Goal: Contribute content: Contribute content

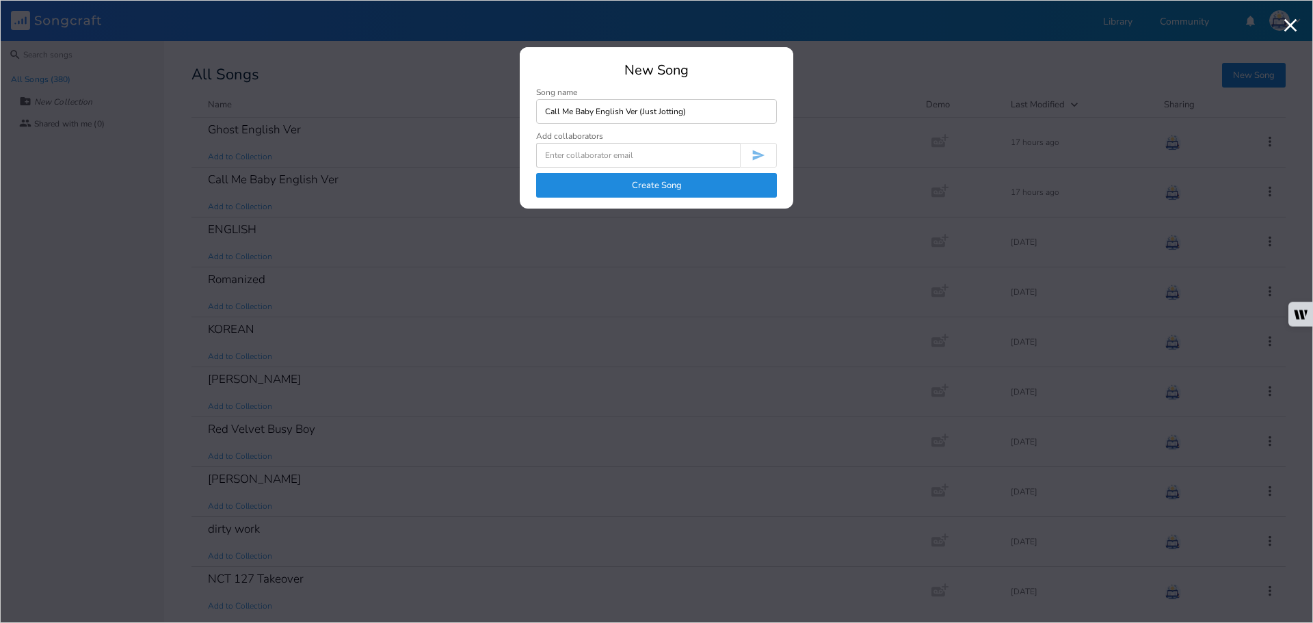
type input "Call Me Baby English Ver (Just Jotting)"
click at [692, 186] on button "Create Song" at bounding box center [656, 185] width 241 height 25
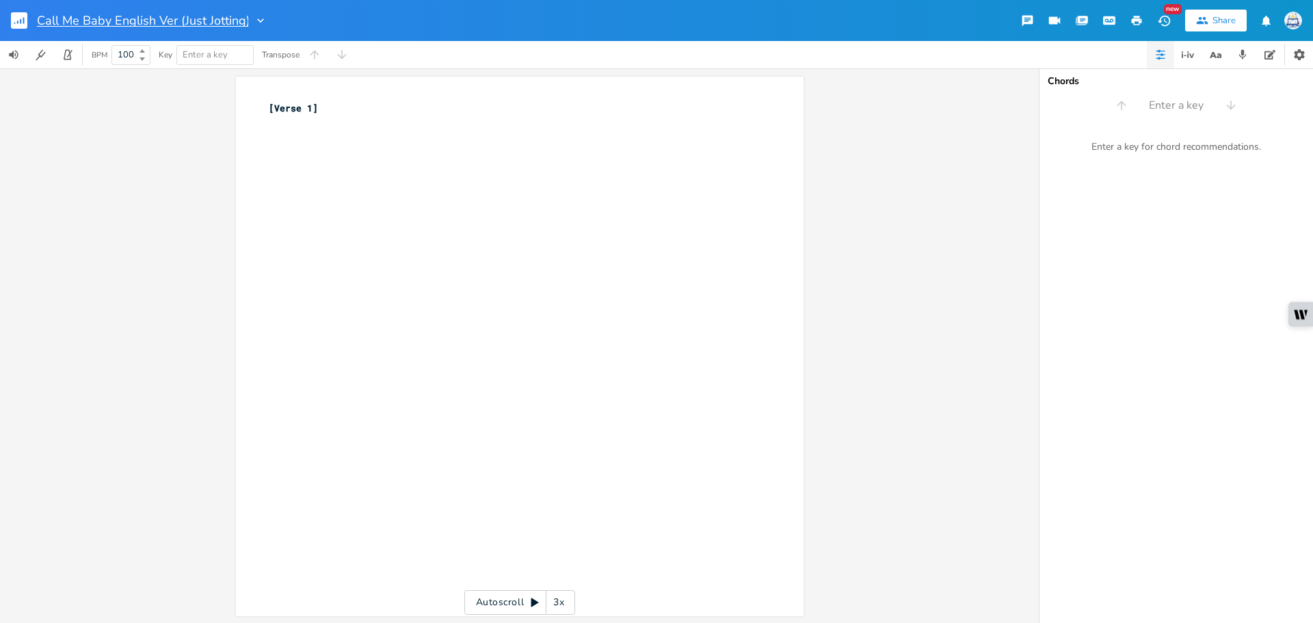
click at [193, 16] on input "Call Me Baby English Ver (Just Jotting)" at bounding box center [142, 20] width 211 height 12
click at [180, 21] on input "Call Me Baby English Ver (Just Jotting)" at bounding box center [142, 20] width 211 height 12
drag, startPoint x: 185, startPoint y: 18, endPoint x: 243, endPoint y: 16, distance: 58.9
click at [243, 16] on input "Call Me Baby English Ver (Just Jotting)" at bounding box center [142, 20] width 211 height 12
type input "Call Me Baby English Ver (Careless)"
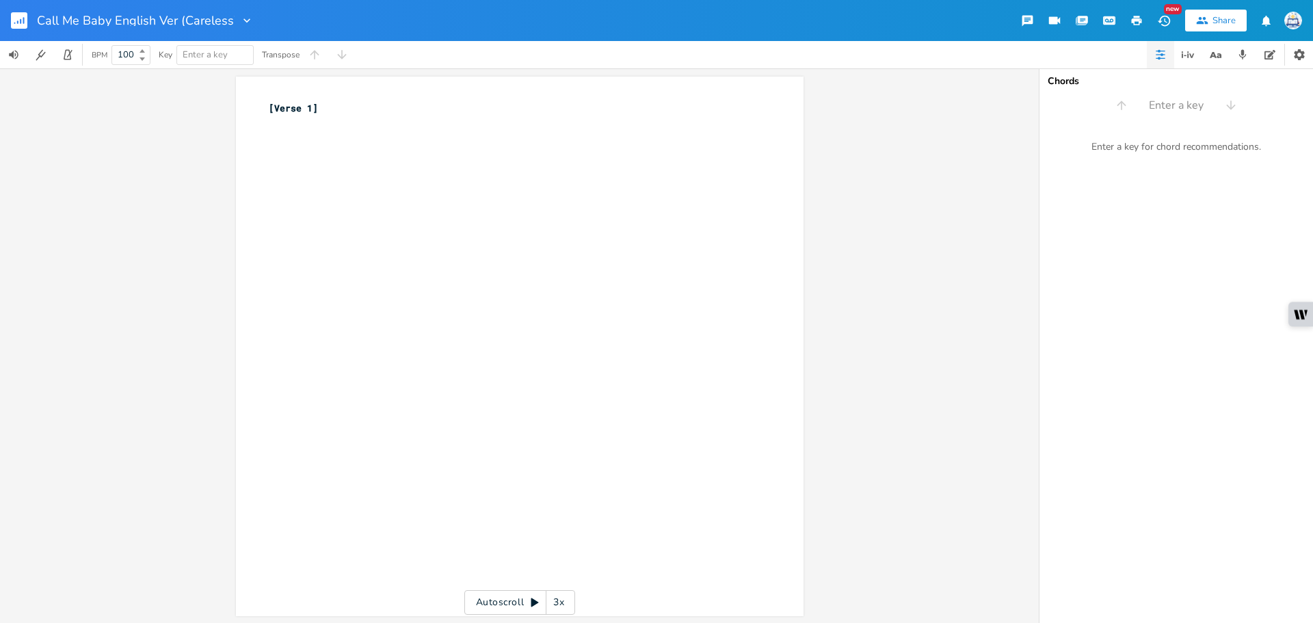
click at [422, 183] on div "xxxxxxxxxx [Verse 1] ​" at bounding box center [530, 359] width 528 height 522
type textarea "[Verse 1]"
type textarea "(Call me baby) Thi s"
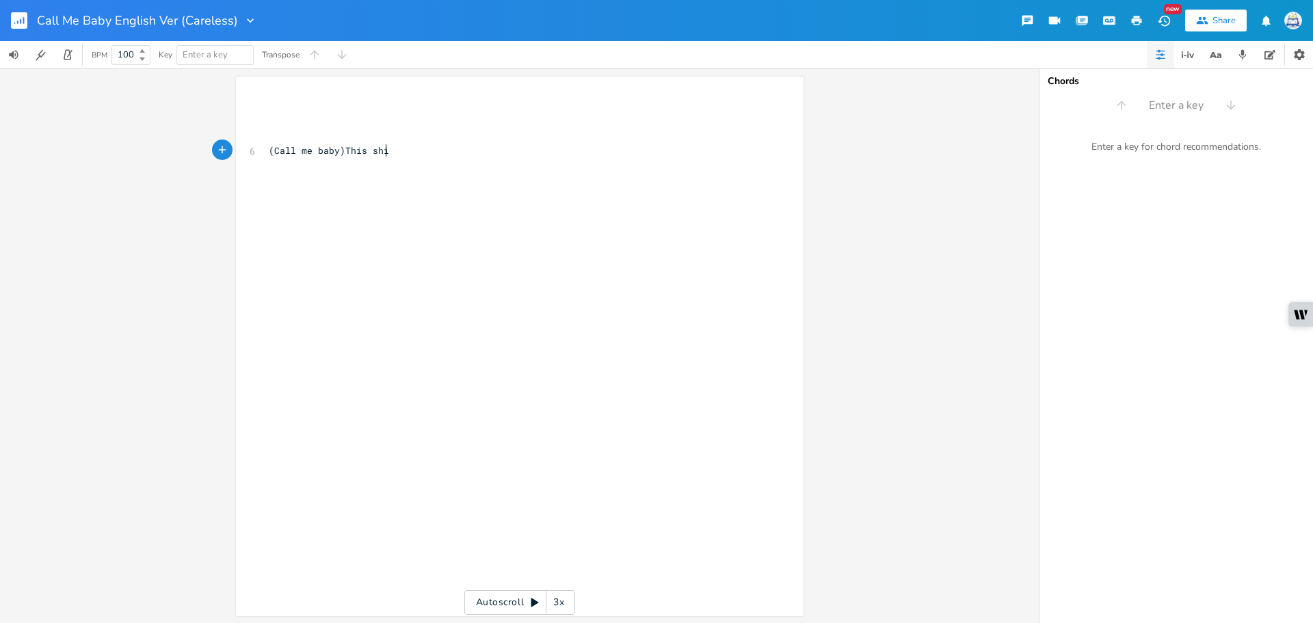
type textarea "This shit"
type textarea "This shit is kinda crazy, k"
type textarea "like?"
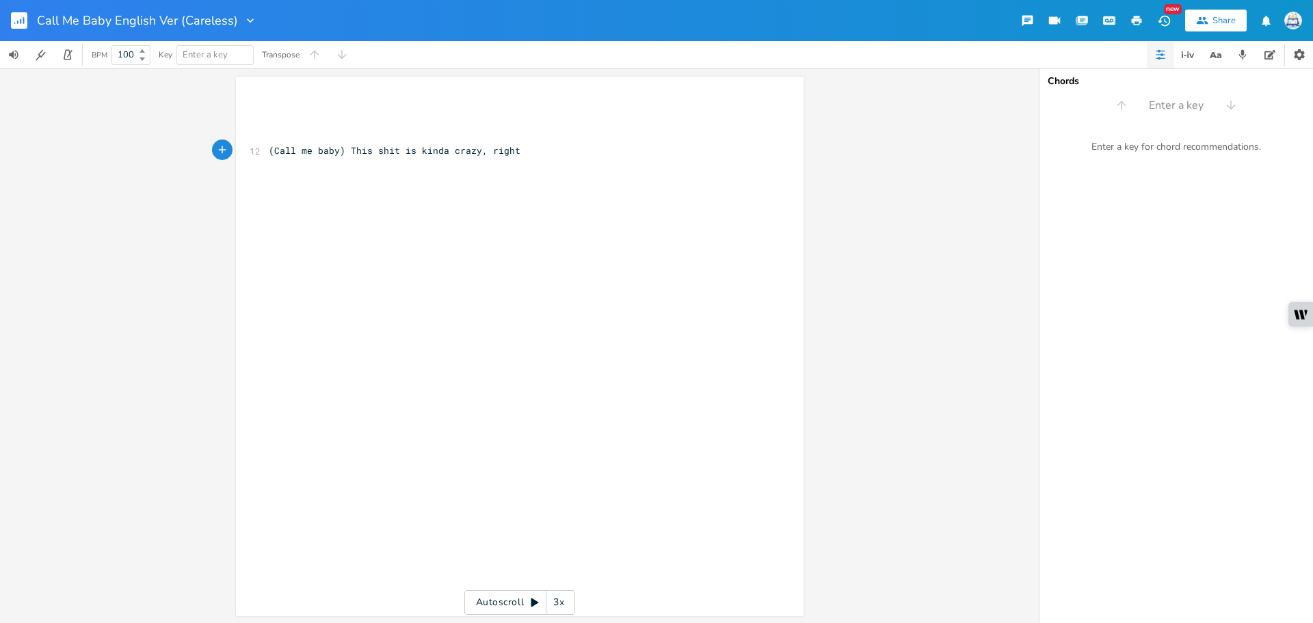
type textarea "right?"
type textarea "like--"
type textarea "all me baby)"
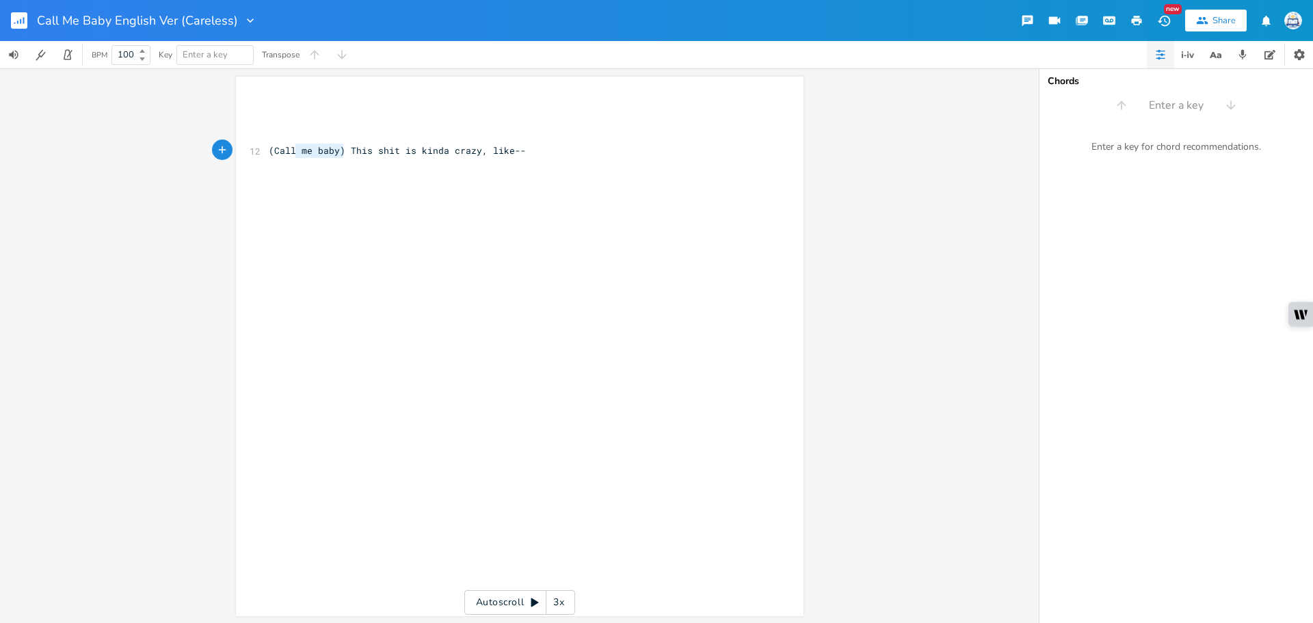
drag, startPoint x: 341, startPoint y: 154, endPoint x: 277, endPoint y: 154, distance: 64.3
click at [277, 154] on span "(Call me baby) This shit is kinda crazy, like--" at bounding box center [397, 150] width 257 height 12
type textarea "(Call me baby)"
drag, startPoint x: 266, startPoint y: 153, endPoint x: 341, endPoint y: 152, distance: 75.2
click at [341, 152] on span "(Call me baby) This shit is kinda crazy, like--" at bounding box center [397, 150] width 257 height 12
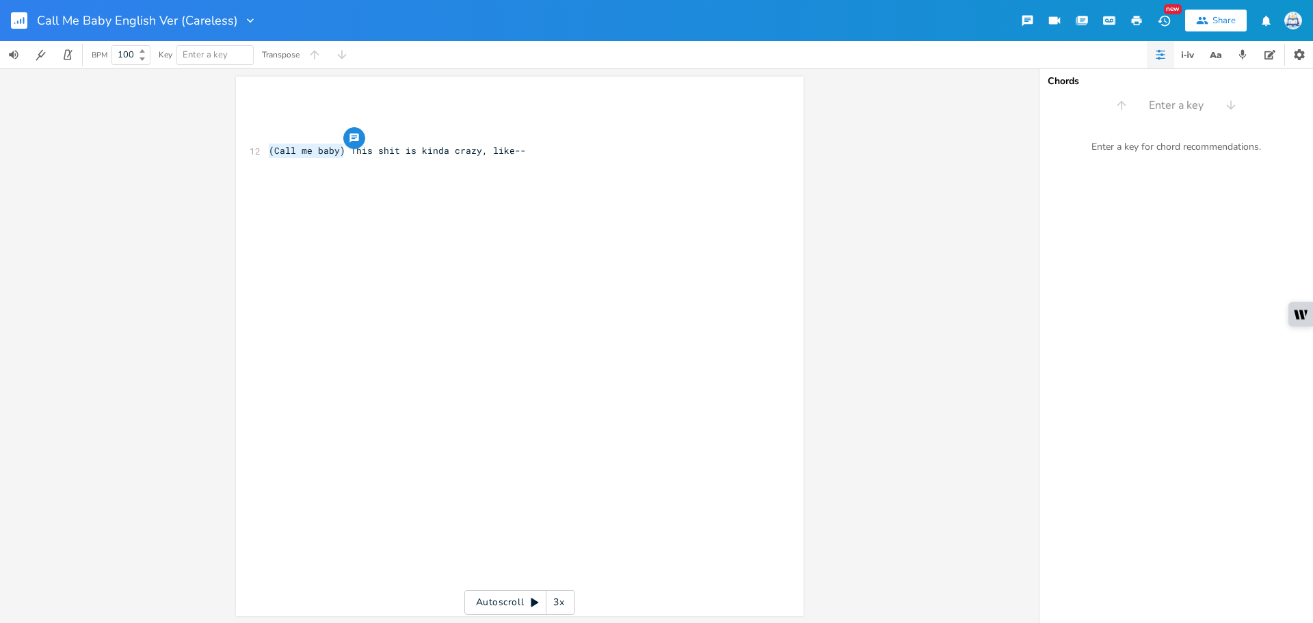
click at [334, 174] on div "x ​ ​ ​ 12 (Call me baby) This shit is kinda crazy, like-- ​" at bounding box center [513, 136] width 494 height 77
paste textarea
type textarea "Feelin' you could be the one I might--"
paste textarea
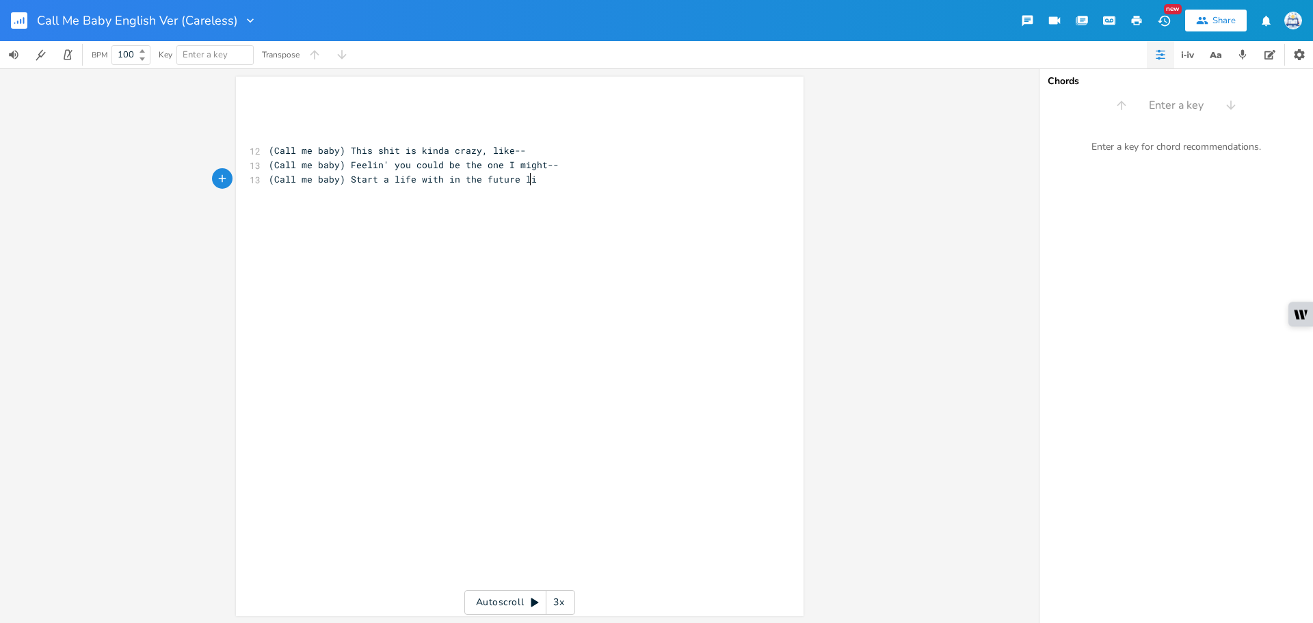
scroll to position [0, 133]
type textarea "Start a life with in the future like boom"
type textarea ", boom ,"
type textarea ", boom. b"
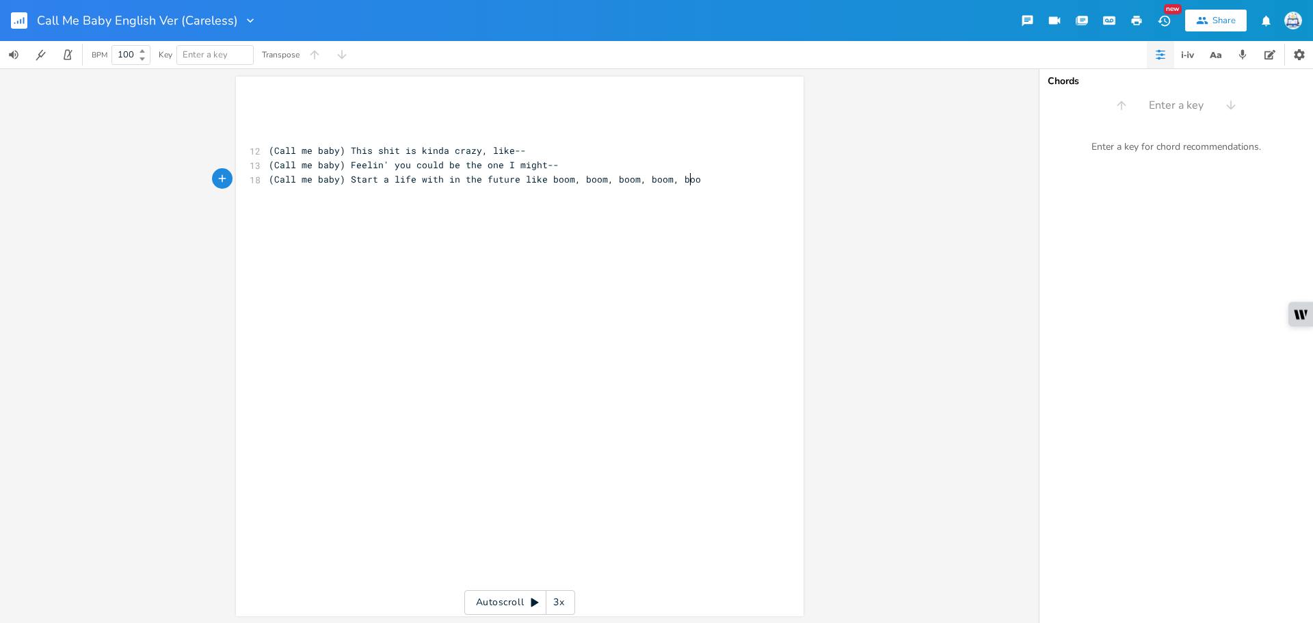
type textarea ", boom, boom"
type textarea "what up?"
click at [269, 212] on span "what up?" at bounding box center [291, 208] width 44 height 12
type textarea "W"
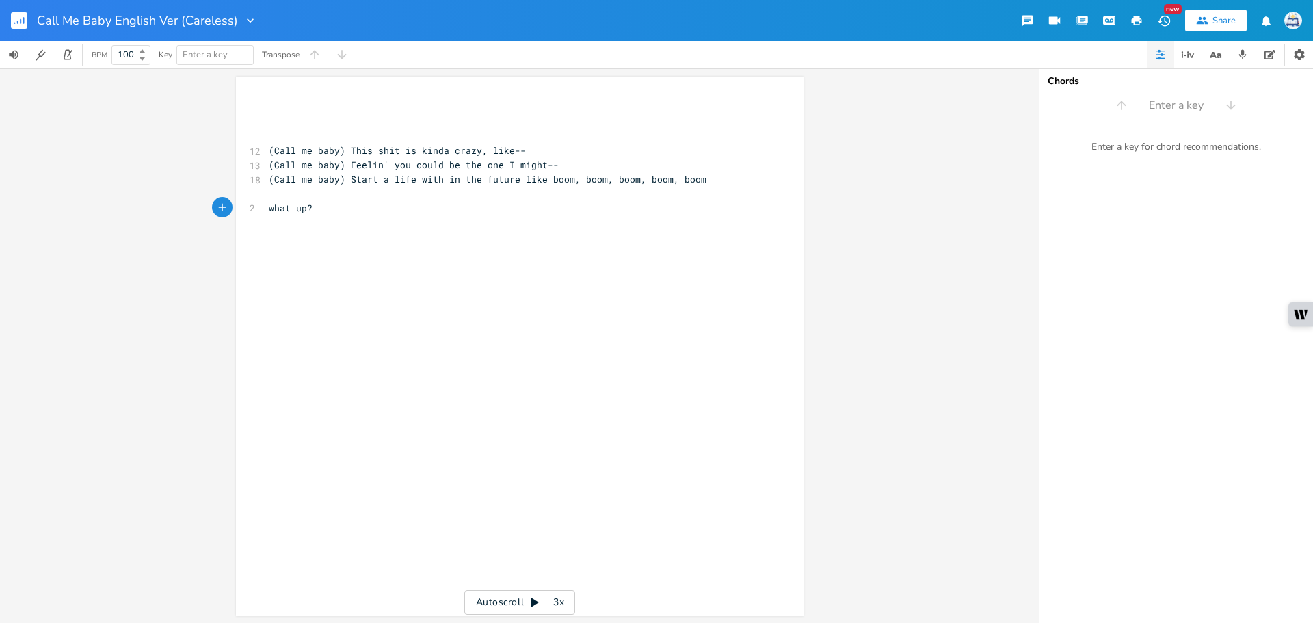
scroll to position [0, 10]
click at [276, 224] on pre "​" at bounding box center [513, 222] width 494 height 14
type textarea "hEY"
type textarea "Hey girl, damn you lookin' so fly"
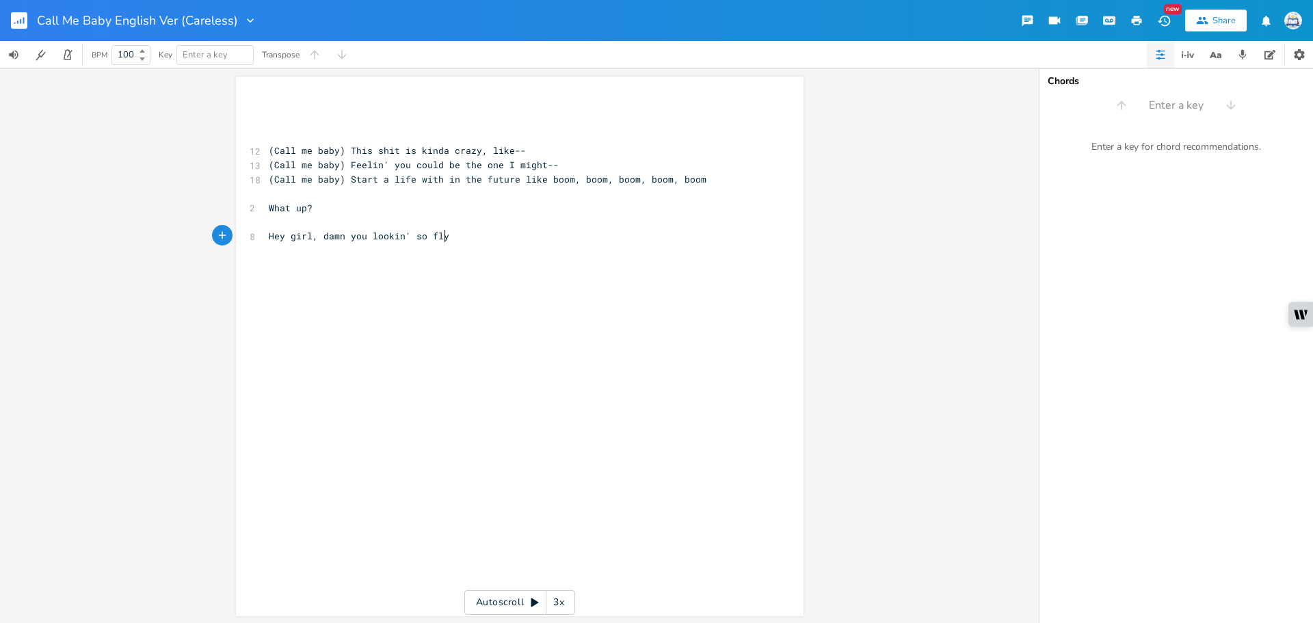
scroll to position [0, 129]
type textarea "(Lookin' hella fine tonight_"
type textarea ")"
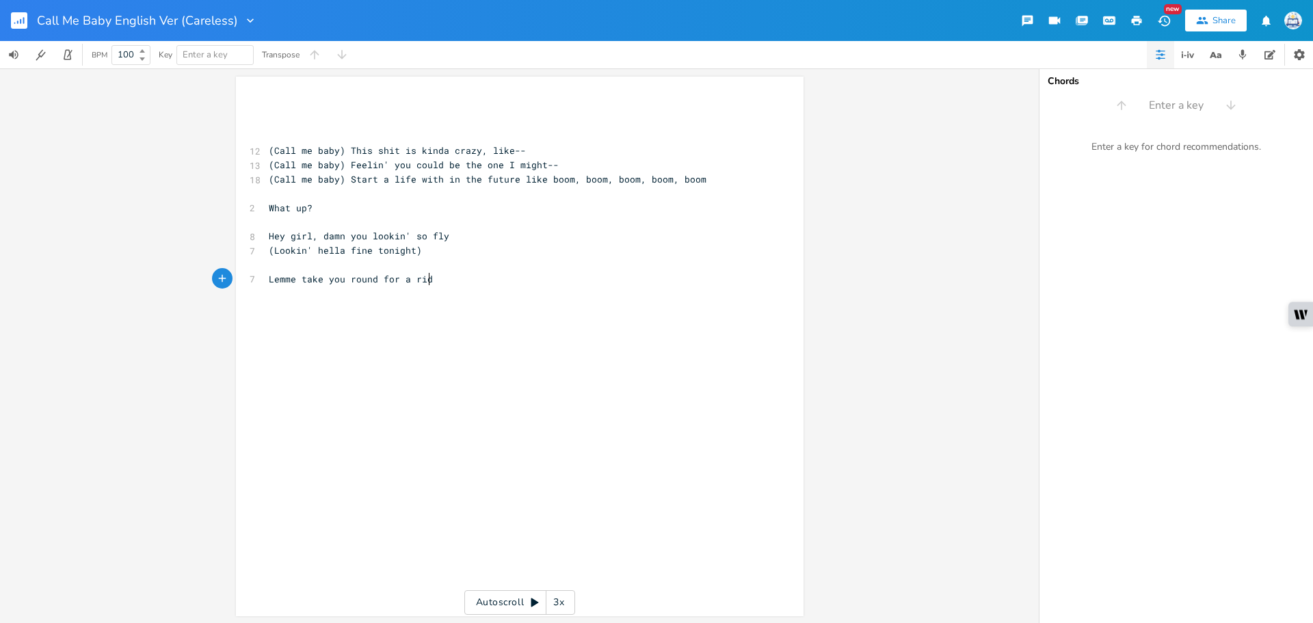
type textarea "Lemme take you round for a ride"
type textarea "(Tourin' under city lights)"
type textarea "C"
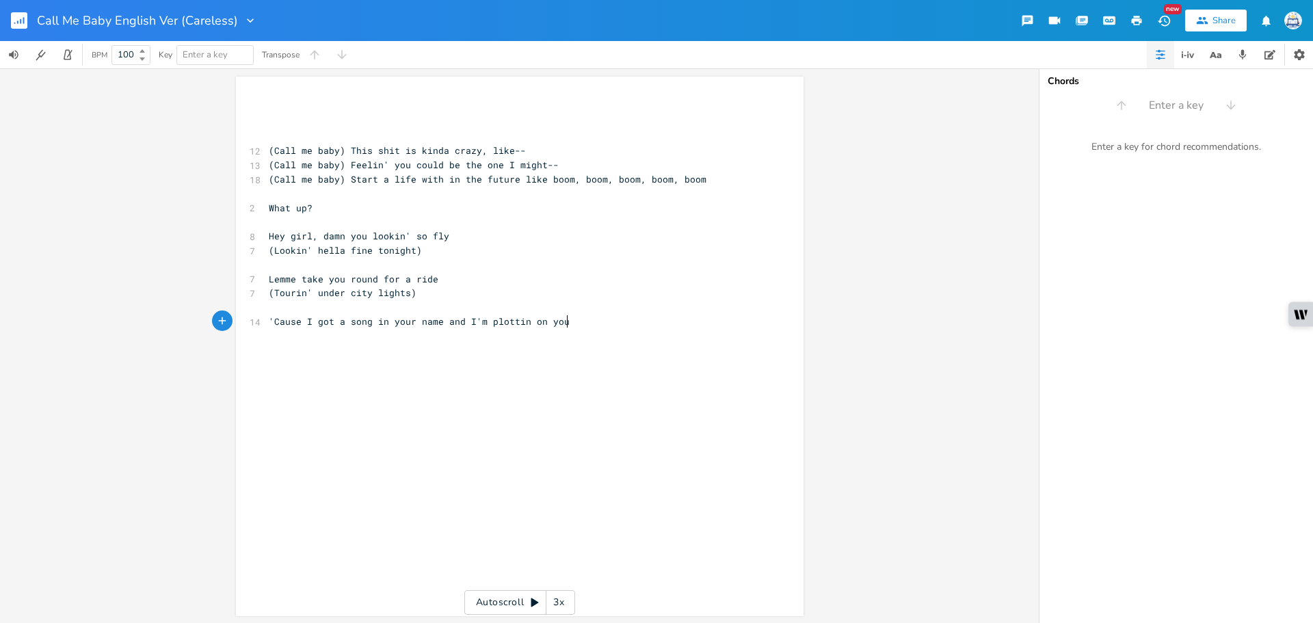
type textarea "'Cause I got a song in your name and I'm plottin on you l"
type textarea "tin"
type textarea "onight"
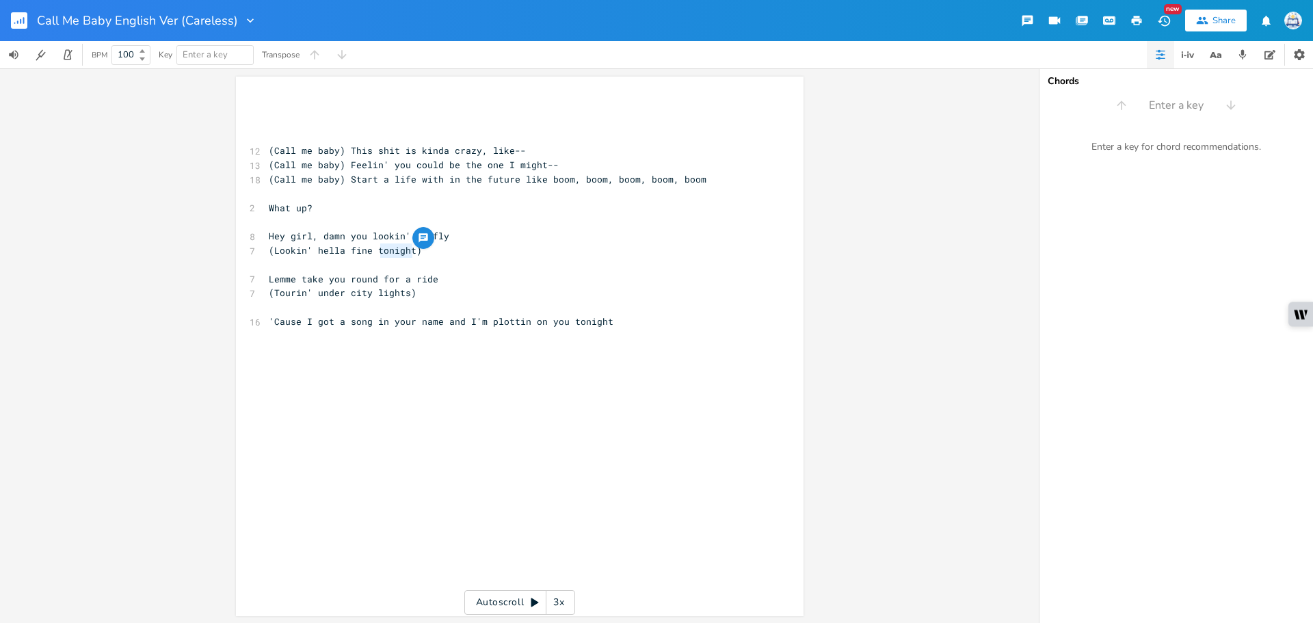
drag, startPoint x: 409, startPoint y: 252, endPoint x: 378, endPoint y: 251, distance: 30.8
click at [378, 251] on span "(Lookin' hella fine tonight)" at bounding box center [345, 250] width 153 height 12
type textarea "hat's right"
click at [684, 414] on div "x ​ ​ ​ 12 (Call me baby) This shit is kinda crazy, like-- 13 (Call me baby) Fe…" at bounding box center [530, 359] width 528 height 522
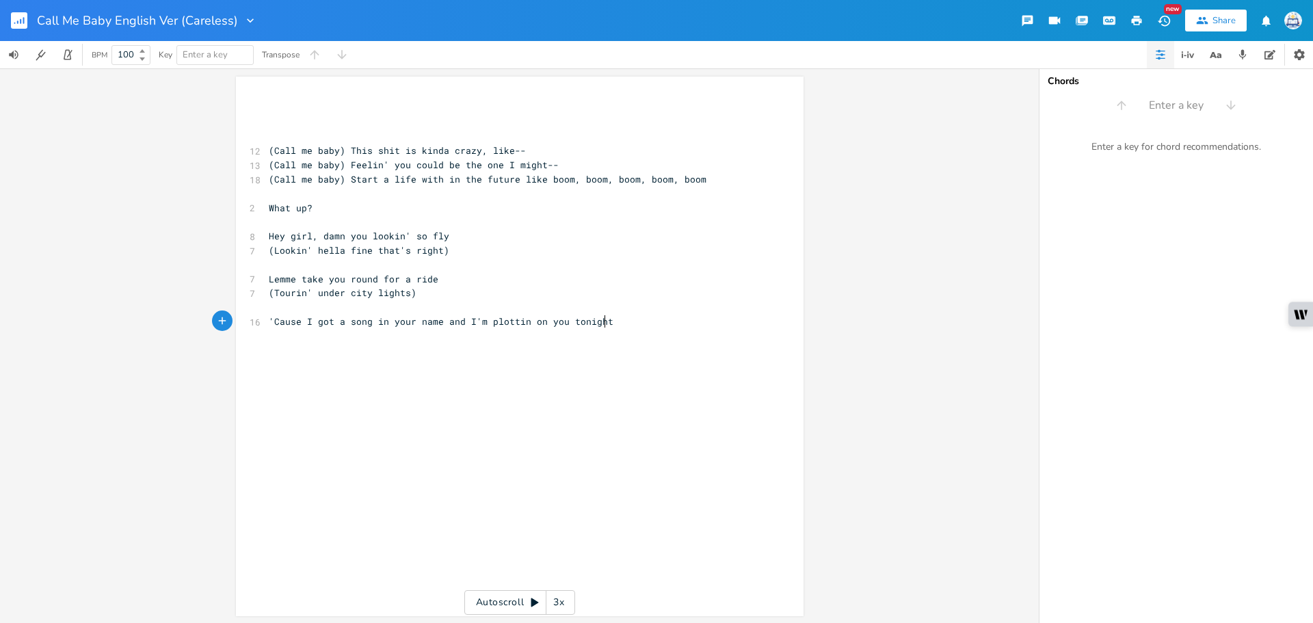
click at [615, 321] on pre "'Cause I got a song in your name and I'm plottin on you tonight" at bounding box center [513, 321] width 494 height 14
type textarea "Your love, struck me like a bussleye"
type textarea "llseye"
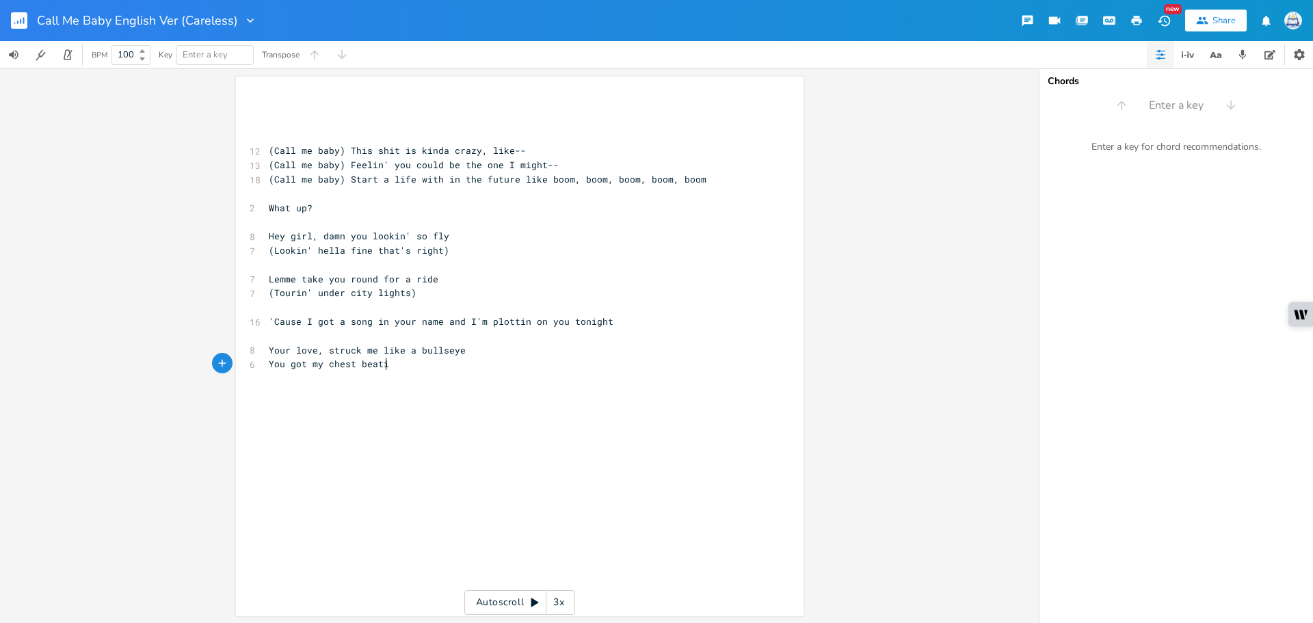
type textarea "You got my chest beatin"
type textarea "' like ph my"
type textarea "oh my"
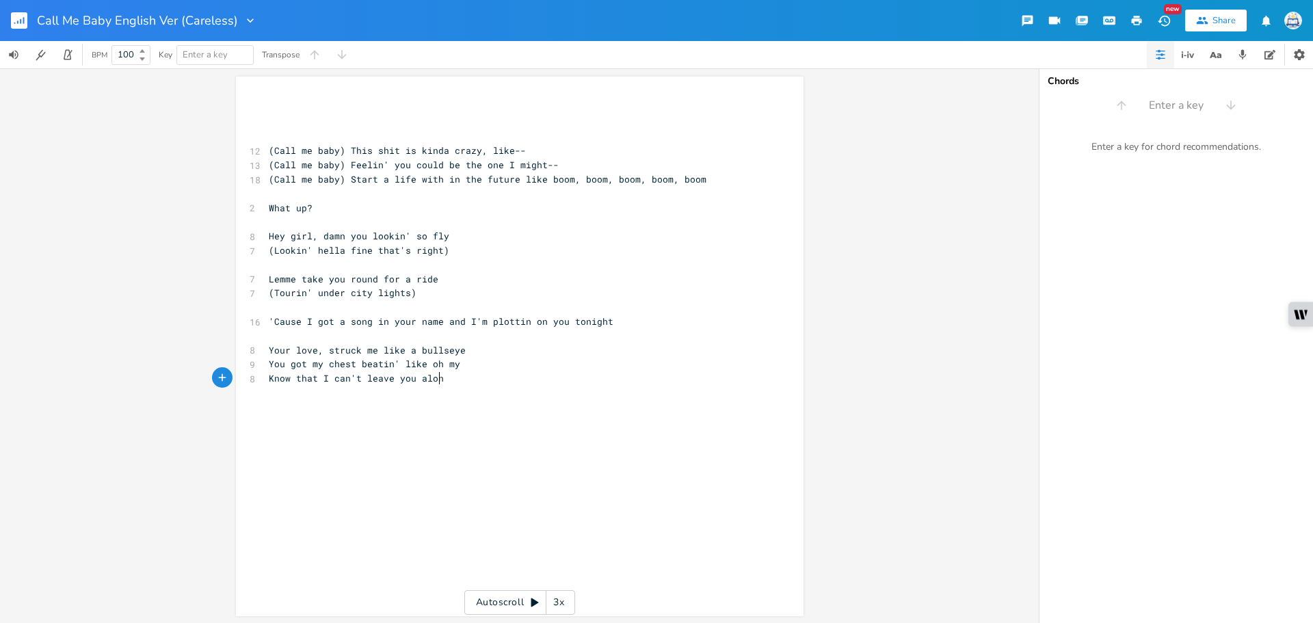
scroll to position [0, 134]
type textarea "Know that I can't leave you alone"
drag, startPoint x: 285, startPoint y: 349, endPoint x: 242, endPoint y: 352, distance: 43.2
click at [242, 352] on div "Your x ​ ​ ​ 12 (Call me baby) This shit is kinda crazy, like-- 13 (Call me bab…" at bounding box center [519, 346] width 567 height 539
type textarea "My"
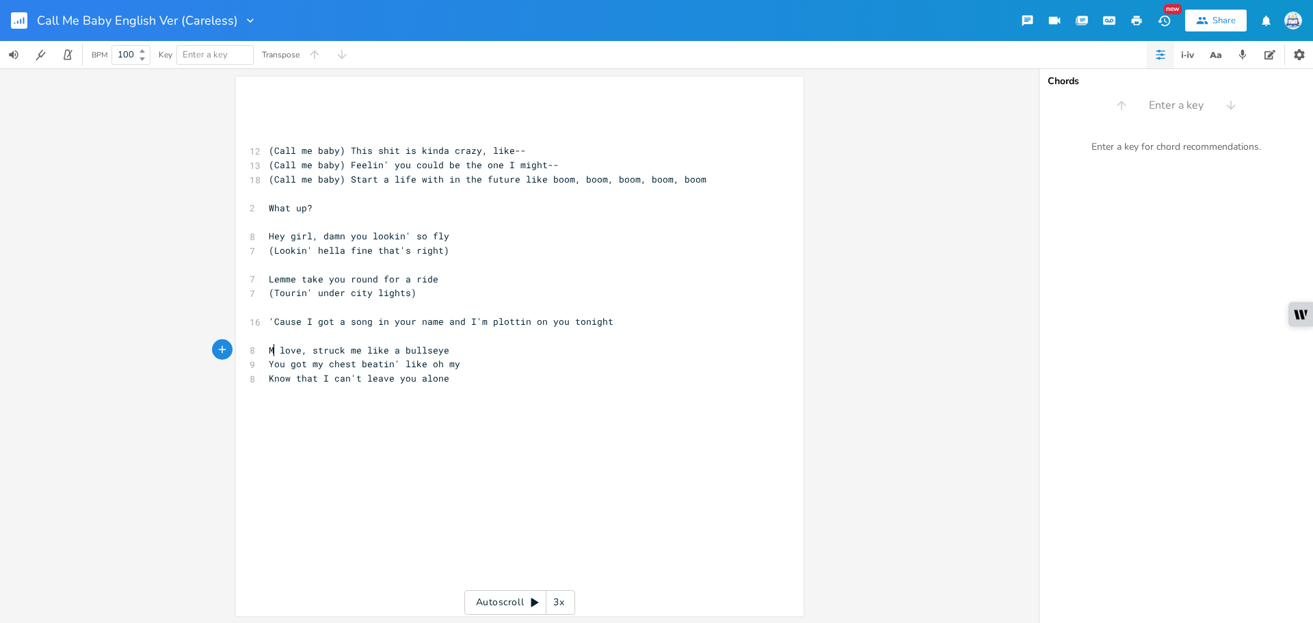
scroll to position [0, 12]
type textarea "struck"
drag, startPoint x: 327, startPoint y: 352, endPoint x: 310, endPoint y: 352, distance: 16.4
click at [310, 352] on span "My love, struck me like a bullseye" at bounding box center [362, 350] width 186 height 12
click at [312, 352] on span "My love, struck me like a bullseye" at bounding box center [362, 350] width 186 height 12
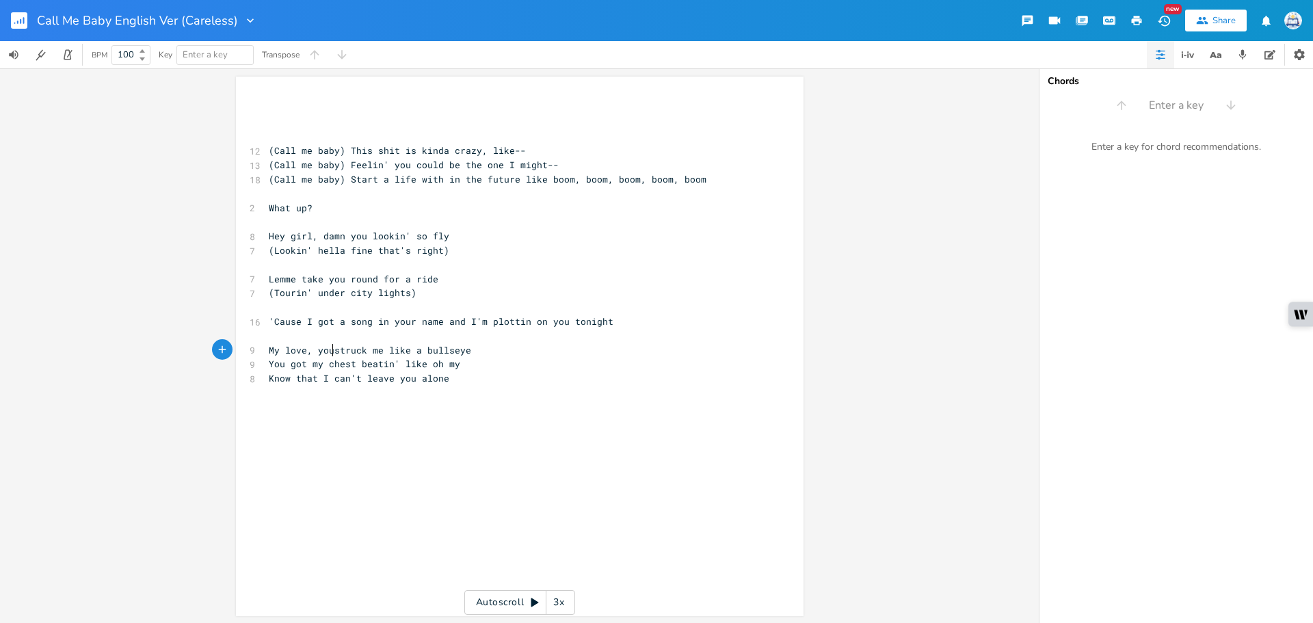
type textarea "you"
click at [457, 380] on pre "Know that I can't leave you alone" at bounding box center [513, 378] width 494 height 14
click at [453, 383] on pre "Know that I can't leave you alone" at bounding box center [513, 378] width 494 height 14
drag, startPoint x: 306, startPoint y: 366, endPoint x: 217, endPoint y: 368, distance: 89.6
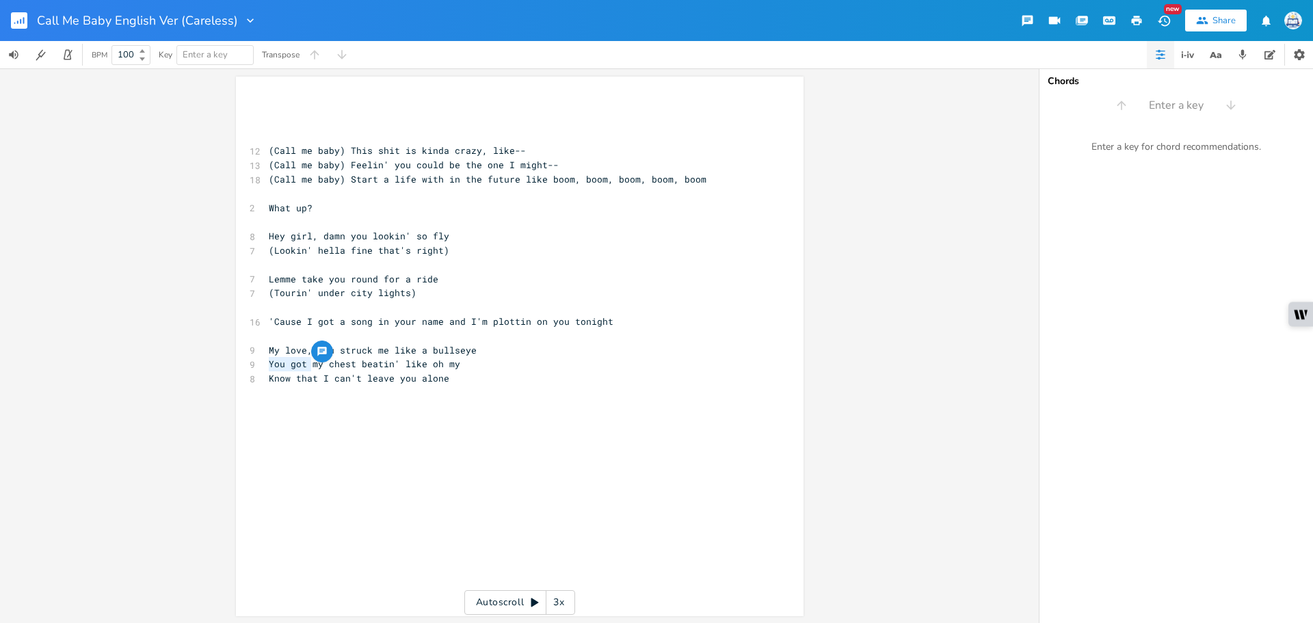
click at [217, 368] on div "You got x ​ ​ ​ 12 (Call me baby) This shit is kinda crazy, like-- 13 (Call me …" at bounding box center [519, 345] width 1038 height 554
type textarea "[PERSON_NAME]"
type textarea "w"
click at [464, 386] on pre "​" at bounding box center [513, 393] width 494 height 14
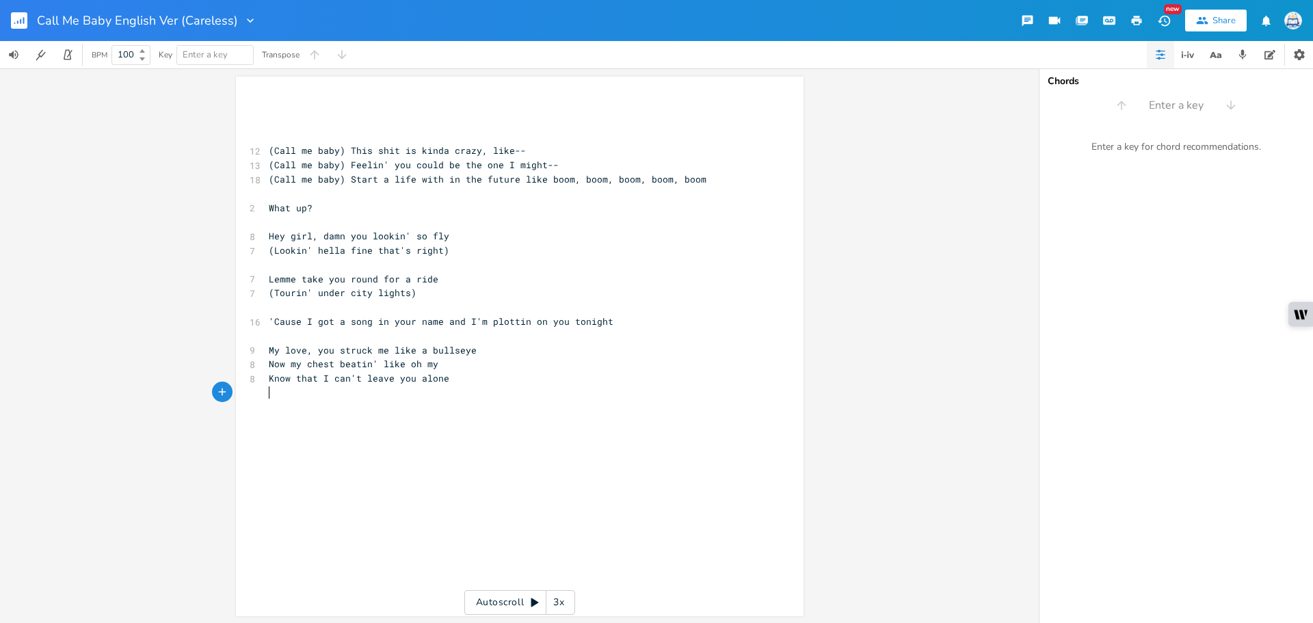
click at [464, 388] on pre "​" at bounding box center [513, 393] width 494 height 14
drag, startPoint x: 420, startPoint y: 379, endPoint x: 291, endPoint y: 381, distance: 129.2
click at [291, 381] on pre "Know that I can't leave you alone" at bounding box center [513, 378] width 494 height 14
type textarea "that I can't leave you alone"
click at [325, 377] on span "Know that I can't leave you alone" at bounding box center [359, 378] width 180 height 12
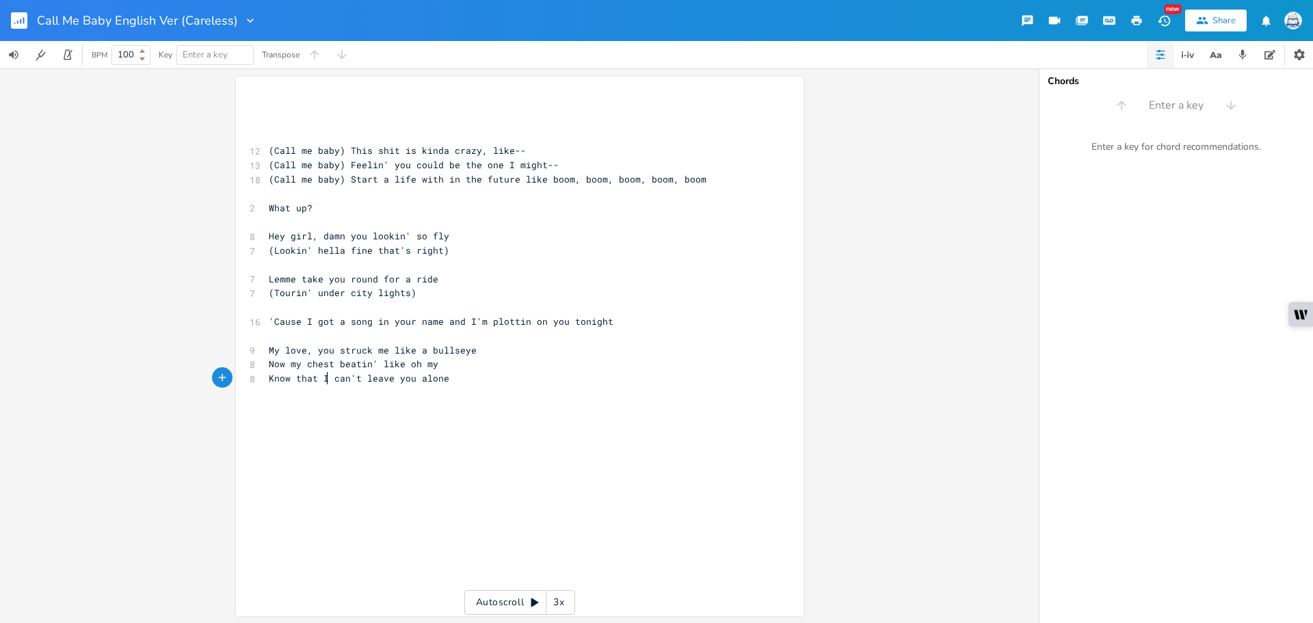
type textarea "t"
drag, startPoint x: 309, startPoint y: 381, endPoint x: 317, endPoint y: 380, distance: 7.6
click at [315, 380] on span "Know that I can't leave you alone" at bounding box center [359, 378] width 180 height 12
drag, startPoint x: 319, startPoint y: 379, endPoint x: 438, endPoint y: 379, distance: 119.0
click at [438, 379] on span "Know that I can't leave you alone" at bounding box center [359, 378] width 180 height 12
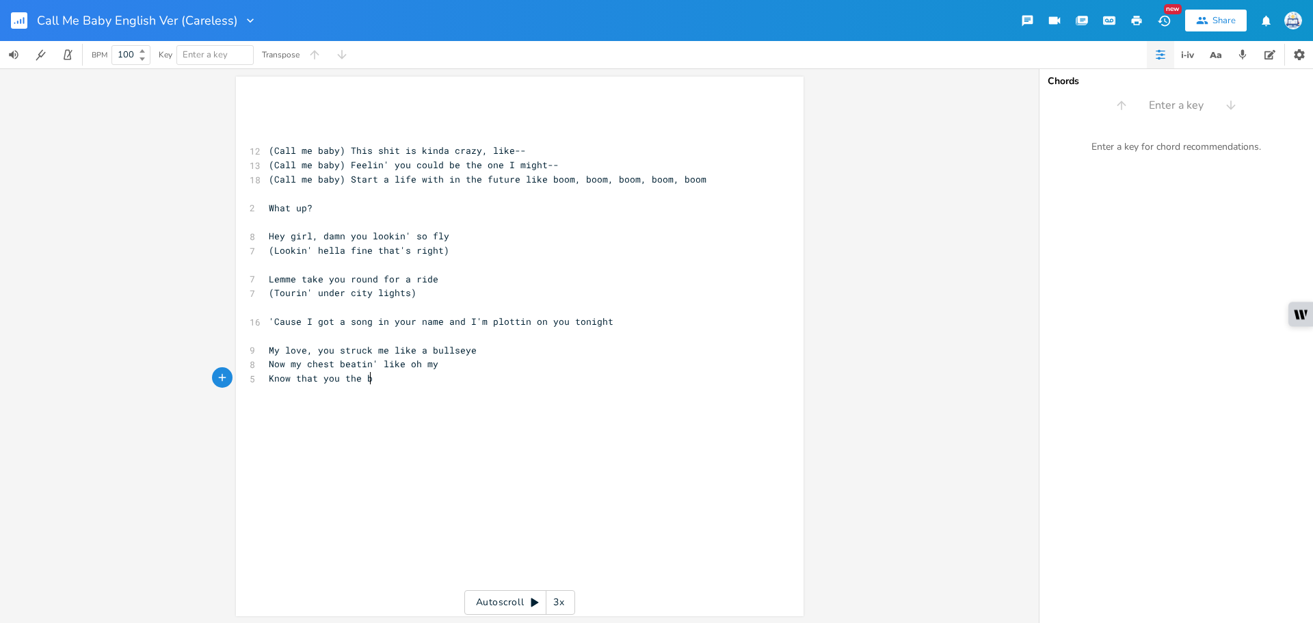
type textarea "you the bas"
type textarea "ddest alive, I can't stand to lose this no"
type textarea "one, no"
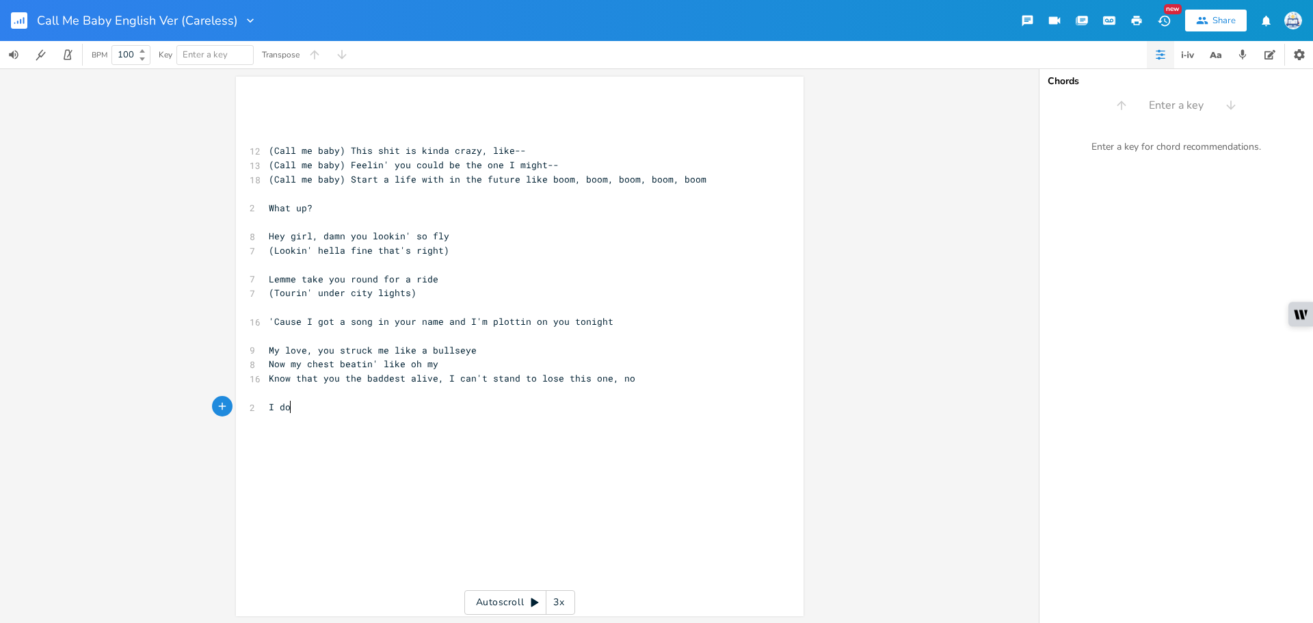
type textarea "I don"
type textarea "But I don"
type textarea "t"
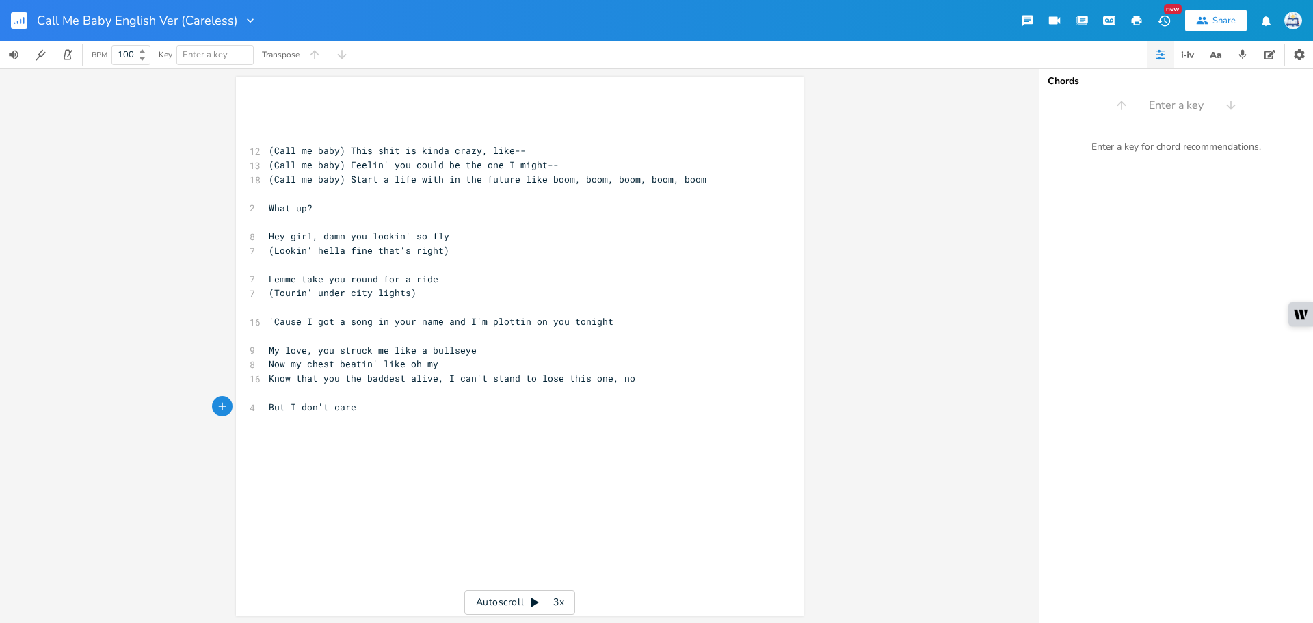
type textarea "'t care"
drag, startPoint x: 281, startPoint y: 409, endPoint x: 252, endPoint y: 409, distance: 28.7
click at [252, 409] on div "But x ​ ​ ​ 12 (Call me baby) This shit is kinda crazy, like-- 13 (Call me baby…" at bounding box center [519, 346] width 567 height 539
type textarea "And"
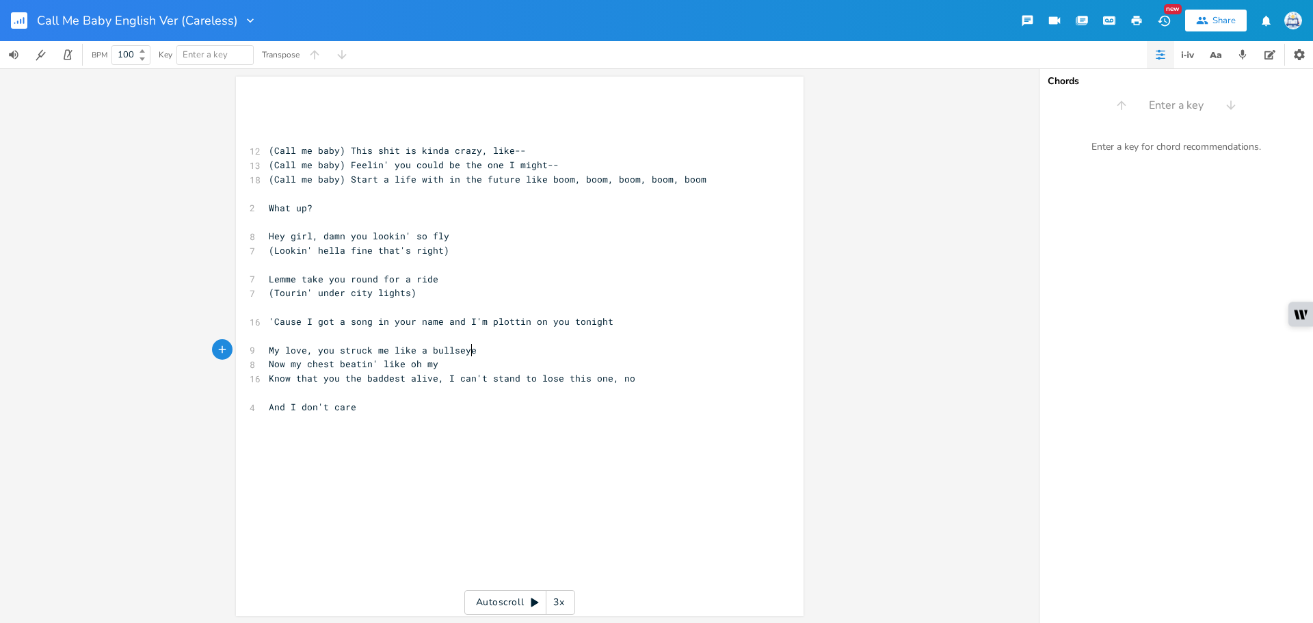
click at [653, 355] on pre "My love, you struck me like a bullseye" at bounding box center [513, 350] width 494 height 14
click at [547, 434] on div "x ​ ​ ​ 12 (Call me baby) This shit is kinda crazy, like-- 13 (Call me baby) Fe…" at bounding box center [530, 359] width 528 height 522
type textarea "ose this one"
drag, startPoint x: 534, startPoint y: 380, endPoint x: 600, endPoint y: 381, distance: 65.6
click at [600, 381] on span "Know that you the baddest alive, I can't stand to lose this one, no" at bounding box center [452, 378] width 366 height 12
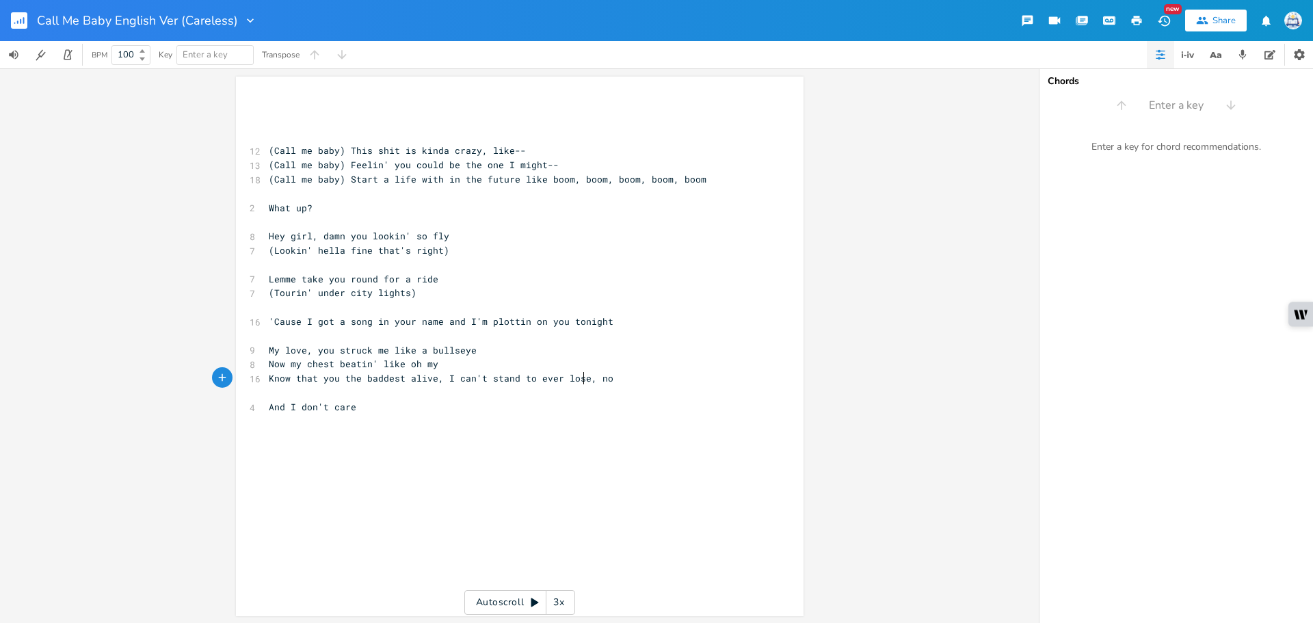
scroll to position [0, 36]
type textarea "ever lose you"
click at [377, 415] on pre "​" at bounding box center [513, 421] width 494 height 14
click at [377, 405] on pre "And I don't care" at bounding box center [513, 407] width 494 height 14
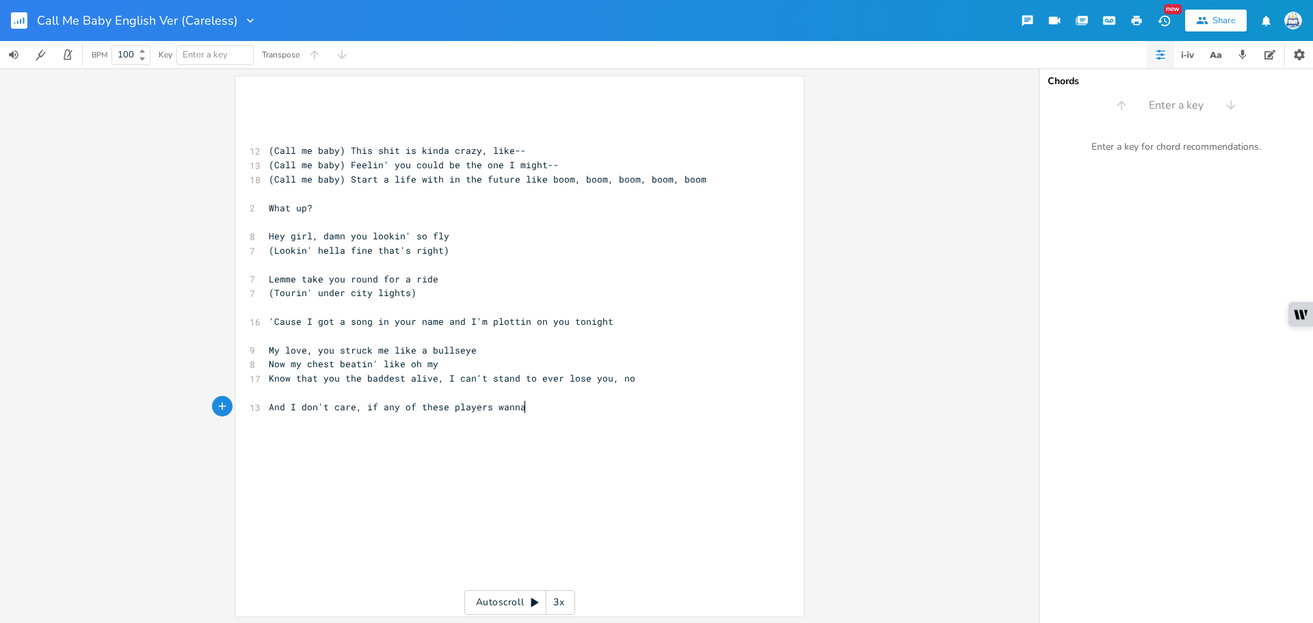
scroll to position [0, 125]
type textarea ", if any of these players wanna catch your arm"
drag, startPoint x: 349, startPoint y: 180, endPoint x: 508, endPoint y: 180, distance: 158.6
click at [508, 180] on span "(Call me baby) Start a life with in the future like boom, boom, boom, boom, boom" at bounding box center [488, 179] width 438 height 12
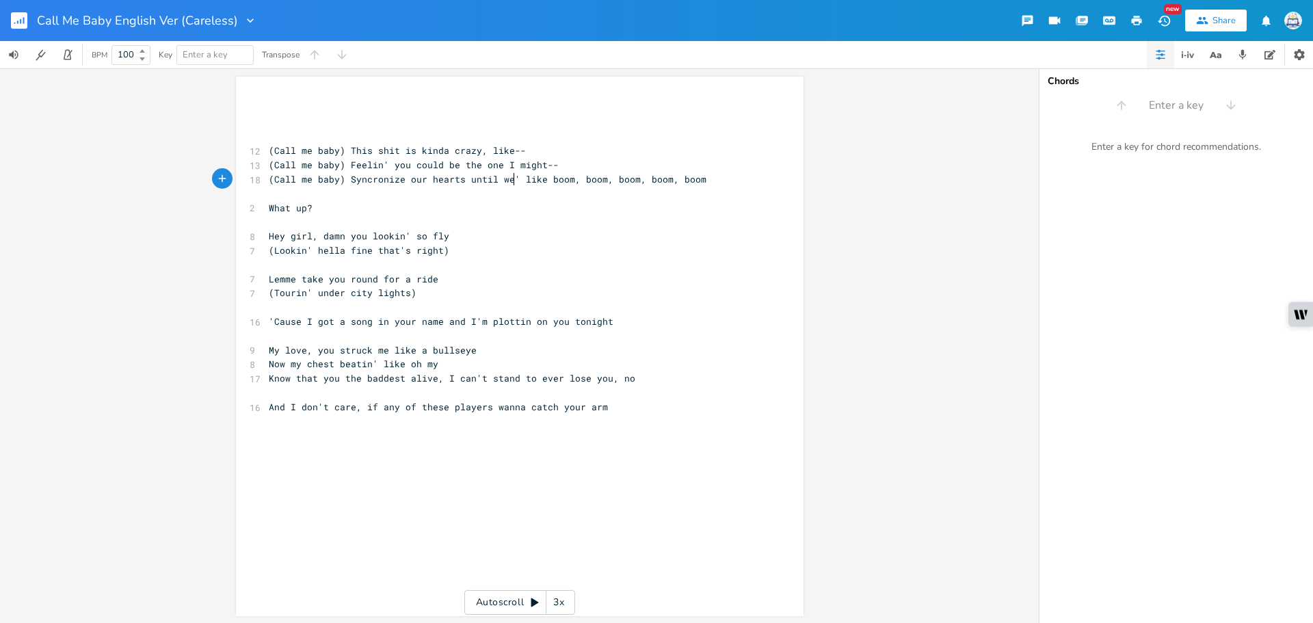
type textarea "yncronize our hearts until we're"
click at [604, 402] on pre "And I don't care, if any of these players wanna catch your arm" at bounding box center [513, 407] width 494 height 14
type textarea "They'll never see you like,"
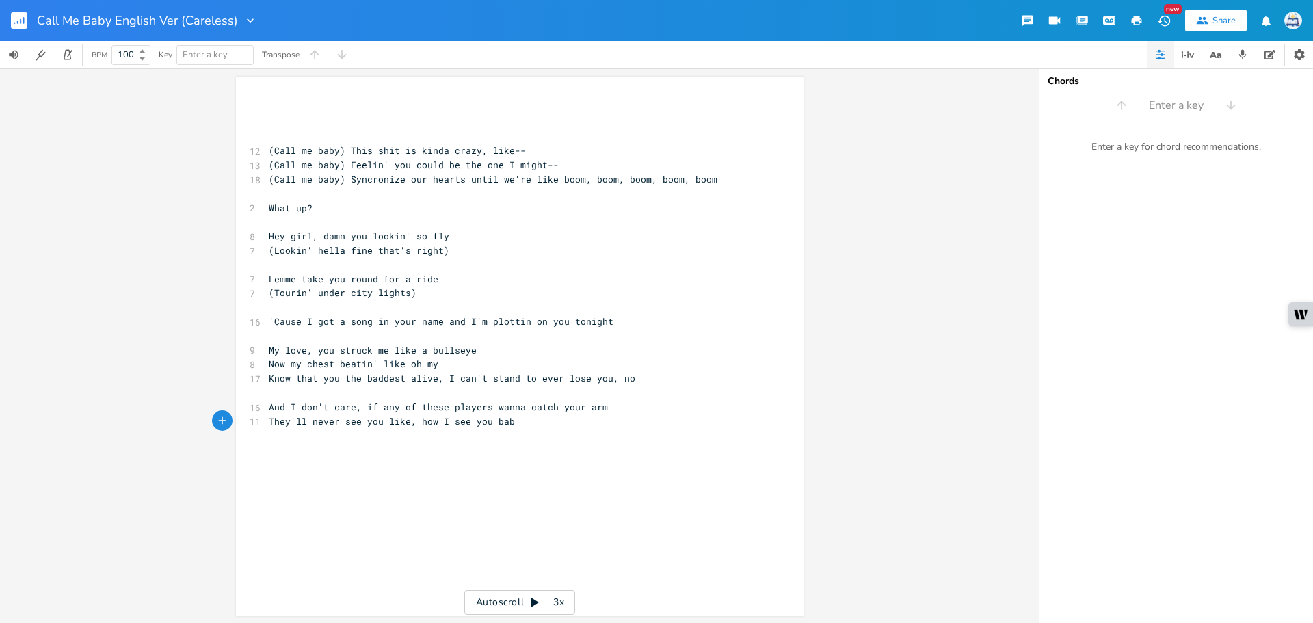
type textarea ", how I see you baby"
type textarea "if any of these players wanna catch your arm"
drag, startPoint x: 603, startPoint y: 405, endPoint x: 359, endPoint y: 406, distance: 244.1
click at [359, 406] on pre "And I don't care, if any of these players wanna catch your arm" at bounding box center [513, 407] width 494 height 14
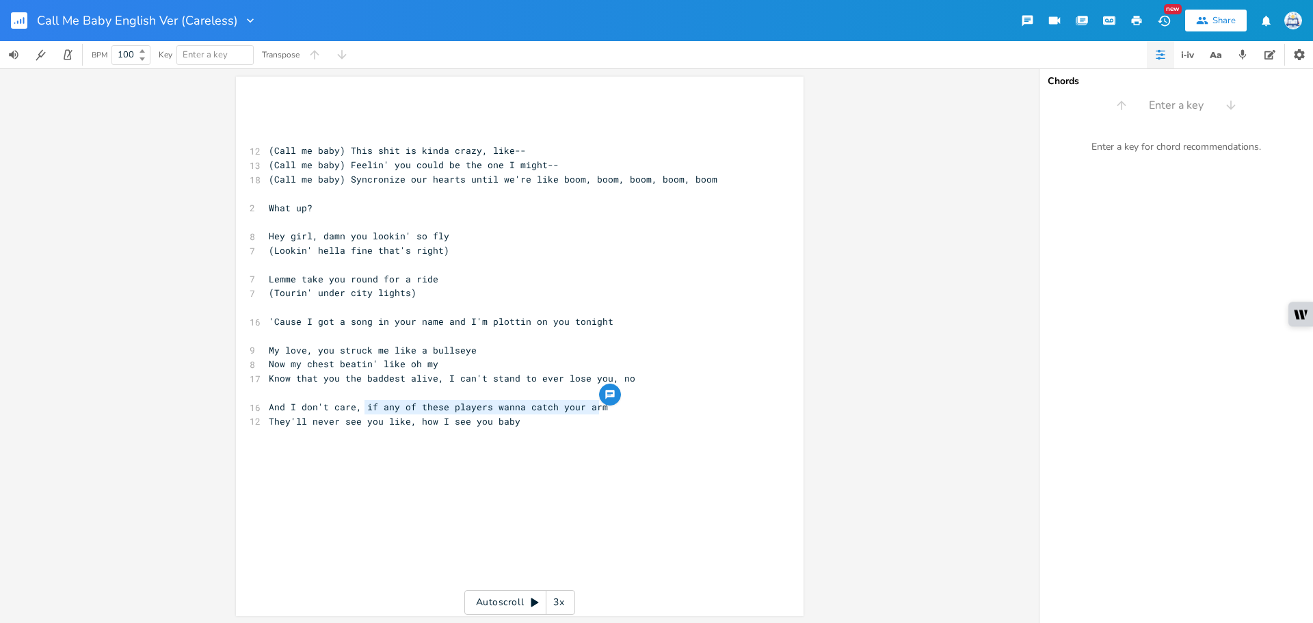
click at [333, 109] on pre "​" at bounding box center [513, 108] width 494 height 14
paste textarea "rm"
drag, startPoint x: 600, startPoint y: 409, endPoint x: 362, endPoint y: 410, distance: 237.2
click at [362, 410] on pre "And I don't care, if any of these players wanna catch your arm" at bounding box center [513, 407] width 494 height 14
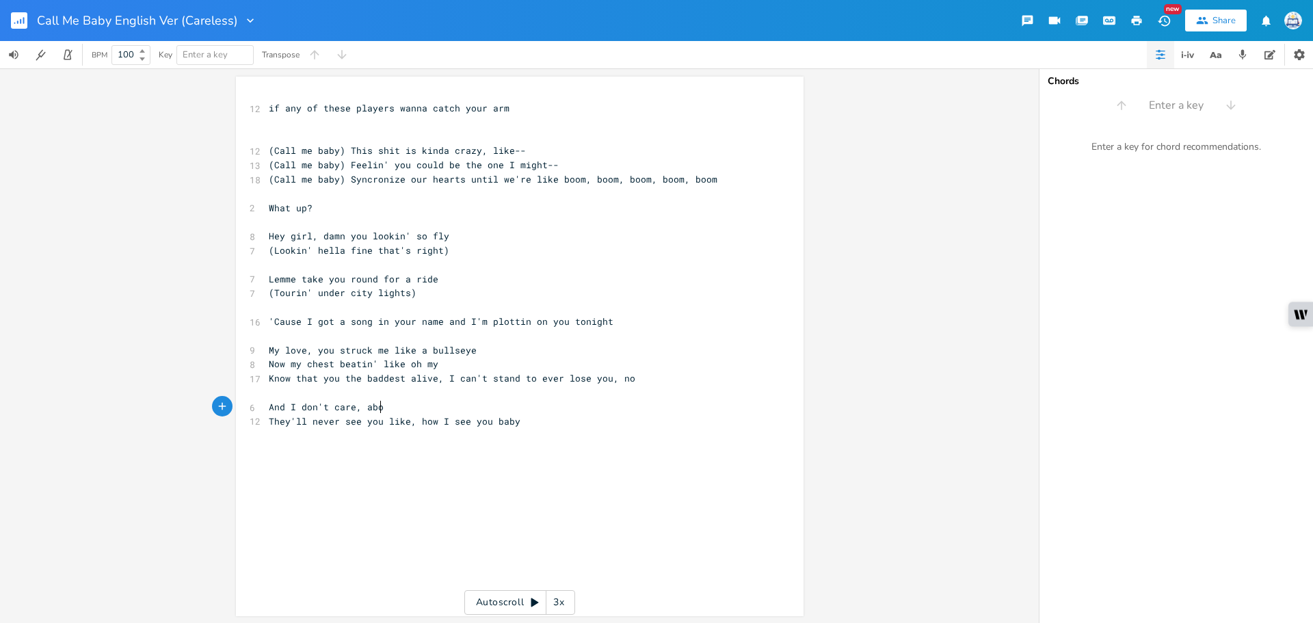
type textarea "abou"
type textarea "about none of these numbers blowin' up your phone"
click at [519, 424] on pre "They'll never see you like, how I see you baby" at bounding box center [513, 421] width 494 height 14
type textarea ", you and me"
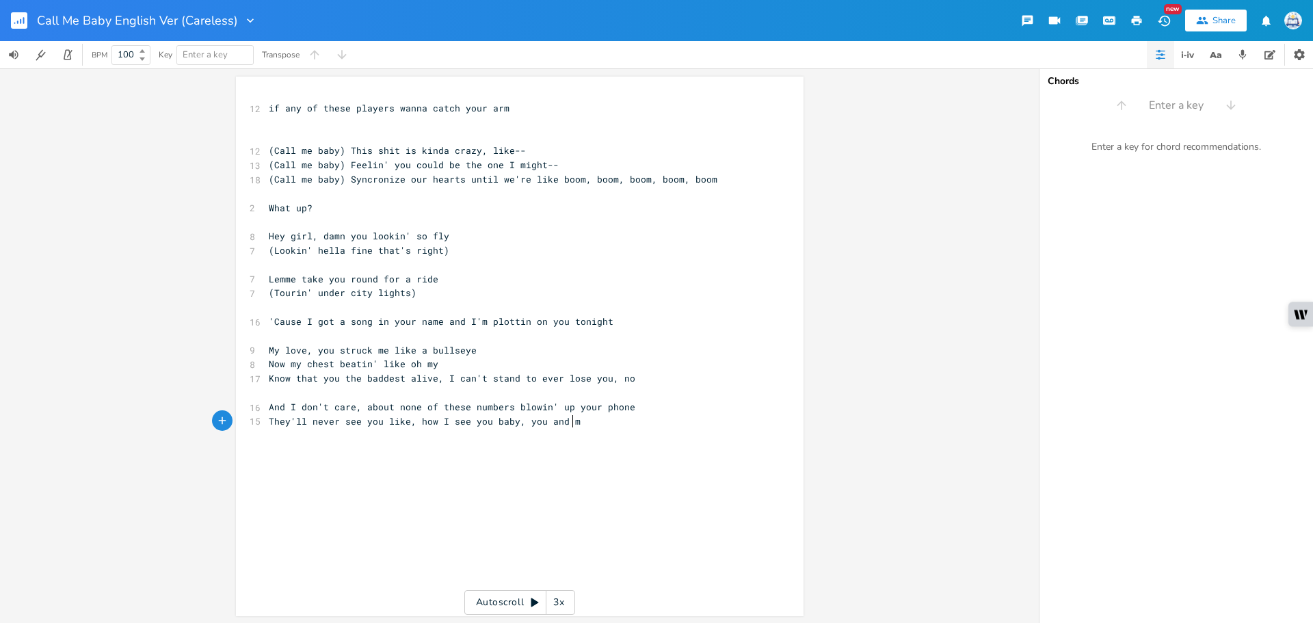
scroll to position [0, 51]
type textarea "Our rhythm,"
type textarea "rhythm,"
drag, startPoint x: 306, startPoint y: 452, endPoint x: 257, endPoint y: 452, distance: 49.2
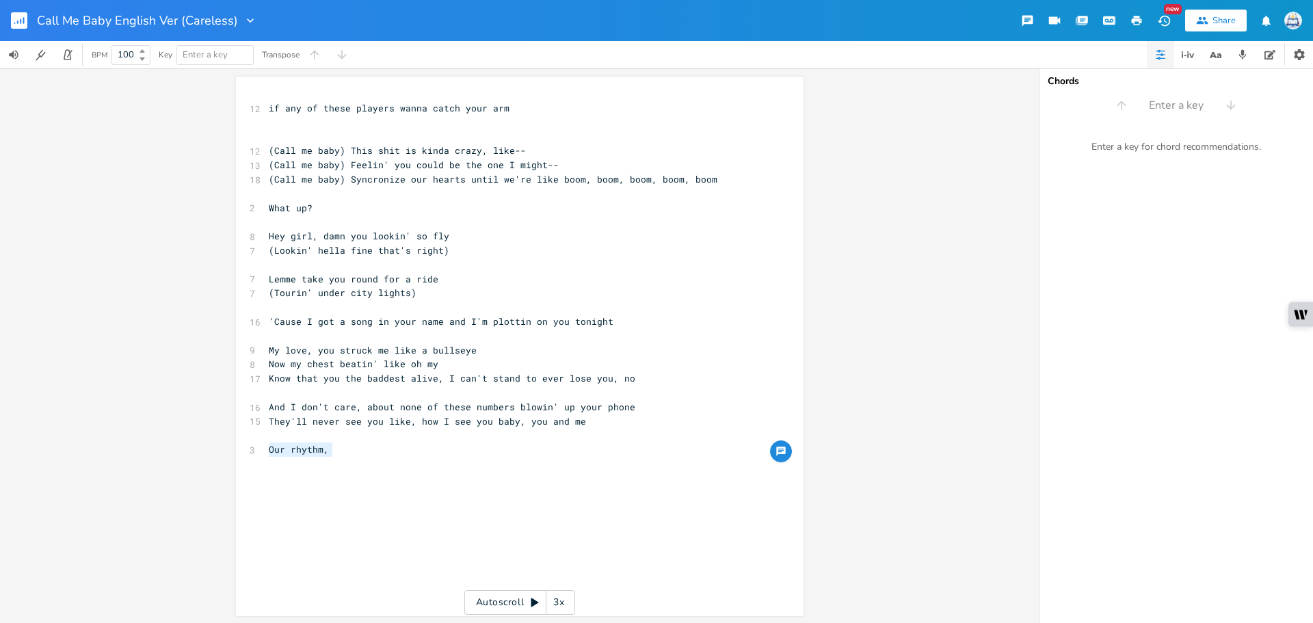
click at [257, 452] on div "Our rhythm, x 12 if any of these players wanna catch your arm ​ ​ 12 (Call me b…" at bounding box center [519, 346] width 567 height 539
type textarea "You'r"
type textarea "r rhythm,"
type textarea "Our rhythm,"
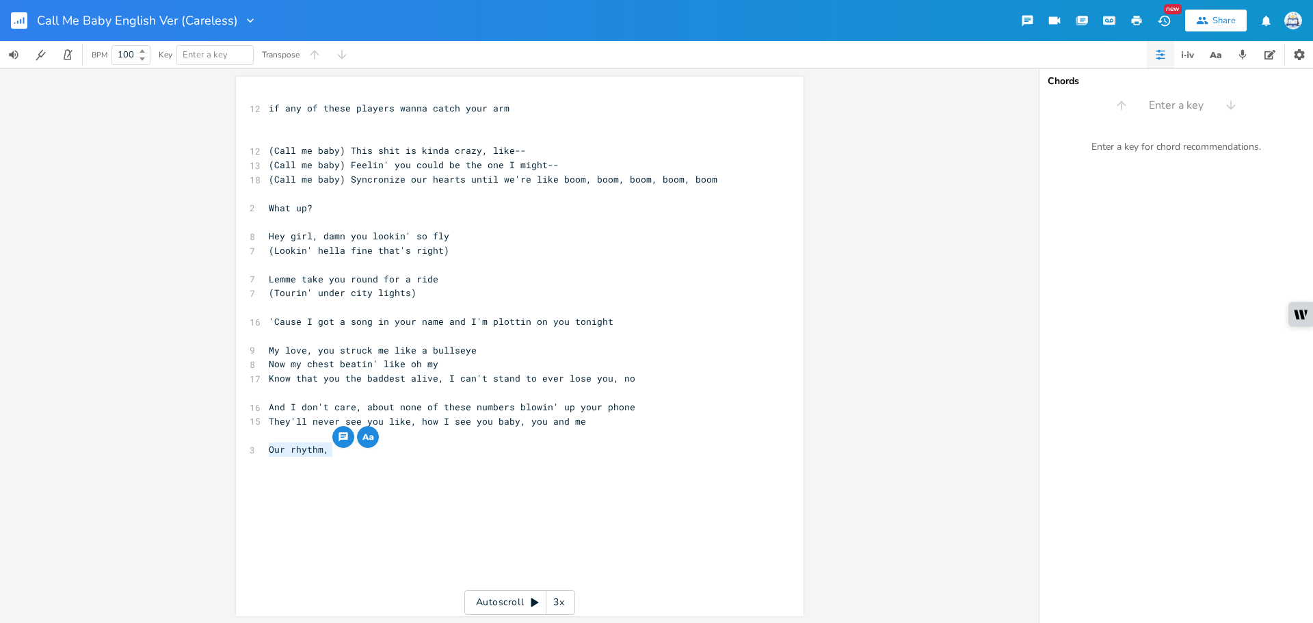
click at [336, 462] on pre "​" at bounding box center [513, 464] width 494 height 14
click at [338, 452] on pre "Our rhythm," at bounding box center [513, 449] width 494 height 14
type textarea "catch 'em off guard of the"
type textarea "i"
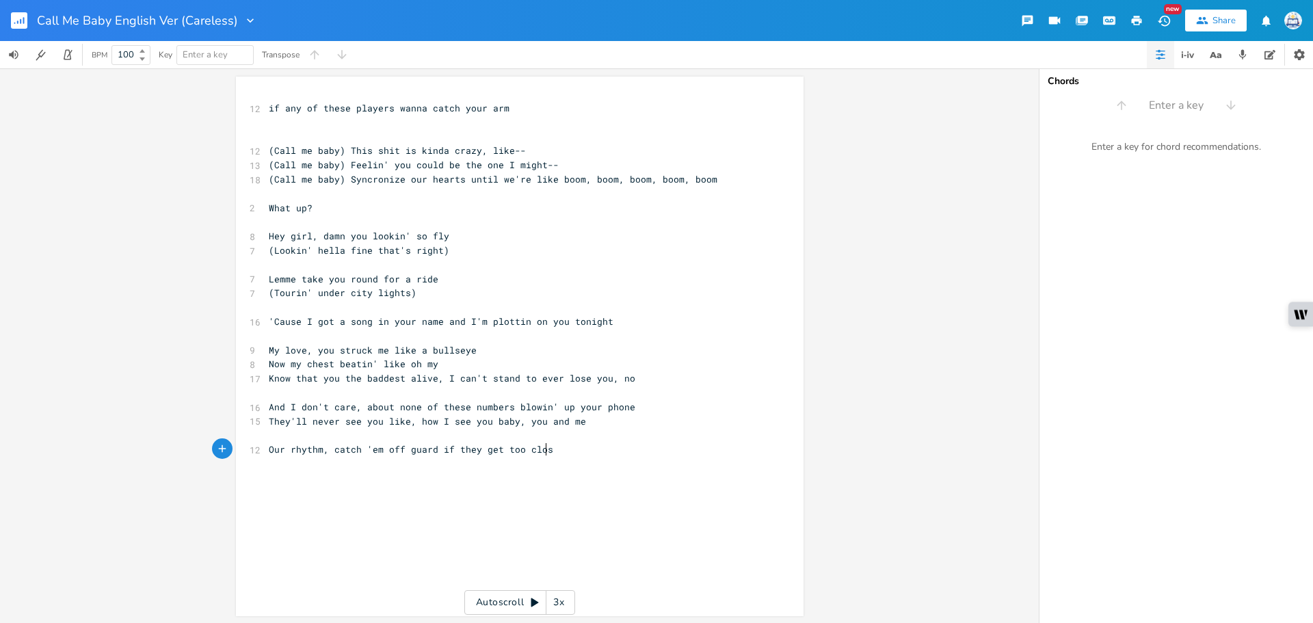
type textarea "f they get too close"
drag, startPoint x: 317, startPoint y: 451, endPoint x: 286, endPoint y: 451, distance: 30.8
click at [286, 451] on span "Our rhythm, catch 'em off guard if they get too close" at bounding box center [414, 449] width 290 height 12
type textarea "fire"
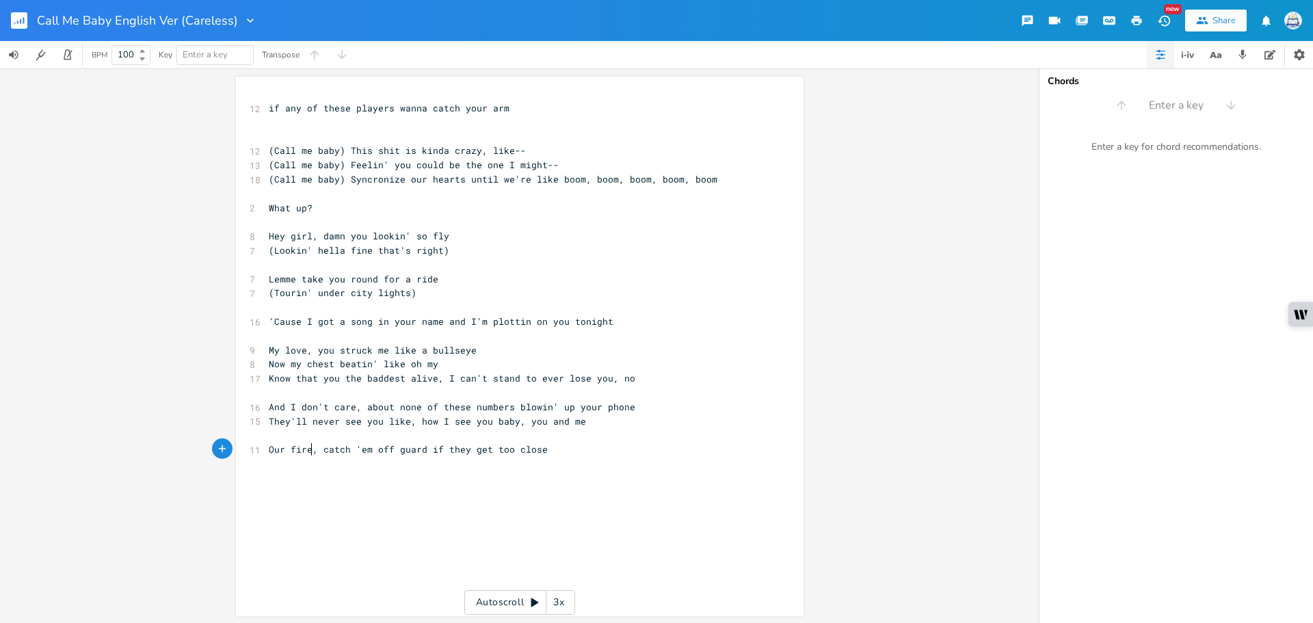
scroll to position [0, 12]
click at [408, 448] on span "Our fire, catch 'em off guard if they get too close" at bounding box center [408, 449] width 279 height 12
click at [278, 449] on span "Our fire, catch 'em off guard if they get too close" at bounding box center [408, 449] width 279 height 12
type textarea "n"
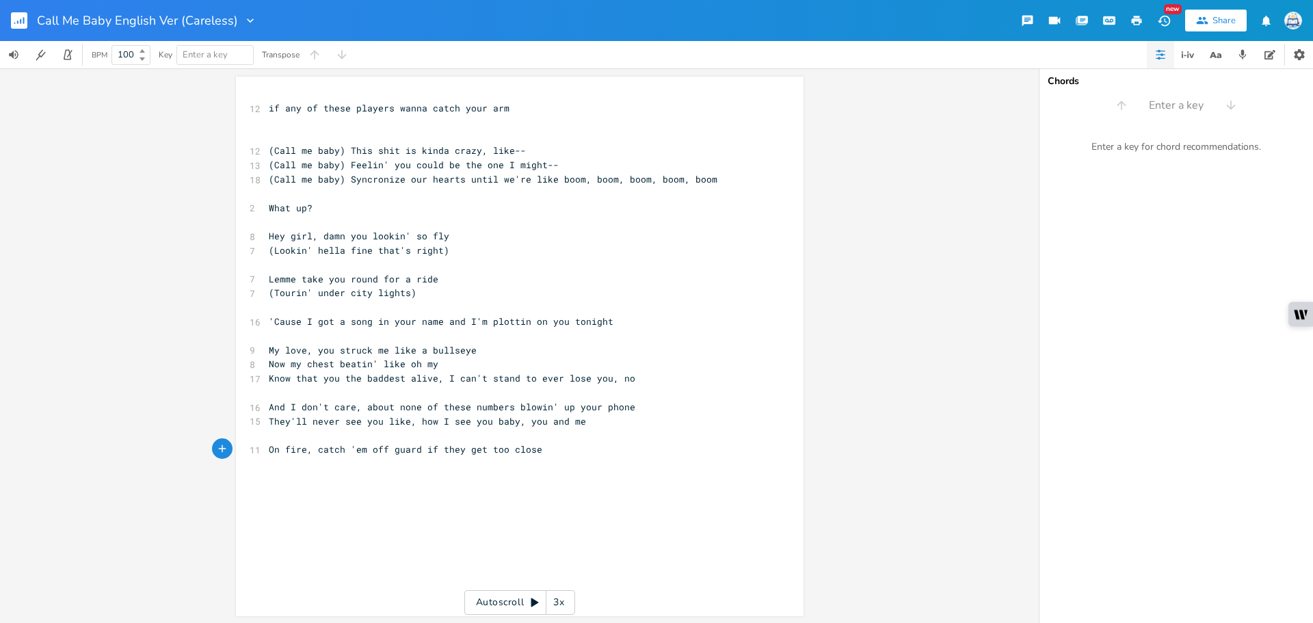
click at [499, 484] on pre "​" at bounding box center [513, 478] width 494 height 14
type textarea "catch 'em off guard if they get too close"
drag, startPoint x: 546, startPoint y: 449, endPoint x: 314, endPoint y: 448, distance: 231.8
click at [314, 448] on pre "On fire, catch 'em off guard if they get too close" at bounding box center [513, 449] width 494 height 14
click at [403, 438] on pre "​" at bounding box center [513, 435] width 494 height 14
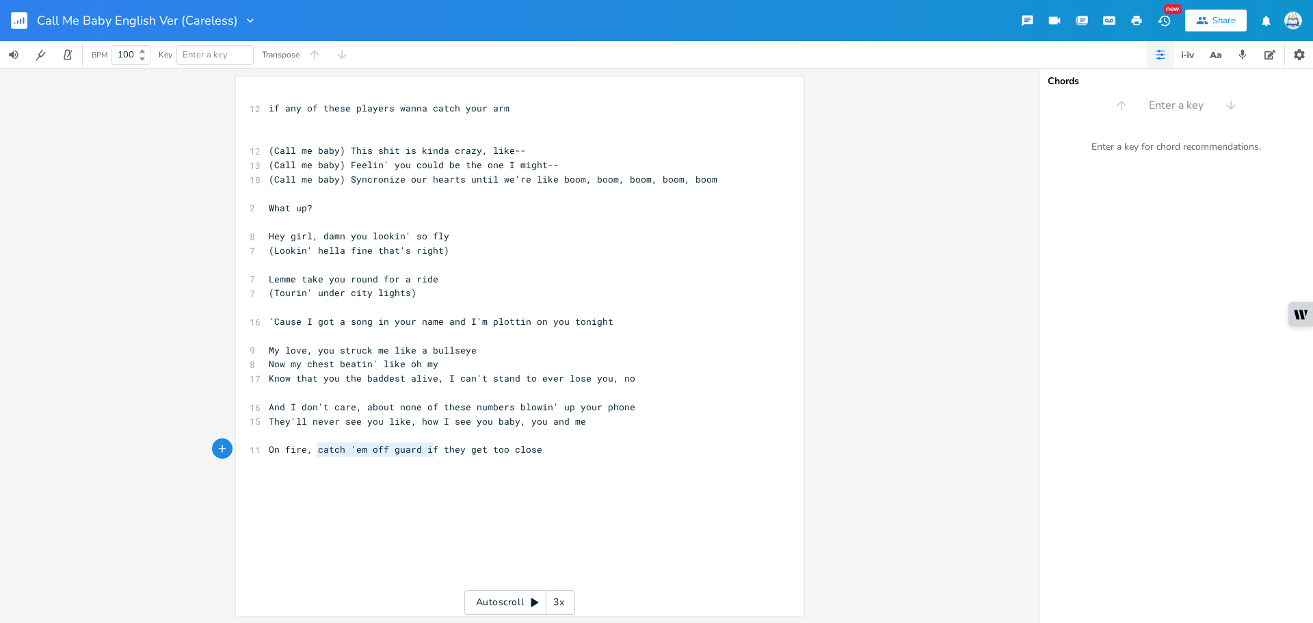
drag, startPoint x: 429, startPoint y: 453, endPoint x: 310, endPoint y: 449, distance: 118.3
click at [310, 449] on span "On fire, catch 'em off guard if they get too close" at bounding box center [405, 449] width 273 height 12
type textarea "set 'em players off if"
drag, startPoint x: 307, startPoint y: 451, endPoint x: 249, endPoint y: 444, distance: 58.4
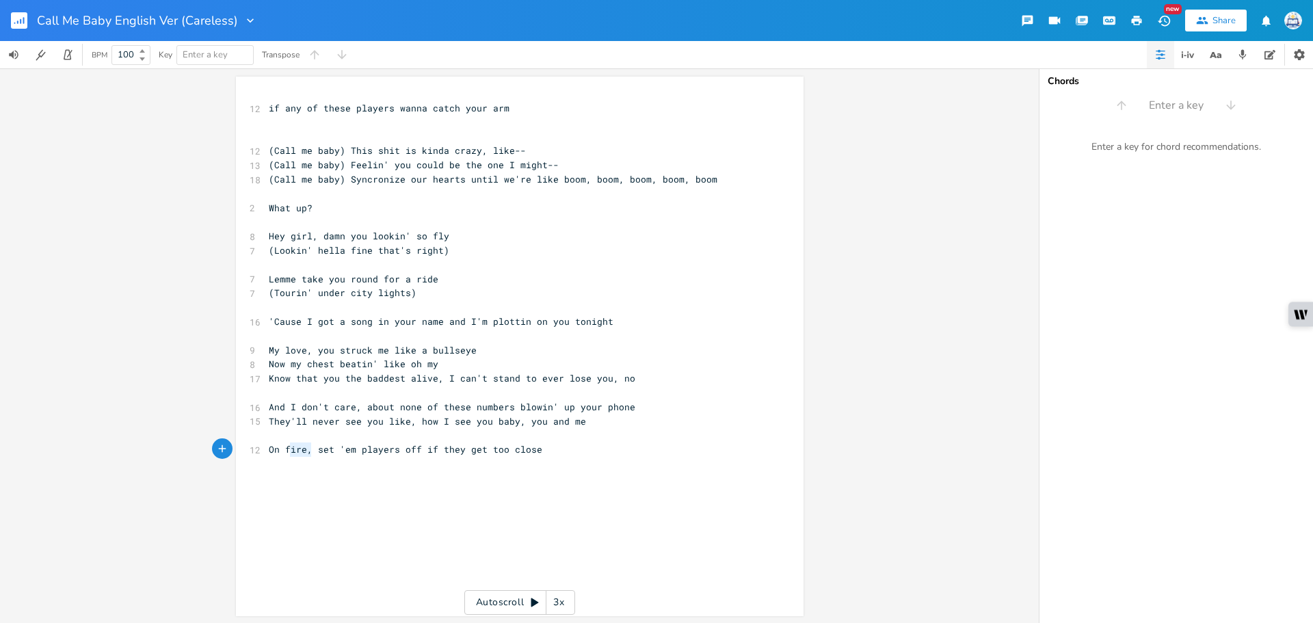
click at [266, 451] on div "12 On fire, set 'em players off if they get too close" at bounding box center [513, 449] width 494 height 14
type textarea "Transpire,"
type textarea "set 'em players off if they get too close"
drag, startPoint x: 557, startPoint y: 448, endPoint x: 320, endPoint y: 451, distance: 237.2
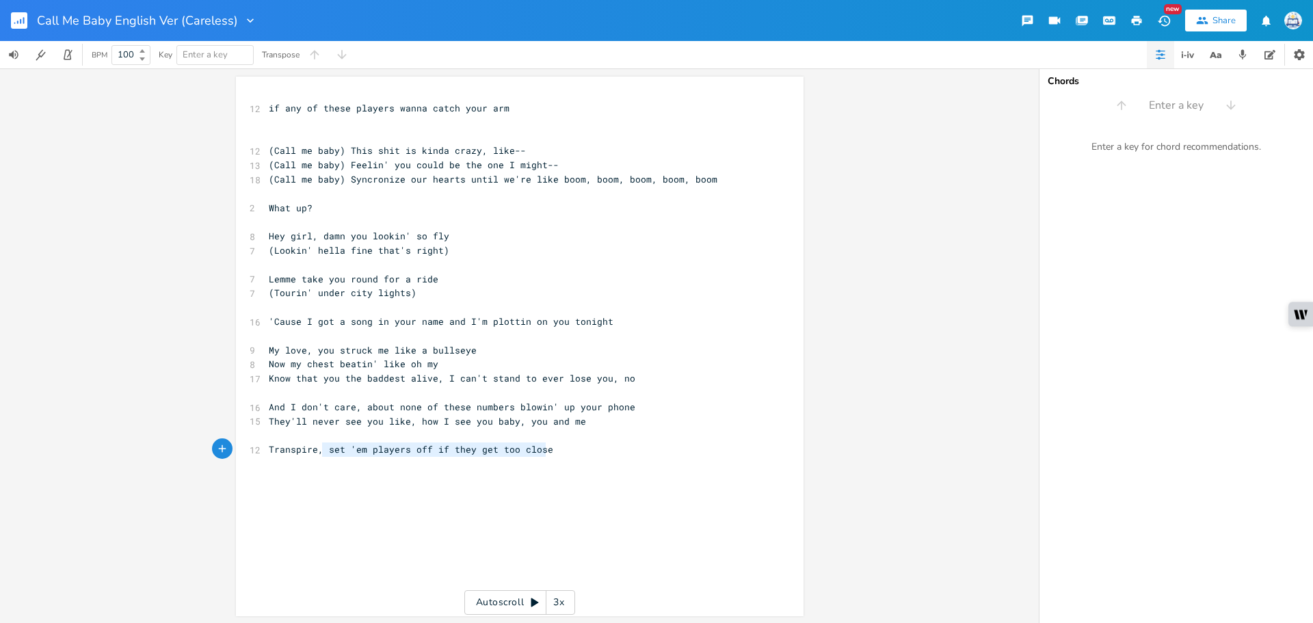
click at [320, 451] on pre "Transpire, set 'em players off if they get too close" at bounding box center [513, 449] width 494 height 14
type textarea "whe"
type textarea "n the lights go off"
click at [353, 473] on pre "​" at bounding box center [513, 478] width 494 height 14
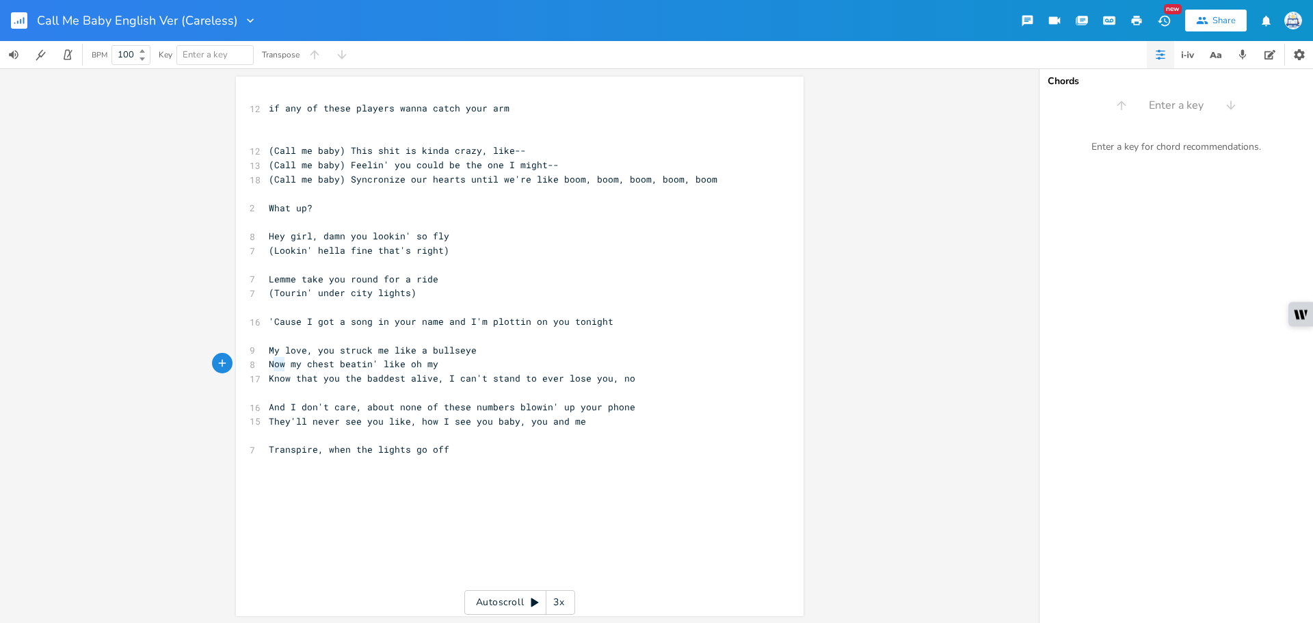
drag, startPoint x: 280, startPoint y: 363, endPoint x: 249, endPoint y: 364, distance: 30.8
click at [266, 364] on div "8 Now my chest beatin' like oh my" at bounding box center [513, 364] width 494 height 14
type textarea "Got"
type textarea "Got my chest beatin' like oh my"
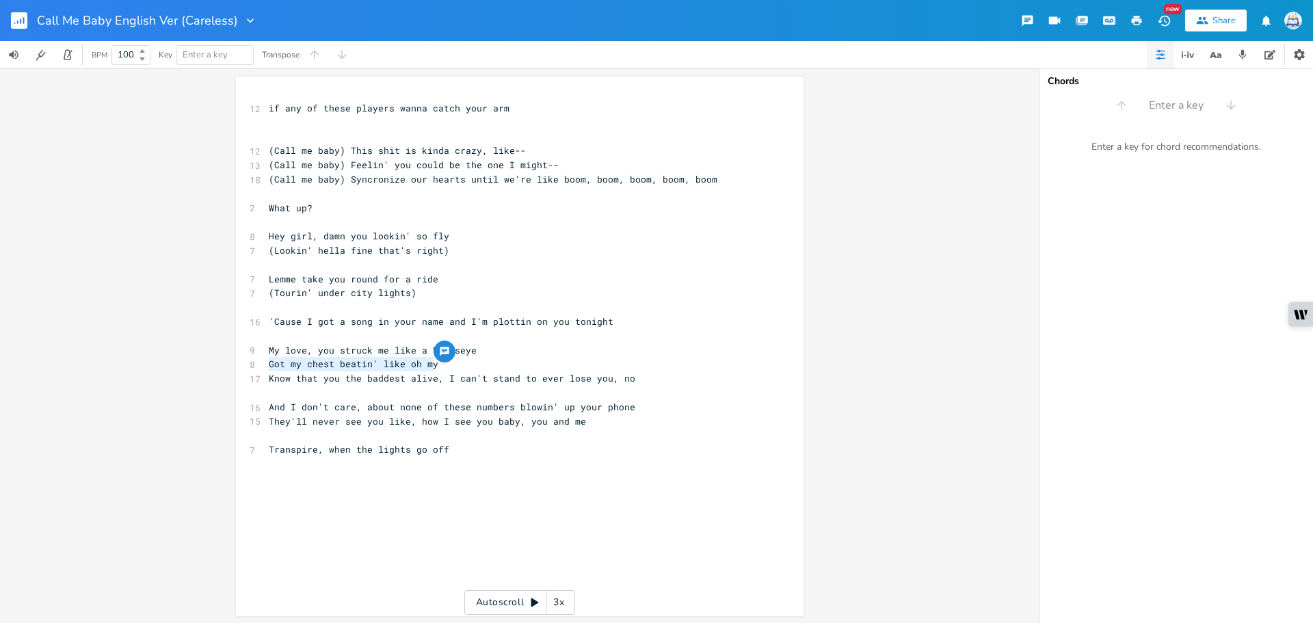
drag, startPoint x: 431, startPoint y: 365, endPoint x: 263, endPoint y: 347, distance: 168.4
click at [256, 360] on div "Got my chest beatin' like oh my x 12 if any of these players wanna catch your a…" at bounding box center [519, 346] width 567 height 539
click at [365, 124] on pre "​" at bounding box center [513, 123] width 494 height 14
paste textarea "my"
drag, startPoint x: 440, startPoint y: 363, endPoint x: 215, endPoint y: 365, distance: 224.9
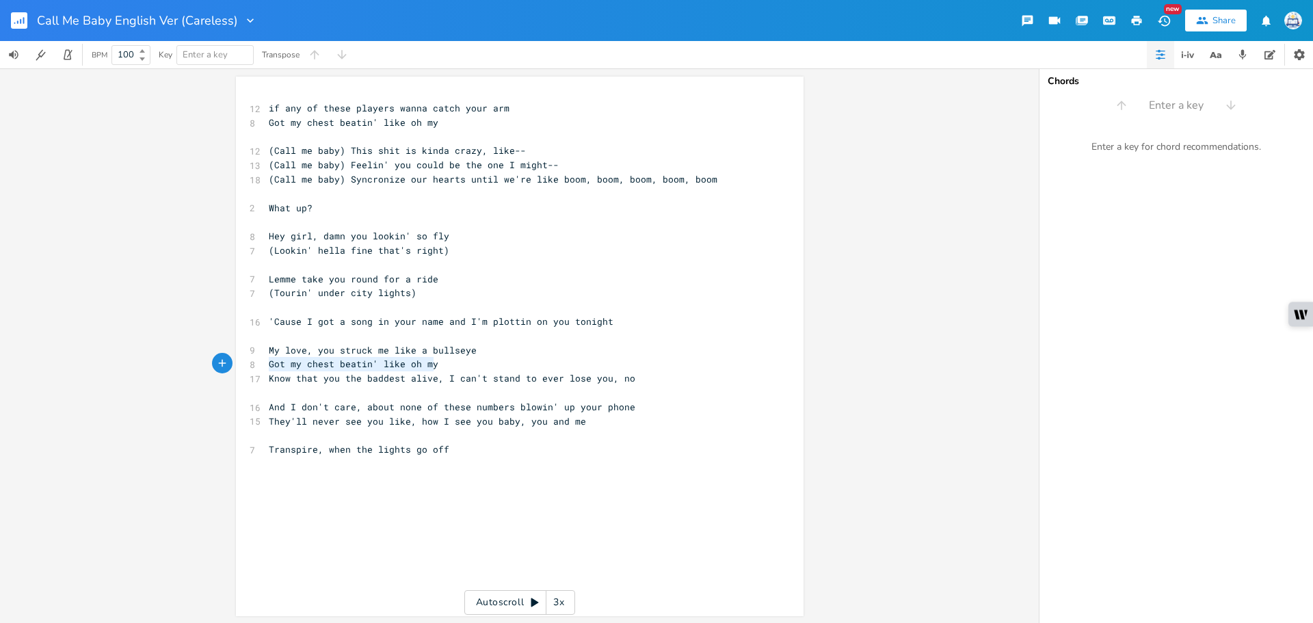
click at [236, 365] on div "Got my chest beatin' like oh my x 12 if any of these players wanna catch your a…" at bounding box center [519, 346] width 567 height 539
type textarea "[PERSON_NAME] my"
type textarea "d my heart out, baby, ohm"
type textarea "my"
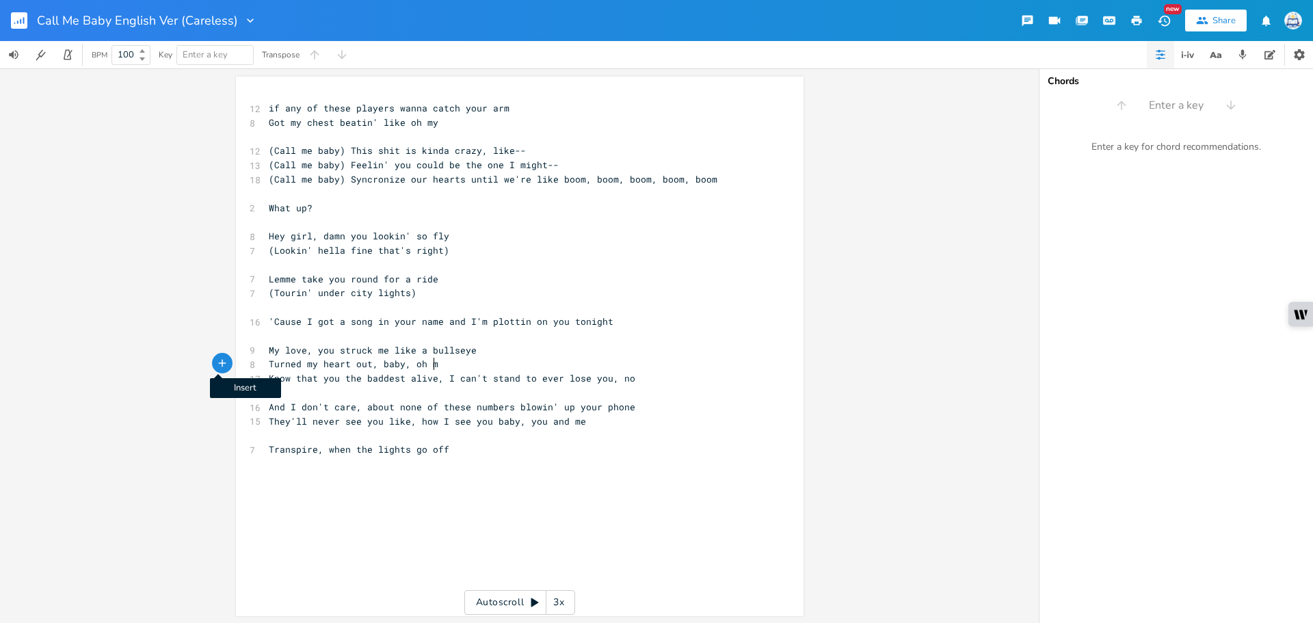
scroll to position [0, 14]
click at [606, 454] on pre "Transpire, when the lights go off" at bounding box center [513, 449] width 494 height 14
drag, startPoint x: 446, startPoint y: 447, endPoint x: 349, endPoint y: 448, distance: 97.1
click at [349, 448] on pre "Transpire, when the lights go off" at bounding box center [513, 449] width 494 height 14
type textarea "we're on the floor"
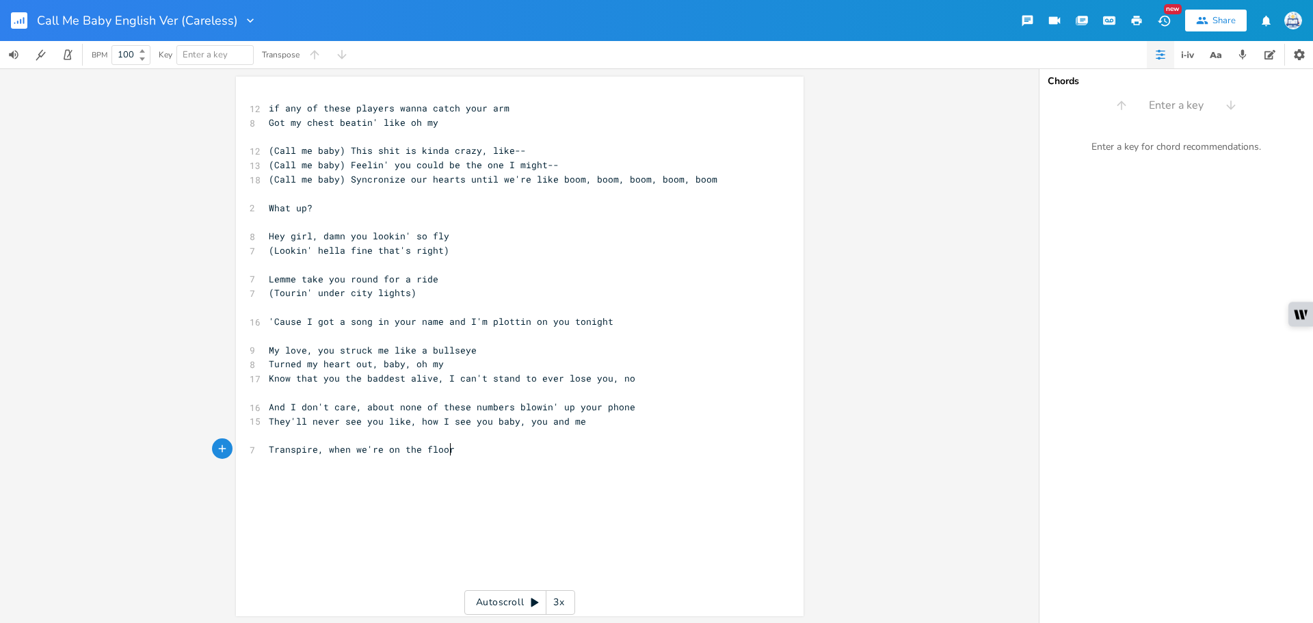
scroll to position [0, 71]
click at [463, 476] on pre "​" at bounding box center [513, 478] width 494 height 14
click at [520, 130] on pre "​" at bounding box center [513, 137] width 494 height 14
click at [505, 450] on pre "Transpire, when we're on the floor" at bounding box center [513, 449] width 494 height 14
type textarea "So baby, tell me what we're"
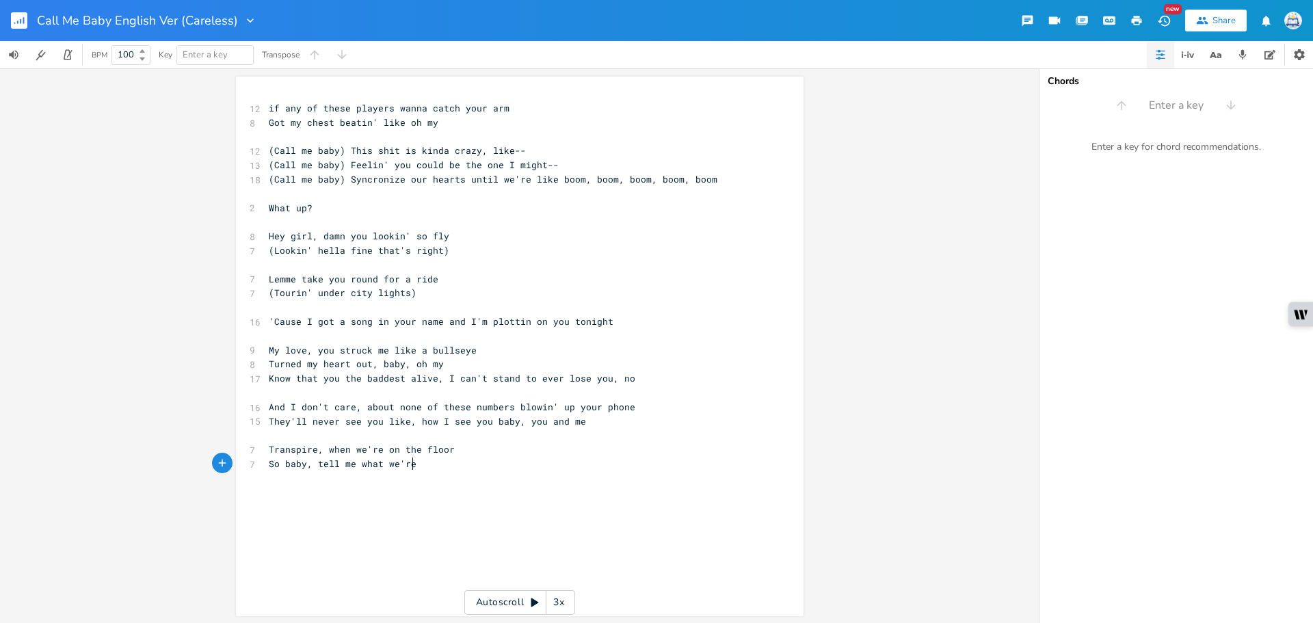
scroll to position [0, 115]
type textarea "doin'"
type textarea "Times wastin' girl"
type textarea "So don't want"
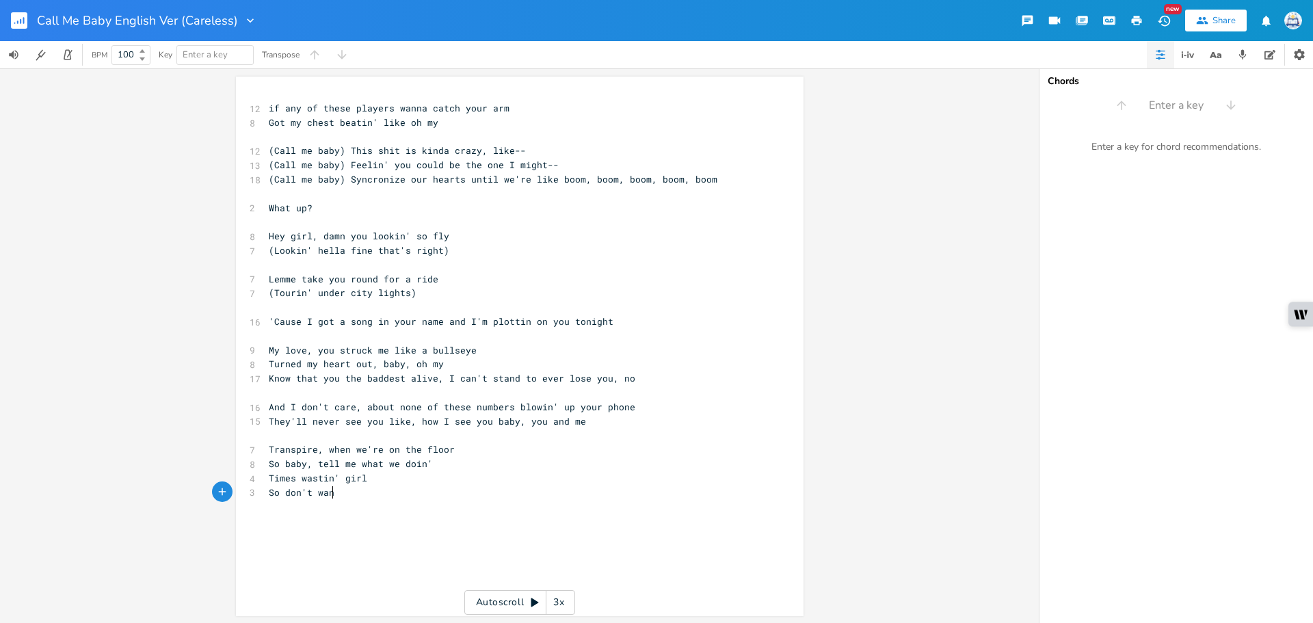
scroll to position [0, 56]
type textarea "it, don't wait to"
type textarea "o long"
click at [370, 409] on span "And I don't care, about none of these numbers blowin' up your phone" at bounding box center [452, 407] width 366 height 12
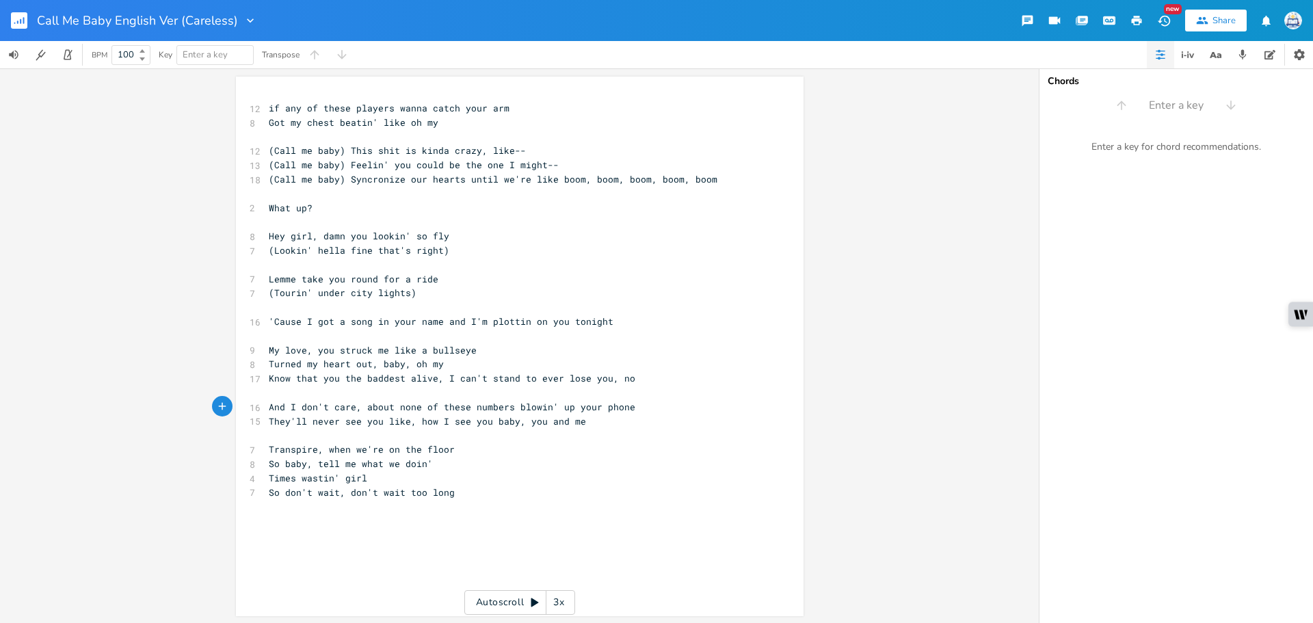
click at [364, 413] on pre "And I don't care, about none of these numbers blowin' up your phone" at bounding box center [513, 407] width 494 height 14
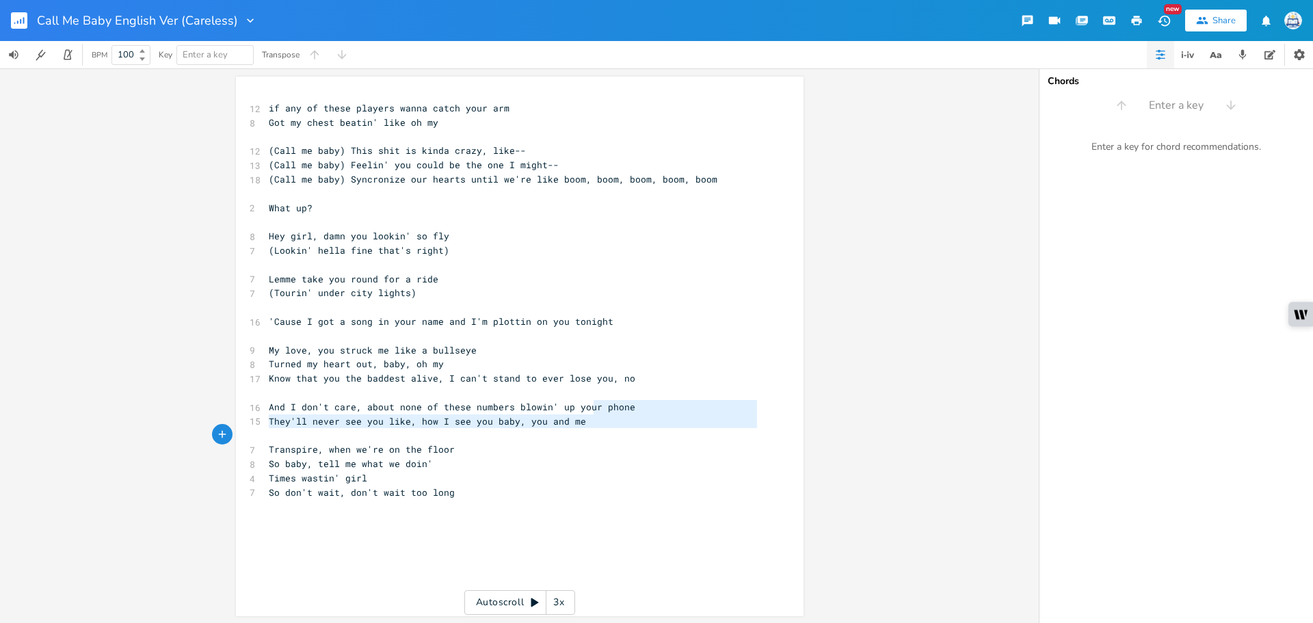
type textarea "phone They'll never see you"
drag, startPoint x: 589, startPoint y: 418, endPoint x: 375, endPoint y: 427, distance: 213.5
click at [375, 428] on div "12 if any of these players wanna catch your arm 8 Got my chest beatin' like oh …" at bounding box center [513, 321] width 494 height 441
click at [645, 415] on pre "They'll never see you like, how I see you baby, you and me" at bounding box center [513, 421] width 494 height 14
type textarea "They'll never see you like, how I see you baby, you and me"
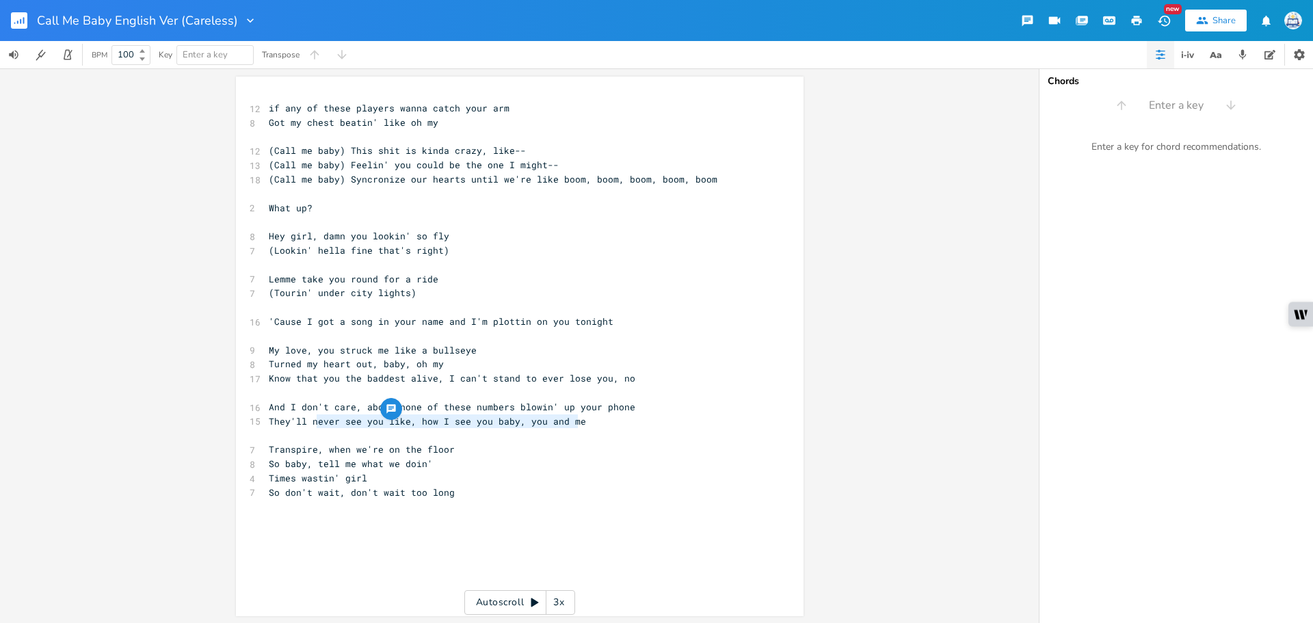
drag, startPoint x: 610, startPoint y: 423, endPoint x: 230, endPoint y: 423, distance: 380.1
click at [230, 423] on div "They'll never see you like, how I see you baby, you and me x 12 if any of these…" at bounding box center [519, 345] width 1038 height 554
click at [494, 120] on pre "Got my chest beatin' like oh my" at bounding box center [513, 123] width 494 height 14
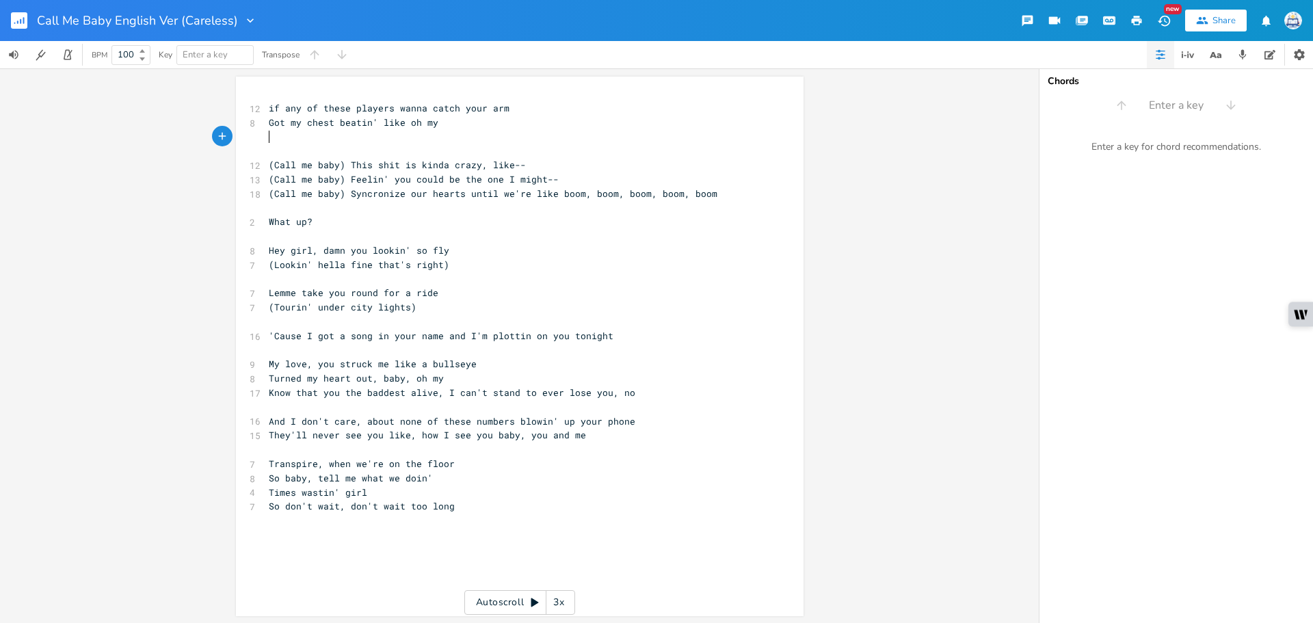
paste textarea "e"
type textarea "e"
click at [315, 434] on span "They'll never see you like, how I see you baby, you and me" at bounding box center [427, 435] width 317 height 12
click at [340, 435] on span "They'll never see you like, how I see you baby, you and me" at bounding box center [427, 435] width 317 height 12
drag, startPoint x: 379, startPoint y: 438, endPoint x: 401, endPoint y: 438, distance: 21.2
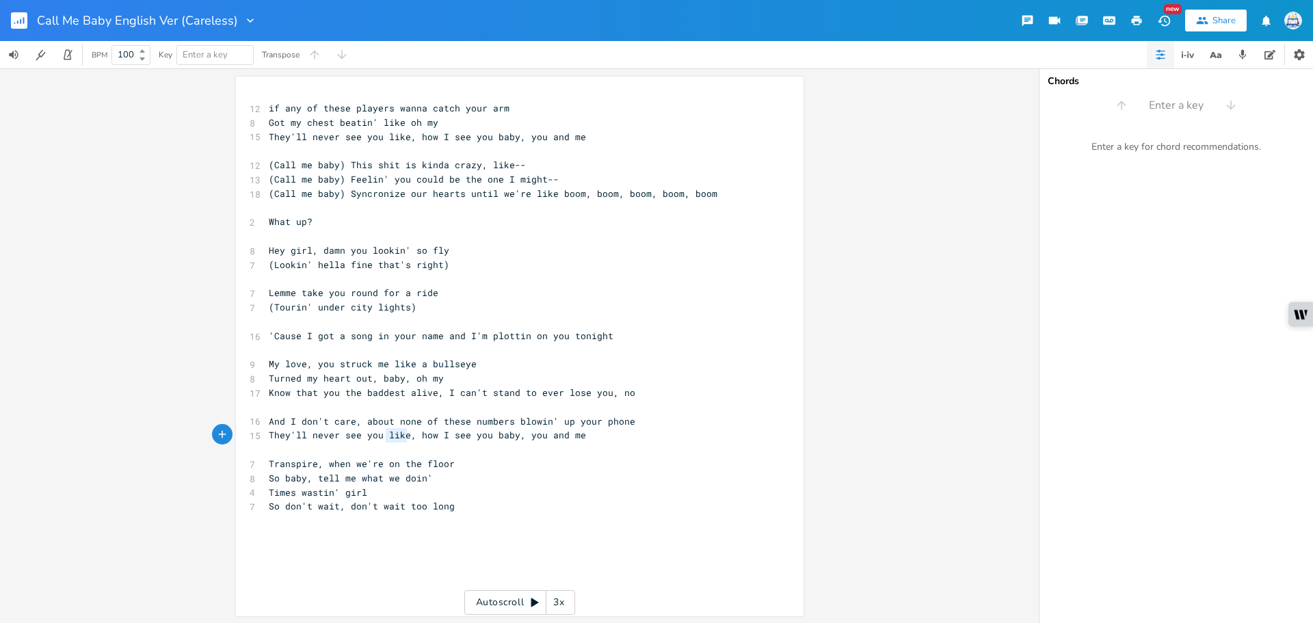
click at [401, 438] on span "They'll never see you like, how I see you baby, you and me" at bounding box center [427, 435] width 317 height 12
type textarea "smile"
click at [420, 437] on span "They'll never see you smile, how I see you baby, you and me" at bounding box center [430, 435] width 323 height 12
drag, startPoint x: 508, startPoint y: 438, endPoint x: 419, endPoint y: 438, distance: 88.9
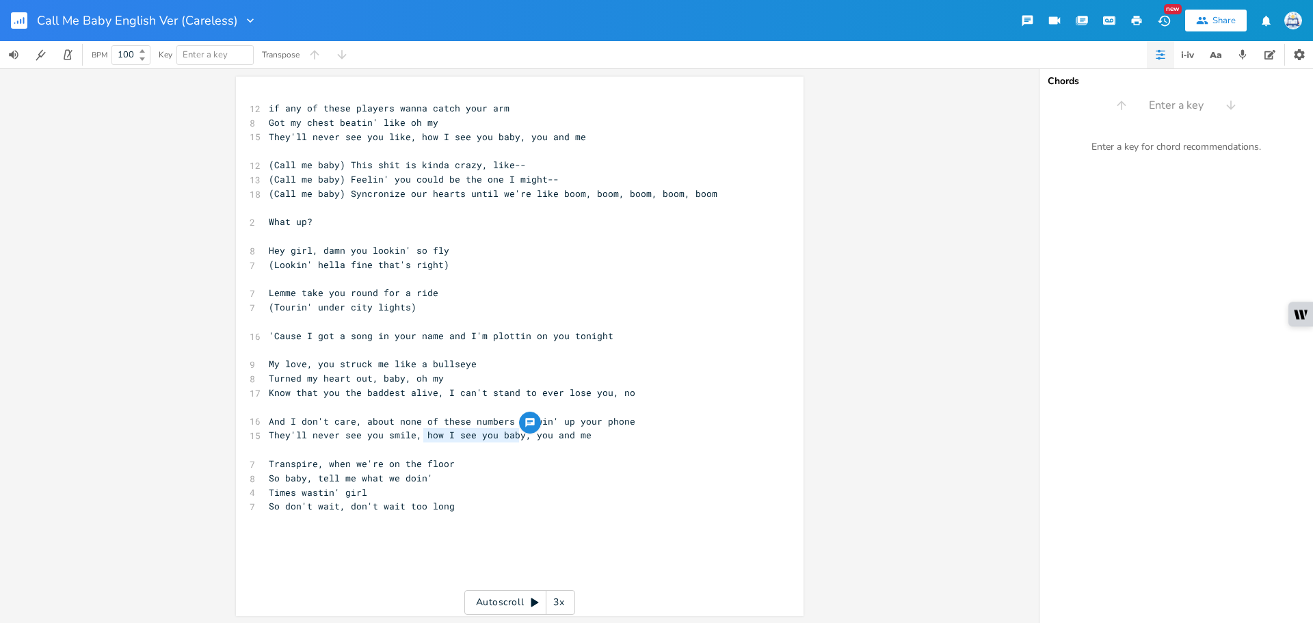
click at [419, 438] on span "They'll never see you smile, how I see you baby, you and me" at bounding box center [430, 435] width 323 height 12
type textarea "the way you doin' right here"
drag, startPoint x: 351, startPoint y: 161, endPoint x: 438, endPoint y: 164, distance: 86.9
click at [438, 164] on span "(Call me baby) This shit is kinda crazy, like--" at bounding box center [397, 165] width 257 height 12
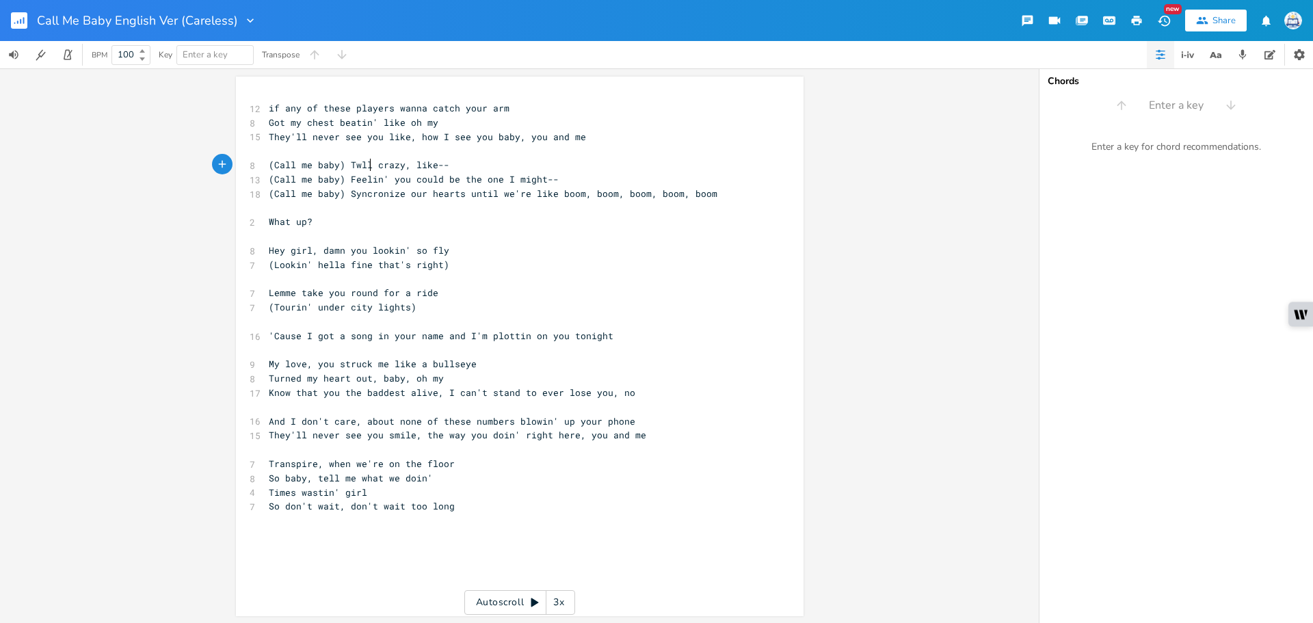
type textarea "wll"
type textarea "ell me I aon"
type textarea "in't"
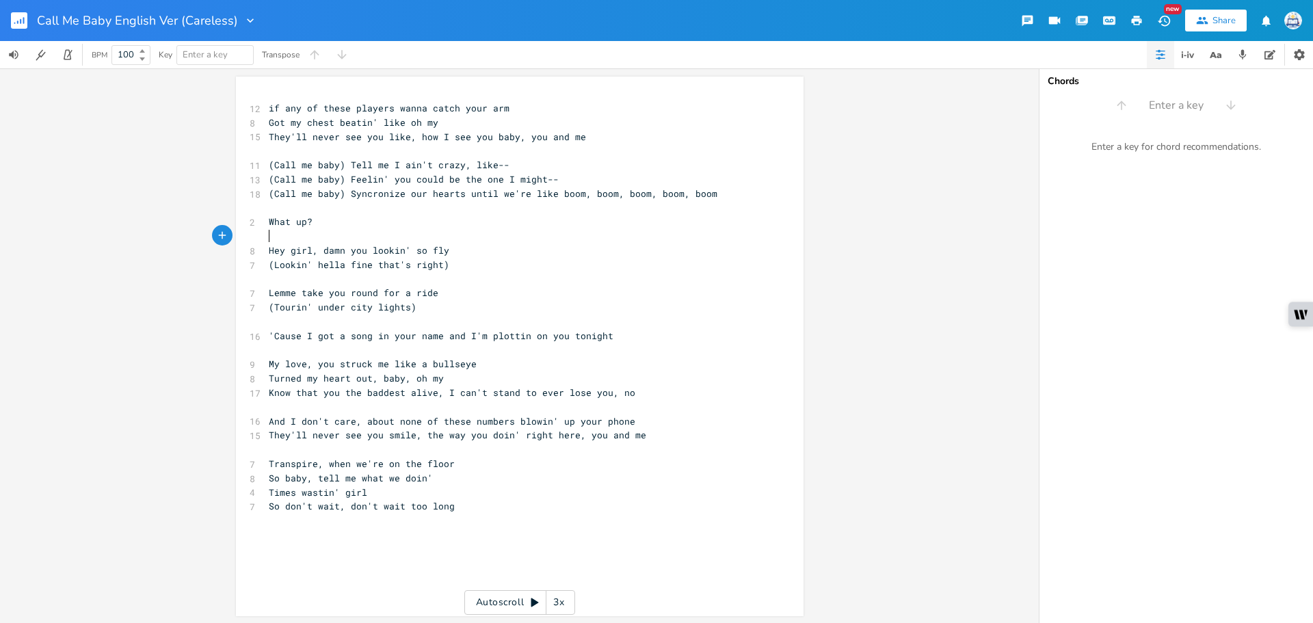
click at [458, 240] on pre "​" at bounding box center [513, 236] width 494 height 14
drag, startPoint x: 487, startPoint y: 165, endPoint x: 466, endPoint y: 168, distance: 21.5
click at [466, 168] on span "(Call me baby) Tell me I ain't crazy, like--" at bounding box center [389, 165] width 241 height 12
type textarea "right"
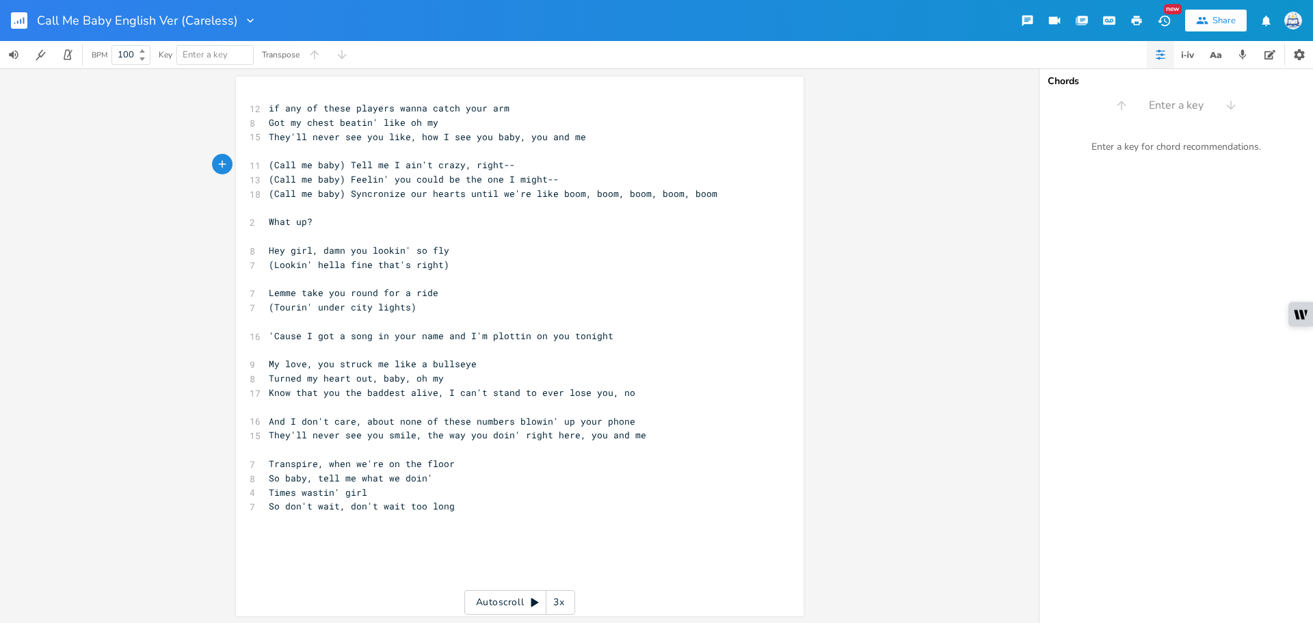
click at [525, 167] on pre "(Call me baby) Tell me I ain't crazy, right--" at bounding box center [513, 165] width 494 height 14
click at [509, 256] on pre "Hey girl, damn you lookin' so fly" at bounding box center [513, 250] width 494 height 14
drag, startPoint x: 574, startPoint y: 142, endPoint x: 187, endPoint y: 131, distance: 387.1
click at [187, 131] on div "They'll never see you like, how I see you baby, you and me x 12 if any of these…" at bounding box center [519, 345] width 1038 height 554
type textarea "They'll never see you like, how I see you baby, you and me"
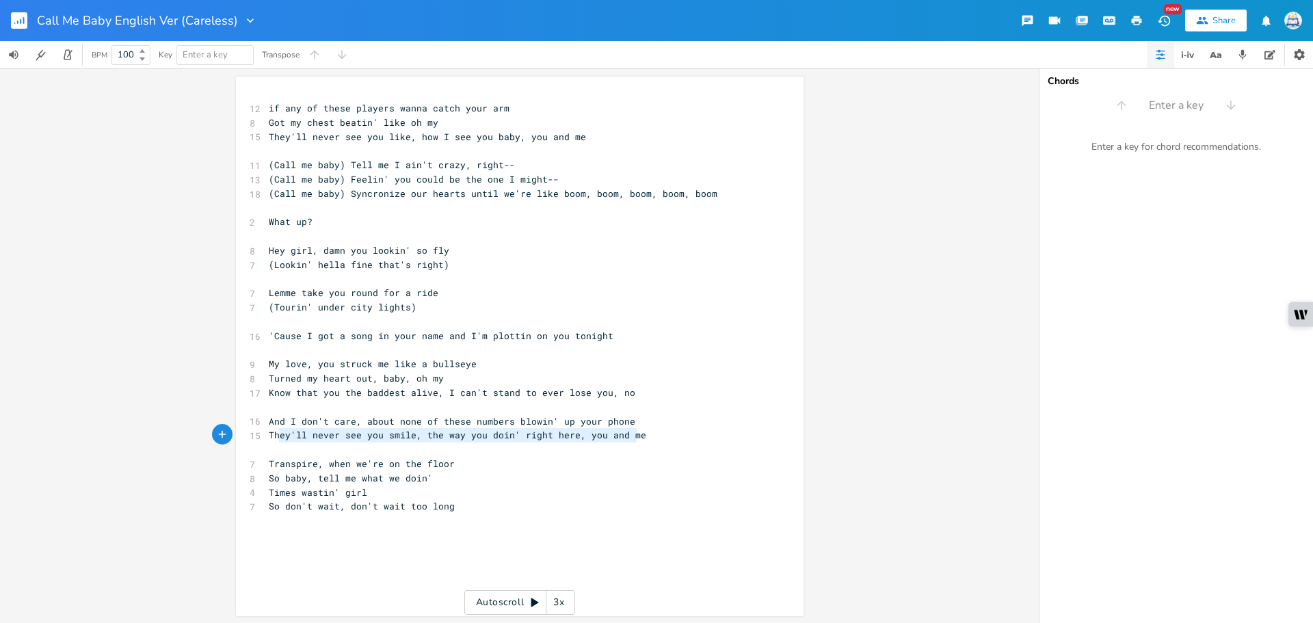
type textarea "They'll never see you smile, the way you doin' right here, you and me"
drag, startPoint x: 639, startPoint y: 435, endPoint x: 259, endPoint y: 411, distance: 380.9
click at [236, 438] on div "They'll never see you smile, the way you doin' right here, you and me x 12 if a…" at bounding box center [519, 346] width 567 height 539
click at [587, 142] on pre "They'll never see you like, how I see you baby, you and me" at bounding box center [513, 137] width 494 height 14
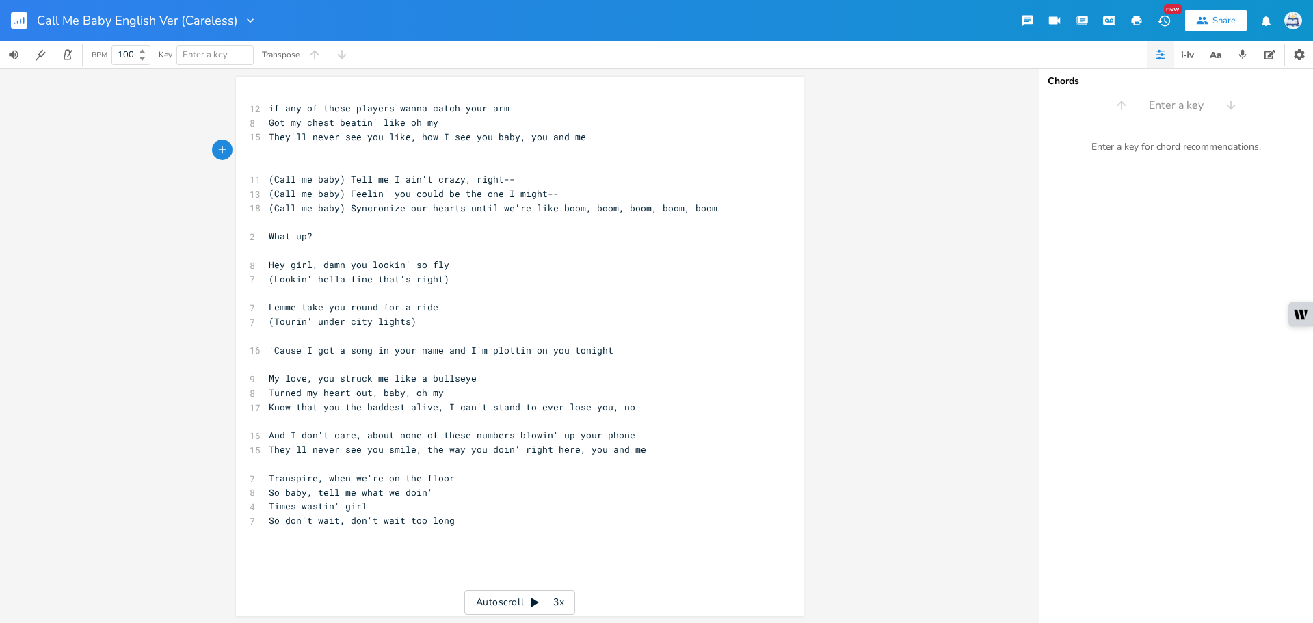
paste textarea "me"
type textarea "T"
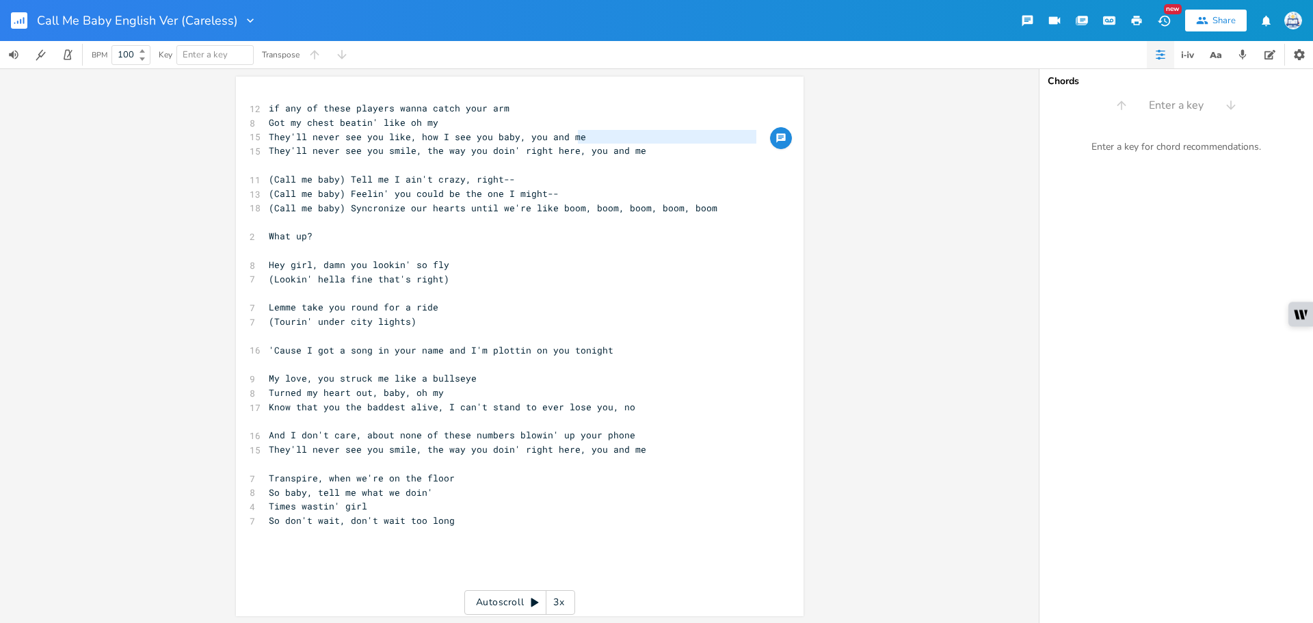
type textarea "They'll never see you like, how I see you baby, you and me"
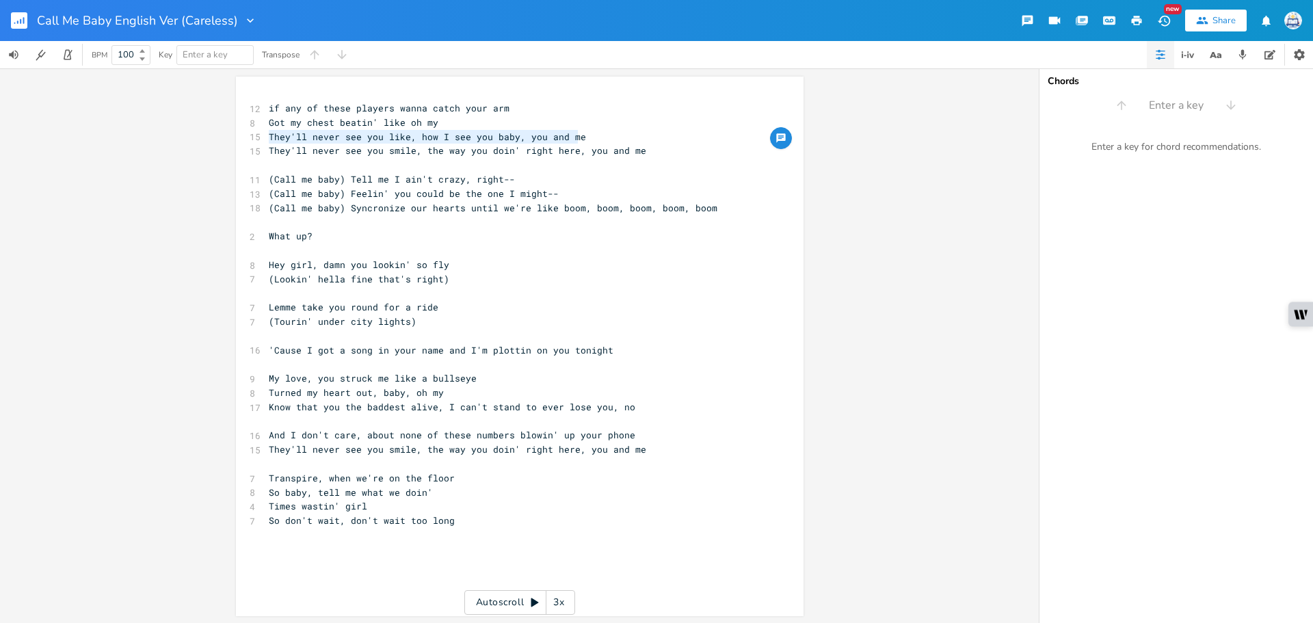
drag, startPoint x: 587, startPoint y: 133, endPoint x: 168, endPoint y: 138, distance: 419.1
click at [168, 138] on div "They'll never see you like, how I see you baby, you and me x 12 if any of these…" at bounding box center [519, 345] width 1038 height 554
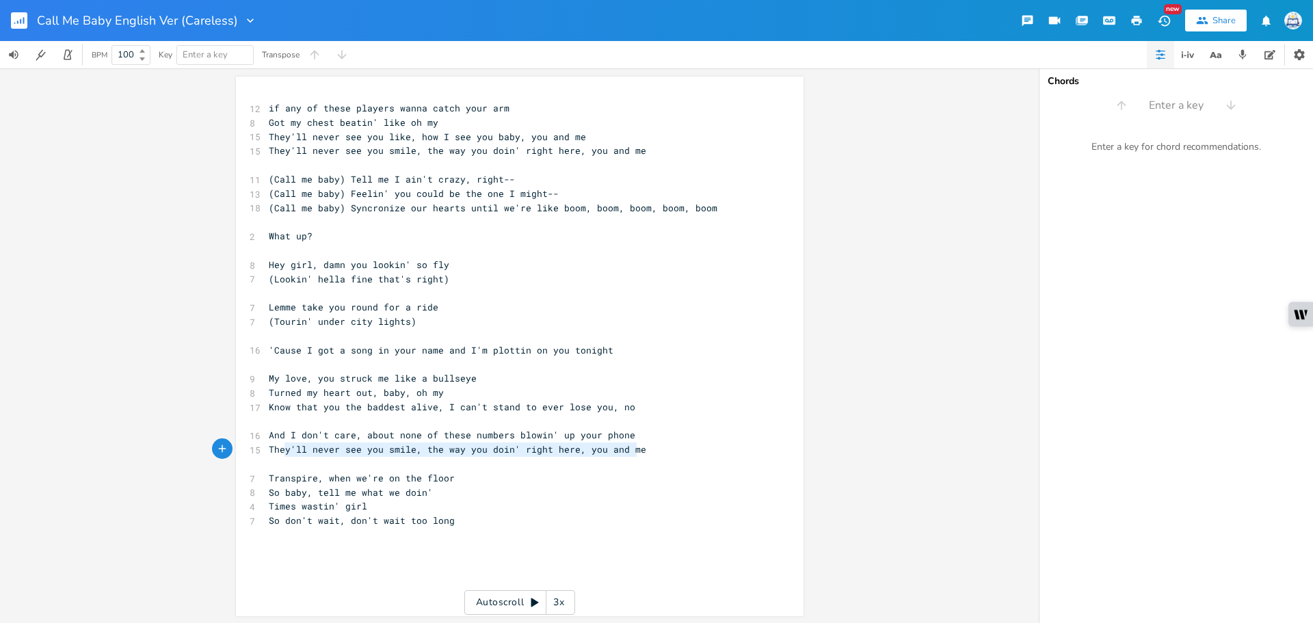
type textarea "They'll never see you smile, the way you doin' right here, you and me"
drag, startPoint x: 589, startPoint y: 450, endPoint x: 232, endPoint y: 446, distance: 356.9
click at [236, 446] on div "They'll never see you smile, the way you doin' right here, you and me x 12 if a…" at bounding box center [519, 346] width 567 height 539
paste textarea
click at [483, 457] on pre "​" at bounding box center [513, 464] width 494 height 14
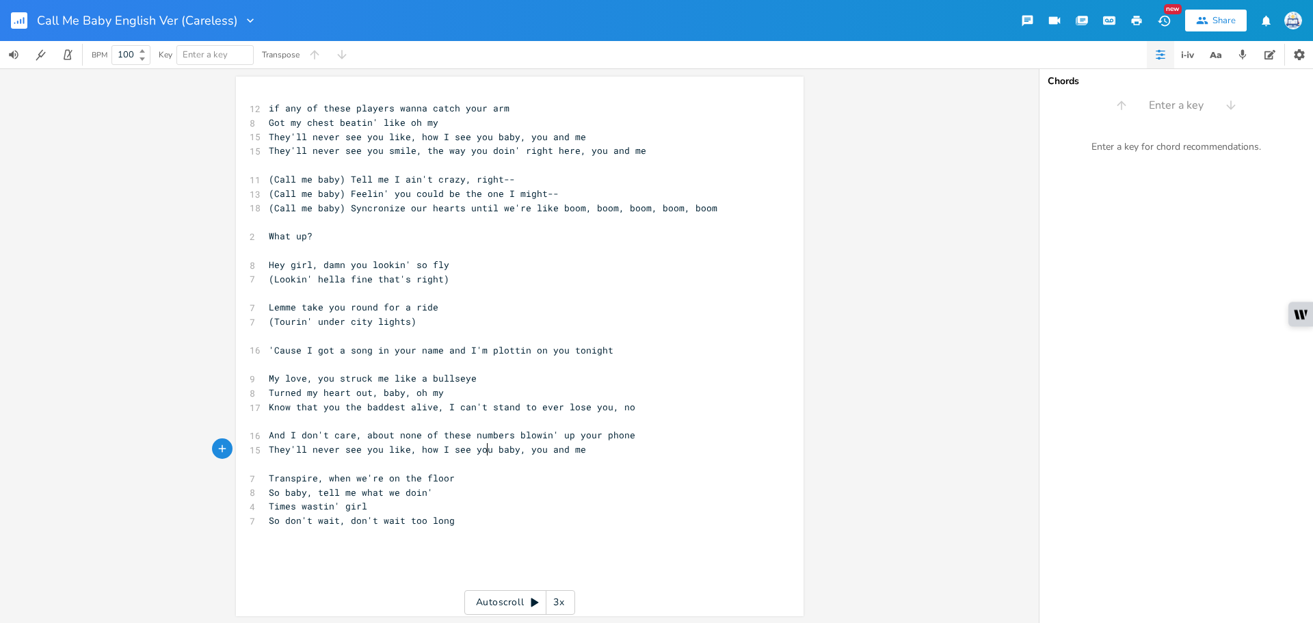
type textarea ","
click at [587, 479] on pre "Transpire, when we're on the floor" at bounding box center [513, 478] width 494 height 14
type textarea "They'll never see you like, how I see you baby, you and me"
drag, startPoint x: 597, startPoint y: 139, endPoint x: 204, endPoint y: 139, distance: 393.1
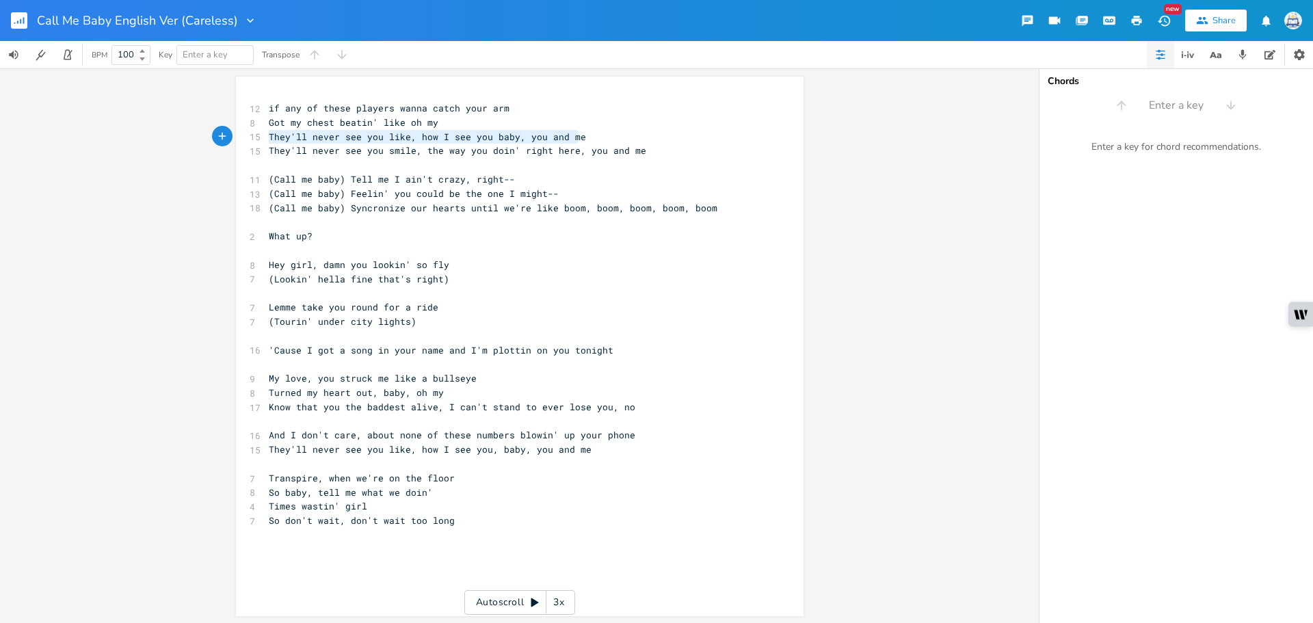
click at [204, 139] on div "They'll never see you like, how I see you baby, you and me x 12 if any of these…" at bounding box center [519, 345] width 1038 height 554
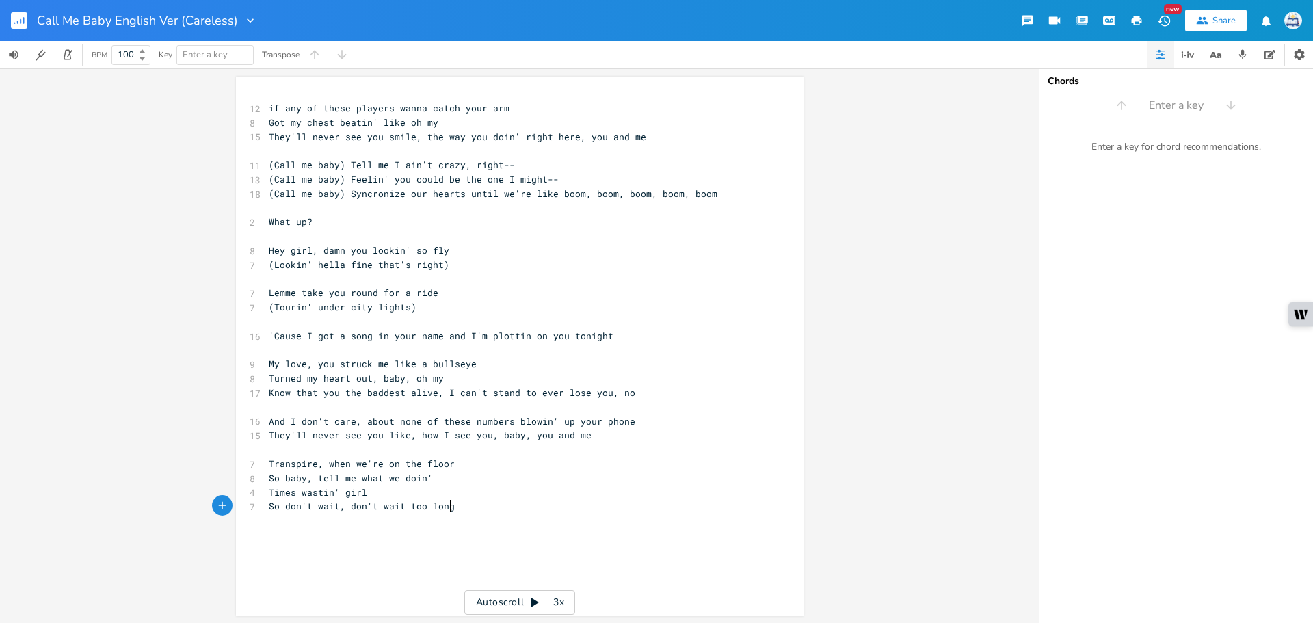
click at [478, 508] on pre "So don't wait, don't wait too long" at bounding box center [513, 506] width 494 height 14
type textarea "If I don't have your lips right now"
type textarea "I thinl"
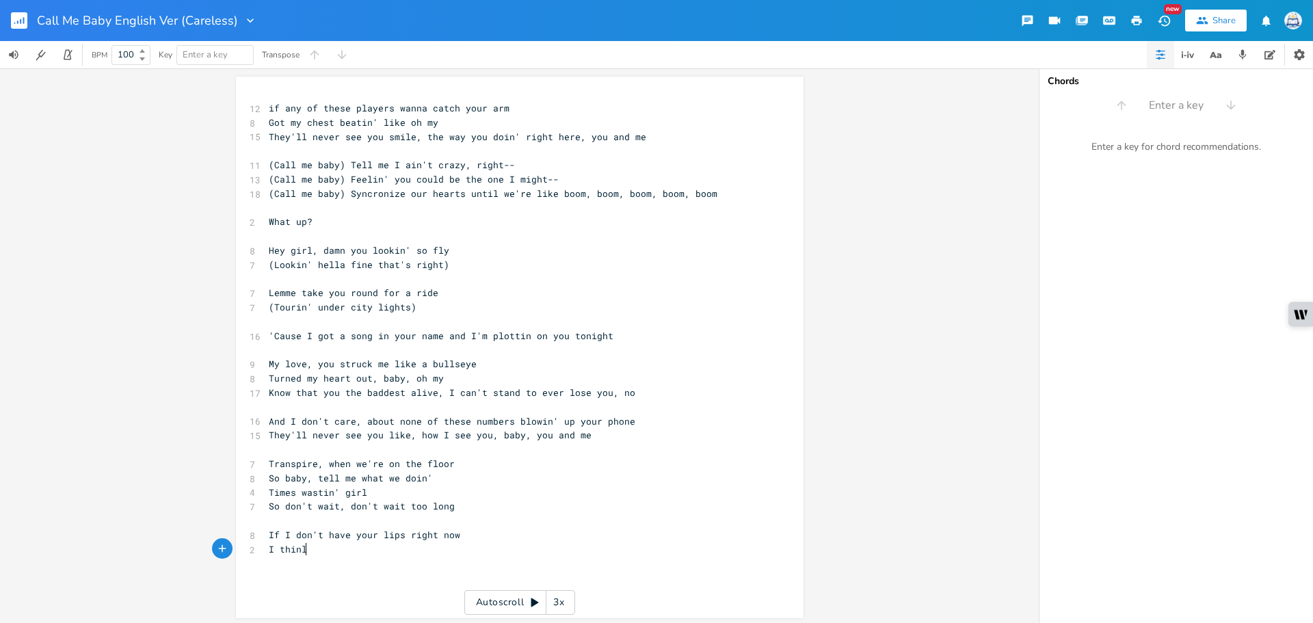
type textarea "l"
type textarea "k i'm gonna lo-lose my mind"
drag, startPoint x: 503, startPoint y: 420, endPoint x: 469, endPoint y: 422, distance: 34.2
click at [469, 422] on span "And I don't care, about none of these numbers blowin' up your phone" at bounding box center [452, 421] width 366 height 12
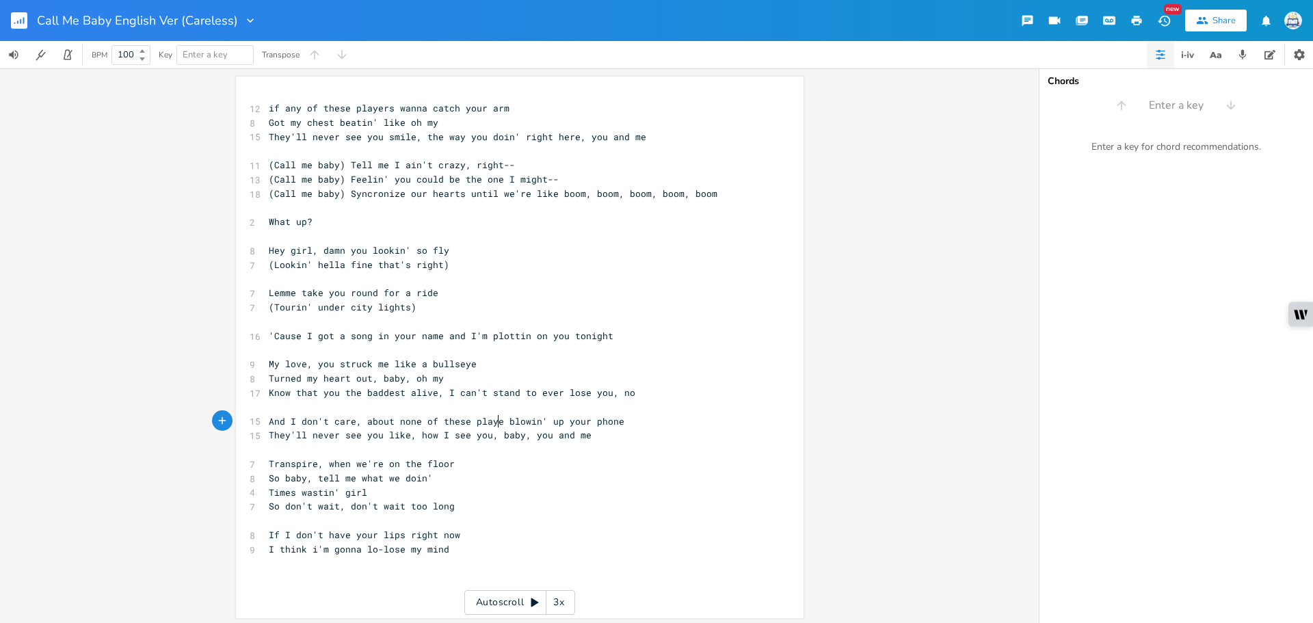
type textarea "players"
click at [652, 500] on pre "So don't wait, don't wait too long" at bounding box center [513, 506] width 494 height 14
click at [384, 548] on span "I think i'm gonna lo-lose my mind" at bounding box center [359, 549] width 180 height 12
click at [375, 548] on span "I think i'm gonna lo-lose my mind" at bounding box center [359, 549] width 180 height 12
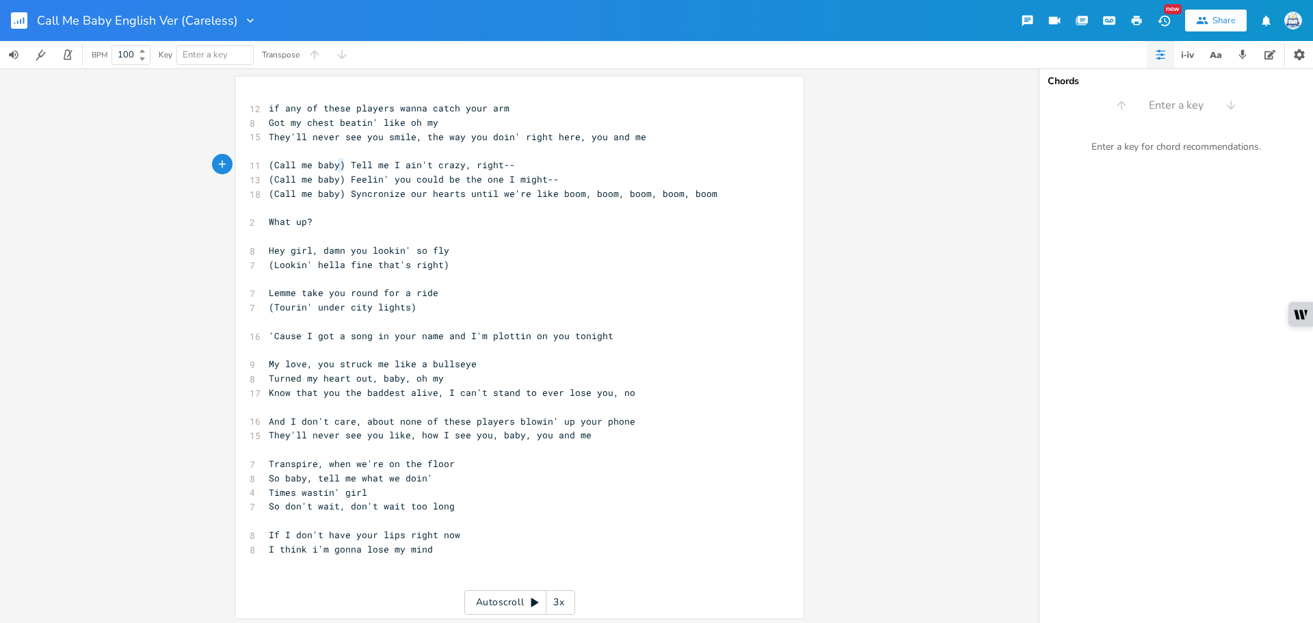
type textarea "Tell me I ain't crazy, right--"
drag, startPoint x: 334, startPoint y: 165, endPoint x: 179, endPoint y: 176, distance: 155.6
click at [187, 176] on div "Tell me I ain't crazy, right-- x 12 if any of these players wanna catch your ar…" at bounding box center [519, 345] width 1038 height 554
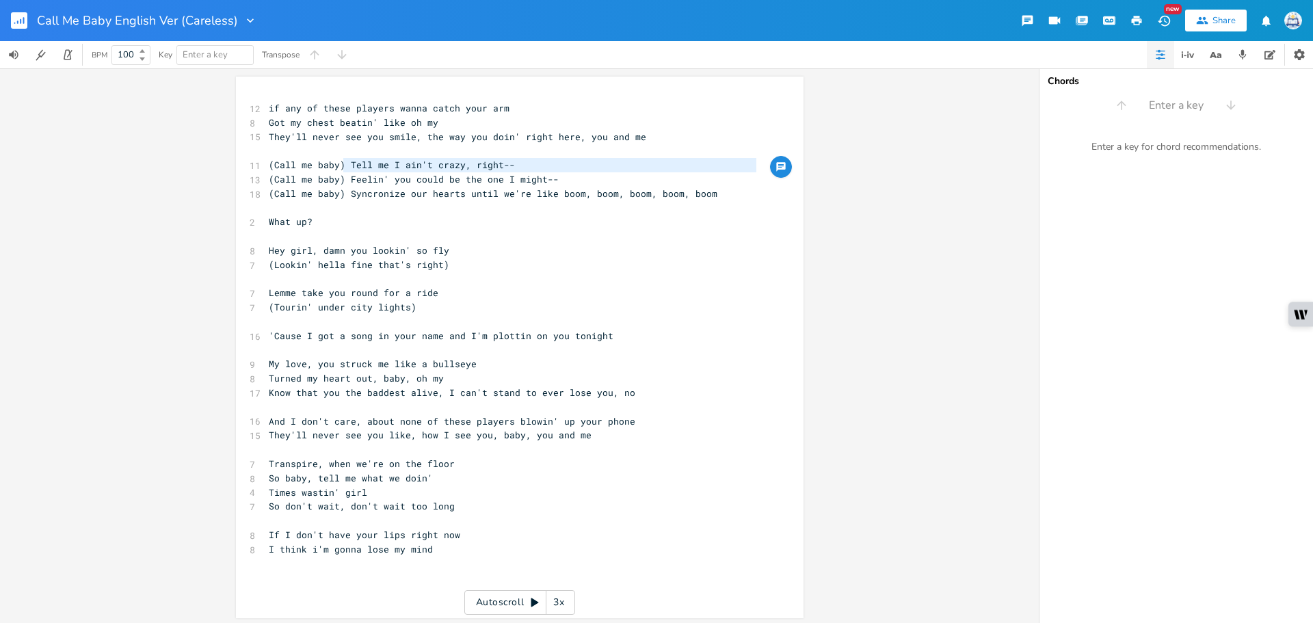
click at [416, 193] on span "(Call me baby) Syncronize our hearts until we're like boom, boom, boom, boom, b…" at bounding box center [493, 193] width 448 height 12
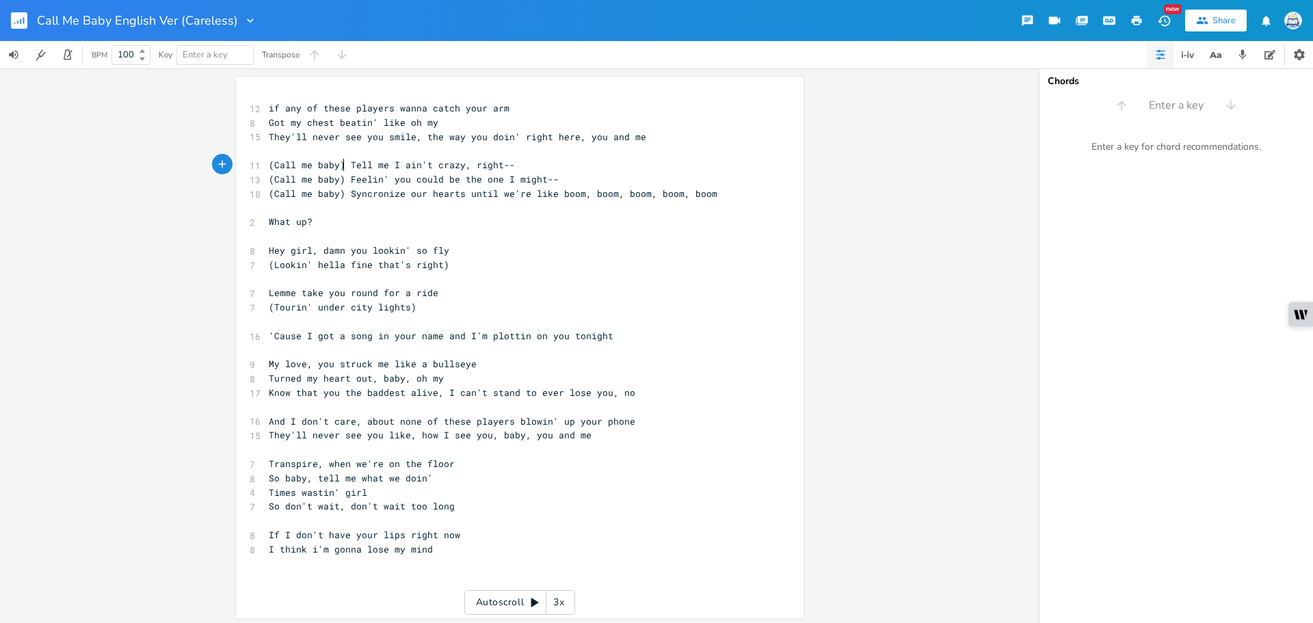
type textarea "(Call me baby)"
drag, startPoint x: 339, startPoint y: 162, endPoint x: 258, endPoint y: 164, distance: 81.4
click at [258, 164] on div "(Call me baby) x 12 if any of these players wanna catch your arm 8 Got my chest…" at bounding box center [519, 347] width 567 height 541
click at [338, 578] on pre "​" at bounding box center [513, 577] width 494 height 14
paste textarea
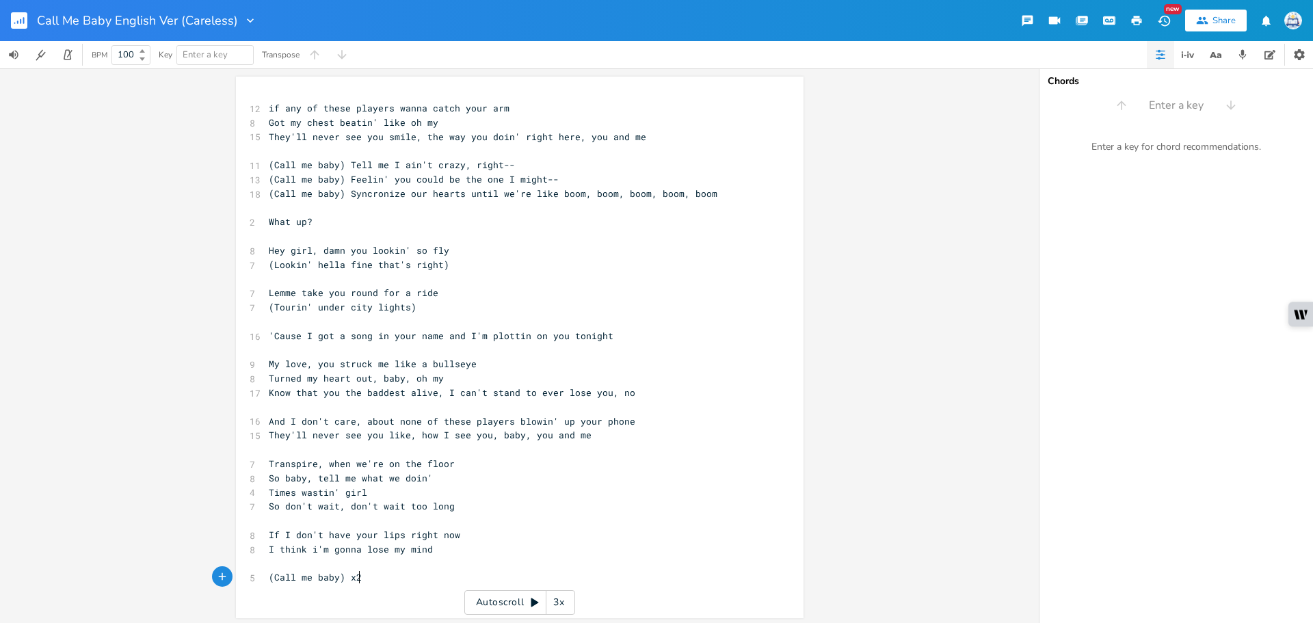
type textarea "x2"
type textarea "You know my name girl"
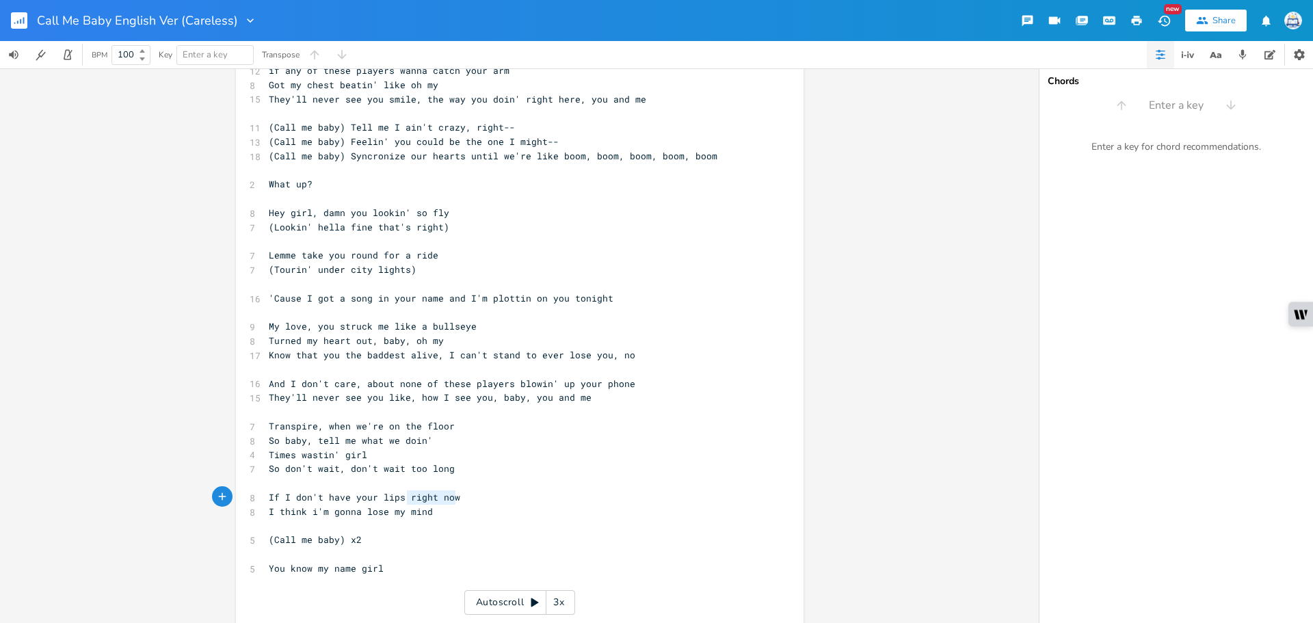
drag, startPoint x: 459, startPoint y: 497, endPoint x: 403, endPoint y: 498, distance: 55.4
click at [403, 498] on pre "If I don't have your lips right now" at bounding box center [513, 497] width 494 height 14
type textarea "on mine"
click at [489, 525] on pre "​" at bounding box center [513, 526] width 494 height 14
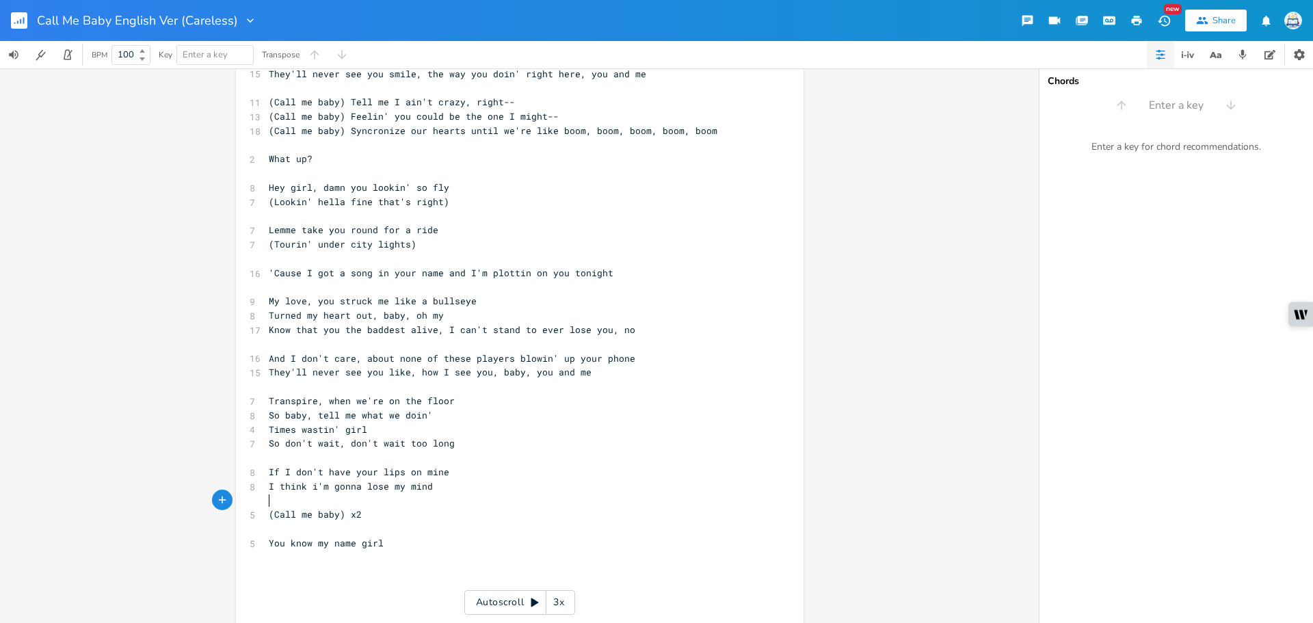
scroll to position [75, 0]
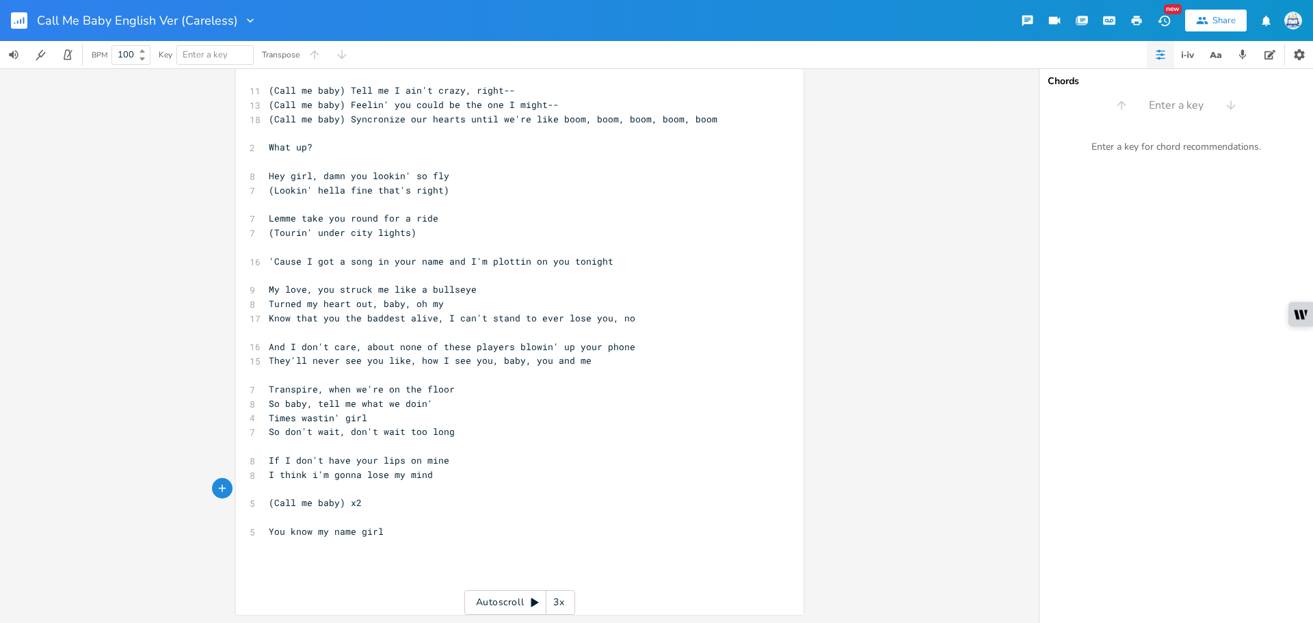
click at [381, 539] on div "12 if any of these players wanna catch your arm 8 Got my chest beatin' like oh …" at bounding box center [513, 311] width 494 height 569
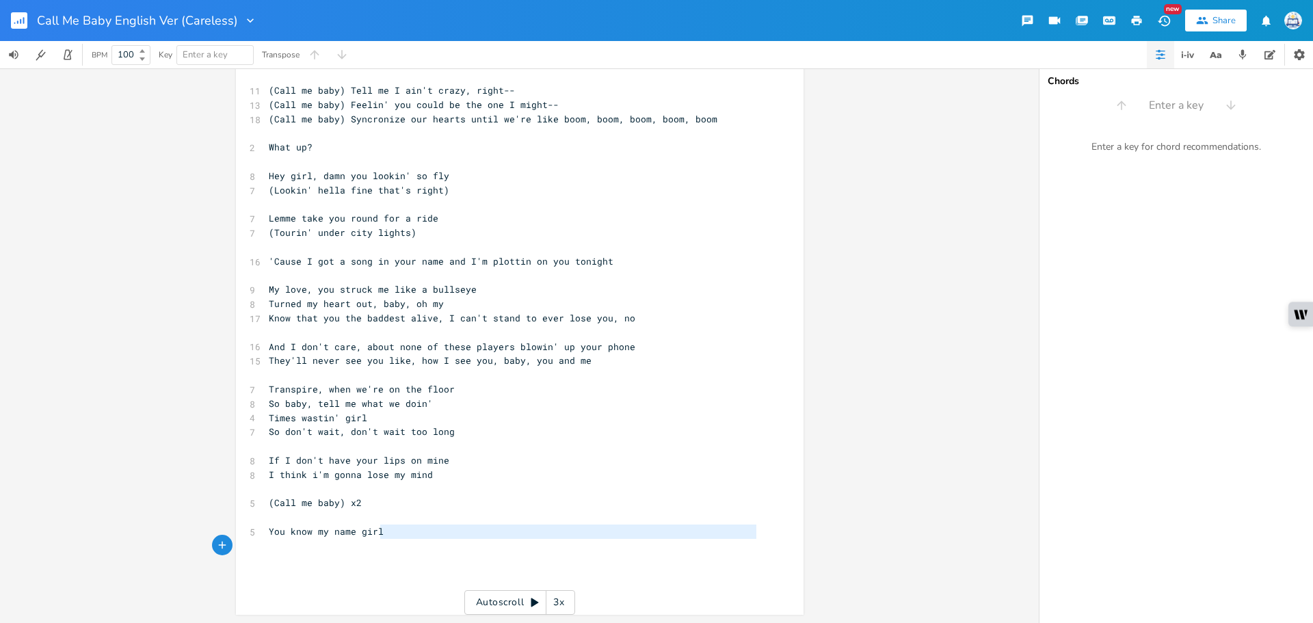
click at [375, 569] on pre "​" at bounding box center [513, 574] width 494 height 14
click at [376, 561] on pre "​" at bounding box center [513, 559] width 494 height 14
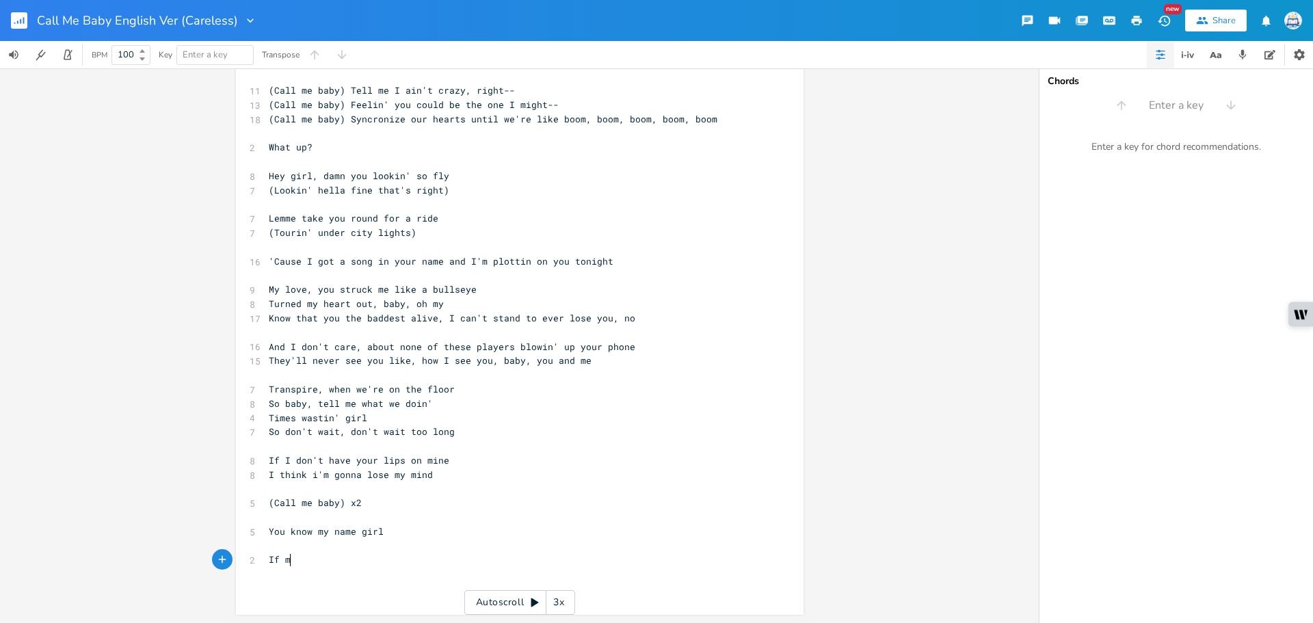
scroll to position [0, 14]
type textarea "If my breath or"
type textarea "and t"
type textarea "yours don't combine"
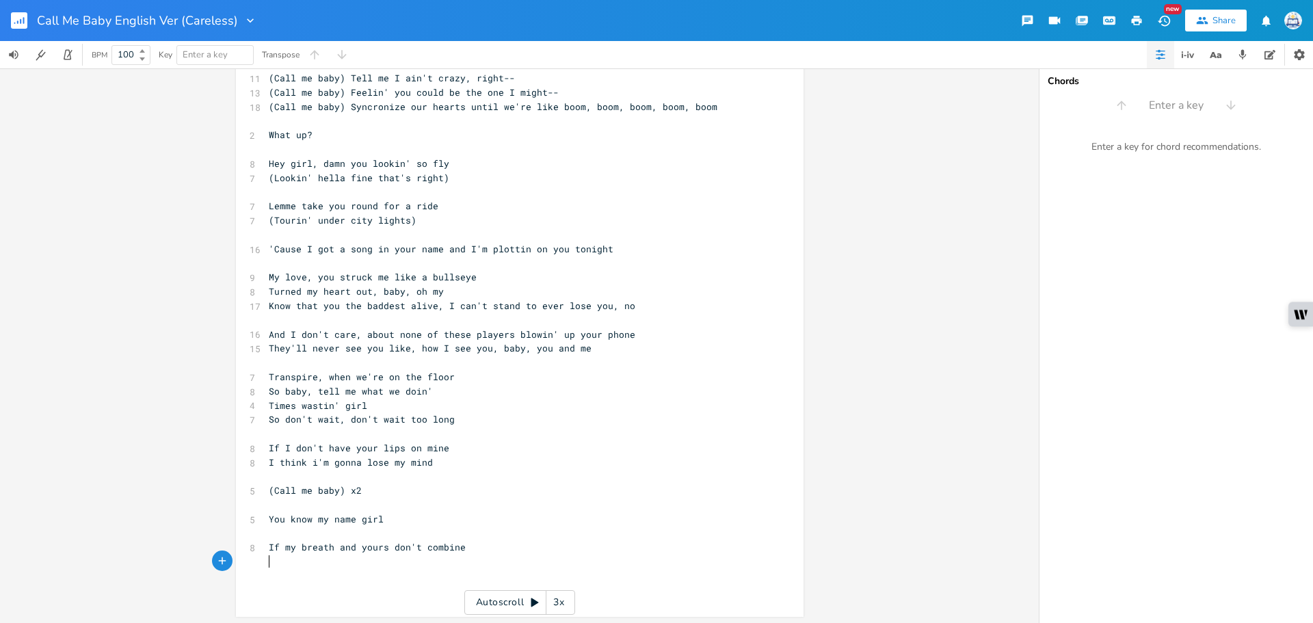
scroll to position [89, 0]
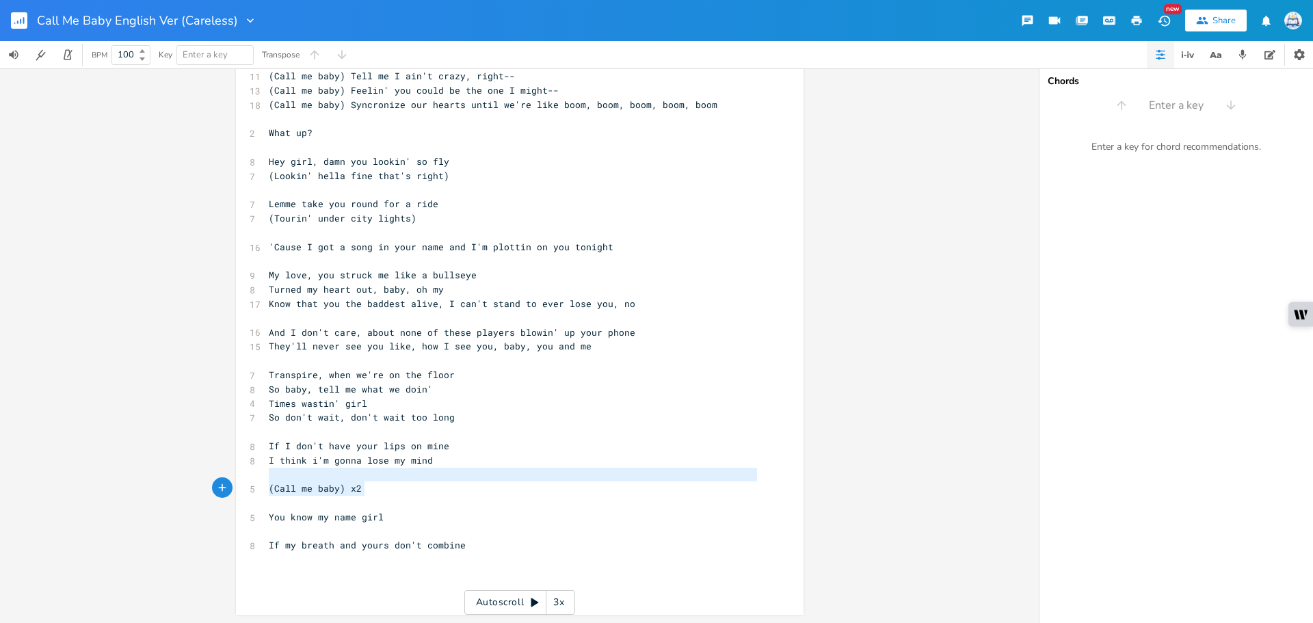
type textarea "(Call me baby) x2"
drag, startPoint x: 468, startPoint y: 485, endPoint x: 453, endPoint y: 510, distance: 29.1
click at [455, 507] on div "12 if any of these players wanna catch your arm 8 Got my chest beatin' like oh …" at bounding box center [513, 303] width 494 height 583
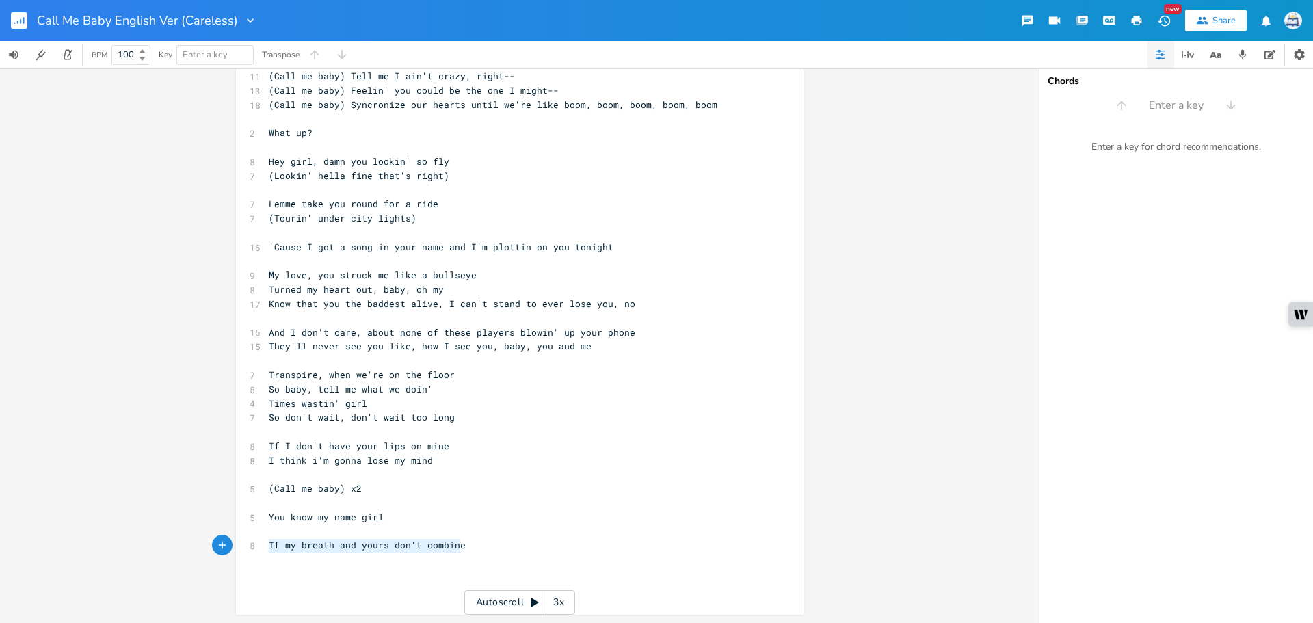
drag, startPoint x: 459, startPoint y: 539, endPoint x: 217, endPoint y: 541, distance: 241.3
click at [217, 541] on div "If my breath and yours don't combine x 12 if any of these players wanna catch y…" at bounding box center [519, 345] width 1038 height 554
type textarea "Your"
type textarea "'r"
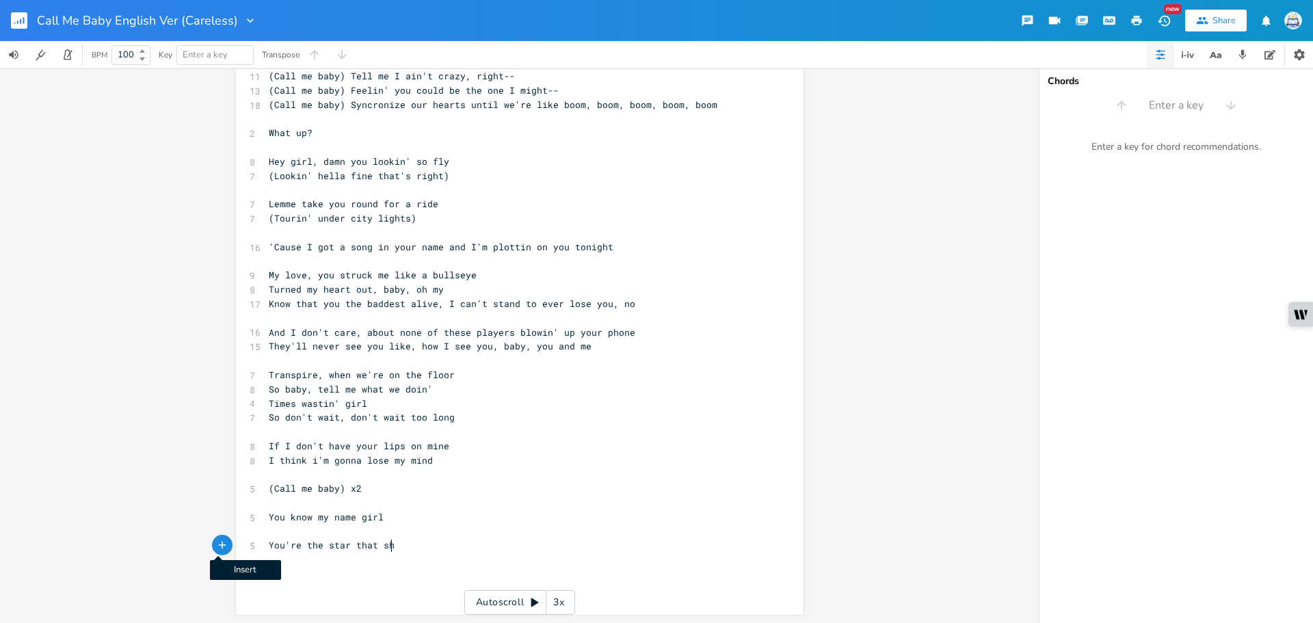
type textarea "'re the star that shn"
type textarea "[PERSON_NAME] my night"
drag, startPoint x: 479, startPoint y: 550, endPoint x: 431, endPoint y: 545, distance: 48.2
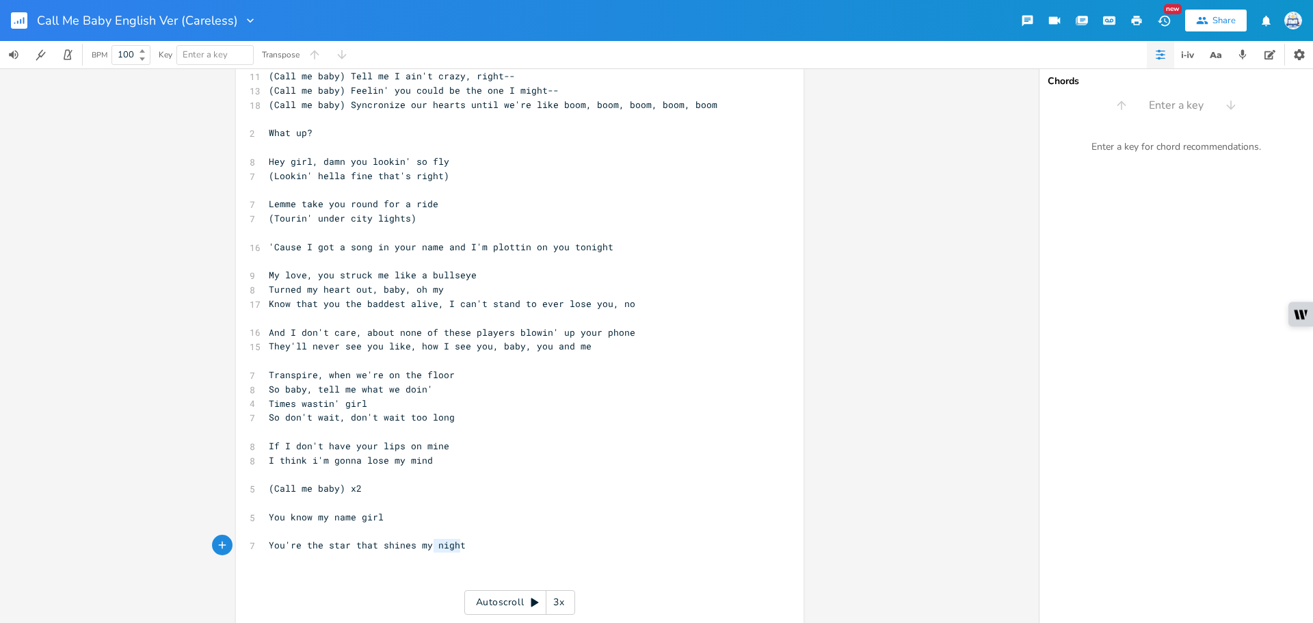
click at [431, 545] on pre "You're the star that shines my night" at bounding box center [513, 545] width 494 height 14
type textarea "life"
drag, startPoint x: 371, startPoint y: 176, endPoint x: 433, endPoint y: 182, distance: 62.5
click at [433, 182] on pre "(Lookin' hella fine that's right)" at bounding box center [513, 176] width 494 height 14
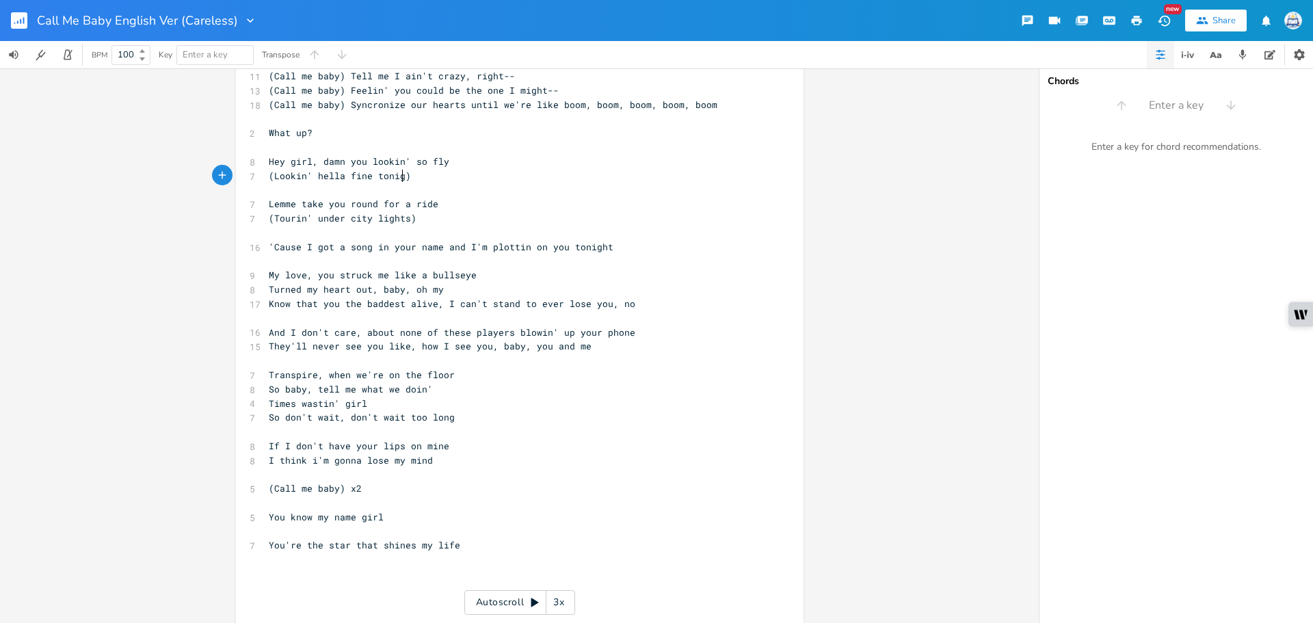
type textarea "tonight"
drag, startPoint x: 605, startPoint y: 244, endPoint x: 565, endPoint y: 249, distance: 39.9
click at [565, 249] on pre "'Cause I got a song in your name and I'm plottin on you tonight" at bounding box center [513, 247] width 494 height 14
type textarea "that's right"
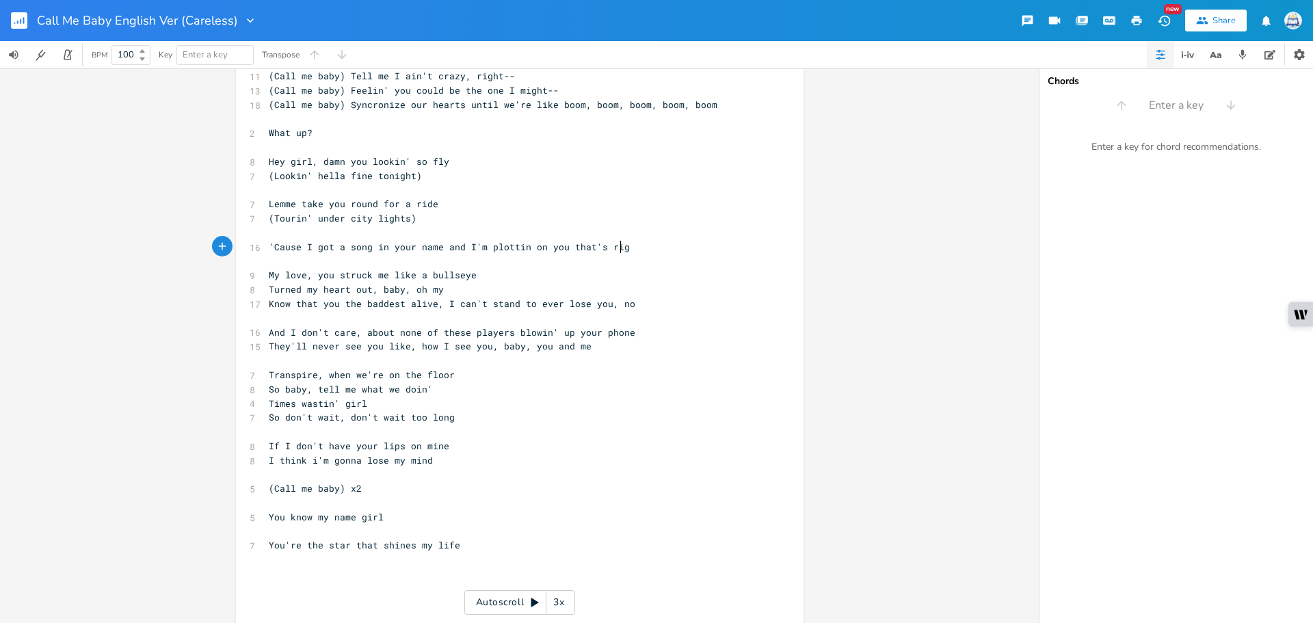
scroll to position [0, 43]
click at [584, 458] on pre "I think i'm gonna lose my mind" at bounding box center [513, 460] width 494 height 14
click at [502, 543] on pre "You're the star that shines my life" at bounding box center [513, 545] width 494 height 14
type textarea "So geo"
type textarea "orgeous girl, [PERSON_NAME]"
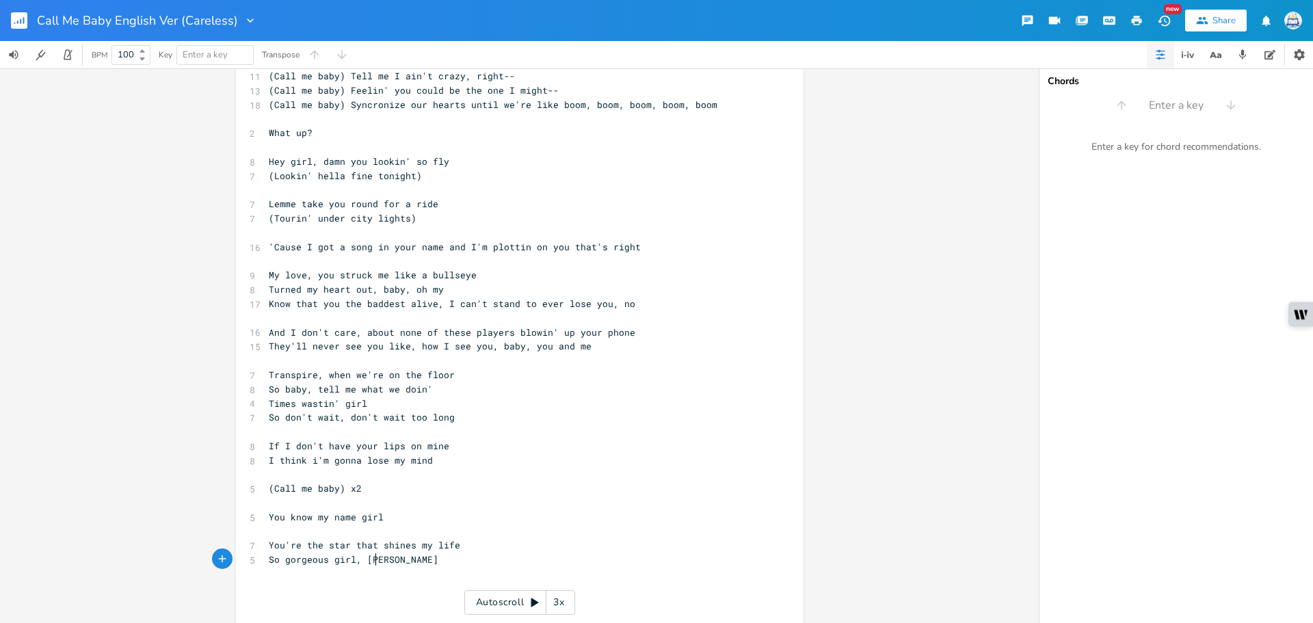
type textarea "o"
type textarea "ou're just my type"
type textarea "You're the star that shines my life So gorgeous girl, you're just my type"
drag, startPoint x: 481, startPoint y: 565, endPoint x: 265, endPoint y: 531, distance: 219.4
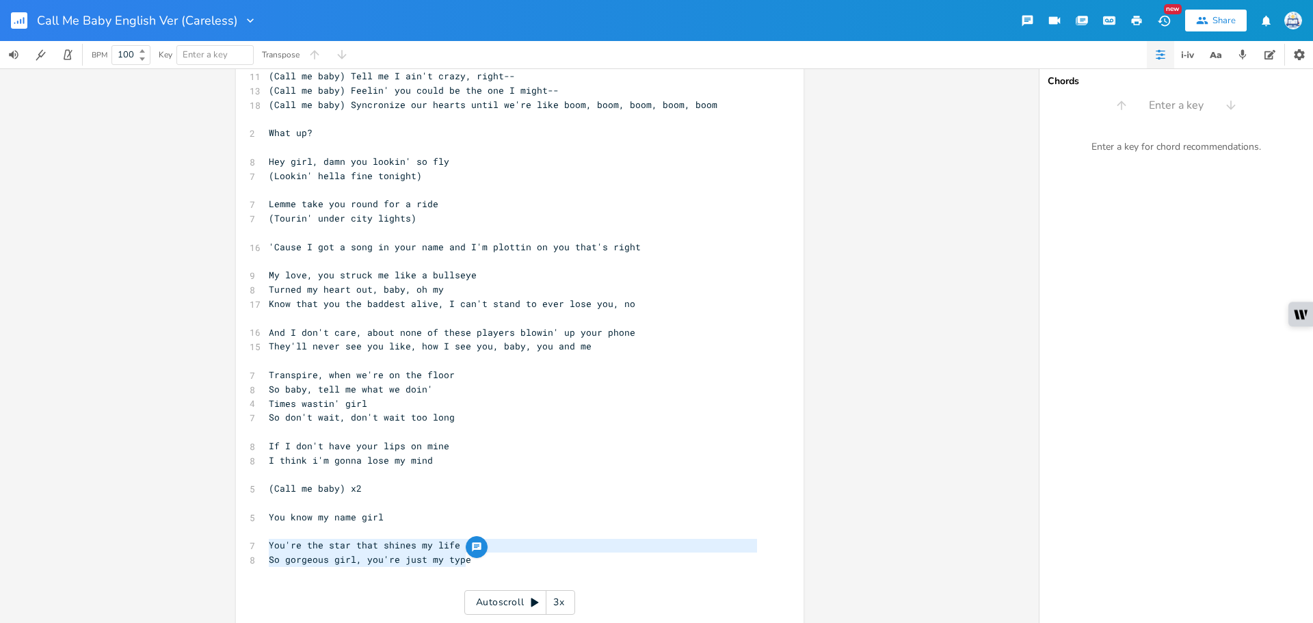
click at [258, 539] on div "You're the star that shines my life So gorgeous girl, you're just my type x 12 …" at bounding box center [519, 322] width 567 height 669
click at [474, 417] on pre "So don't wait, don't wait too long" at bounding box center [513, 417] width 494 height 14
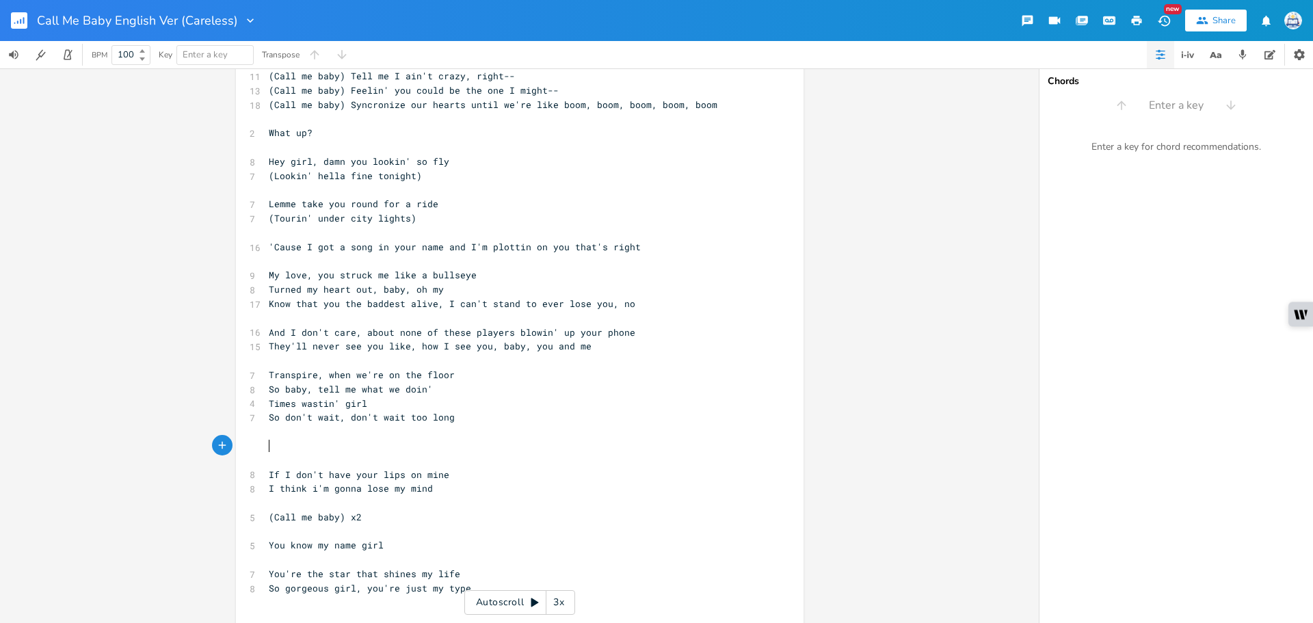
paste textarea
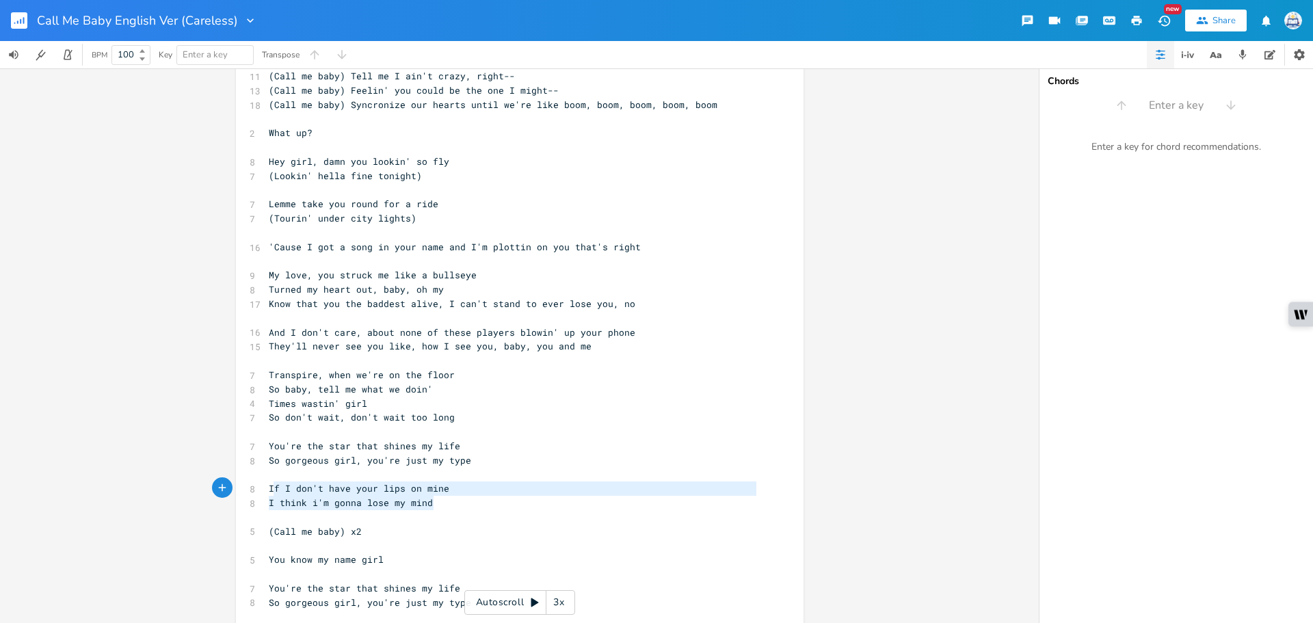
type textarea "If I don't have your lips on mine I think i'm gonna lose my mind"
drag, startPoint x: 430, startPoint y: 501, endPoint x: 239, endPoint y: 489, distance: 191.1
click at [239, 489] on div "If I don't have your lips on mine I think i'm gonna lose my mind x 12 if any of…" at bounding box center [519, 344] width 567 height 712
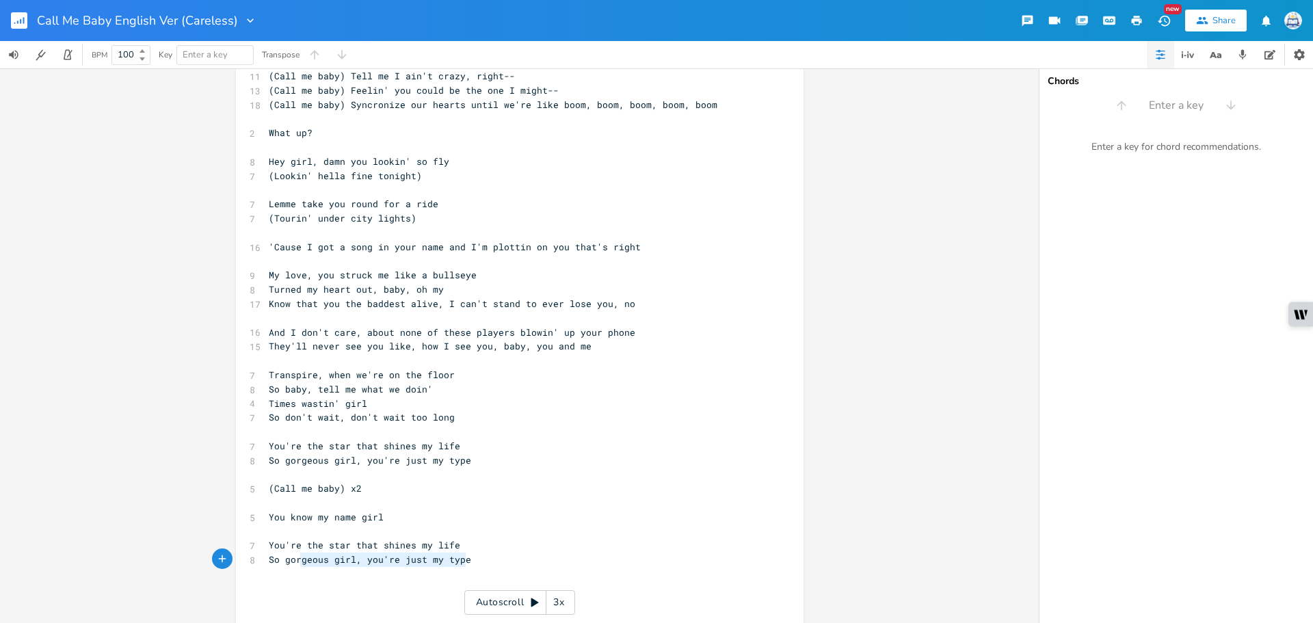
type textarea "You're the star that shines my life So gorgeous girl, you're just my type"
drag, startPoint x: 421, startPoint y: 563, endPoint x: 234, endPoint y: 543, distance: 187.6
click at [236, 547] on div "You're the star that shines my life So gorgeous girl, you're just my type x 12 …" at bounding box center [519, 322] width 567 height 669
paste textarea
click at [556, 563] on pre "I think i'm gonna lose my mind" at bounding box center [513, 559] width 494 height 14
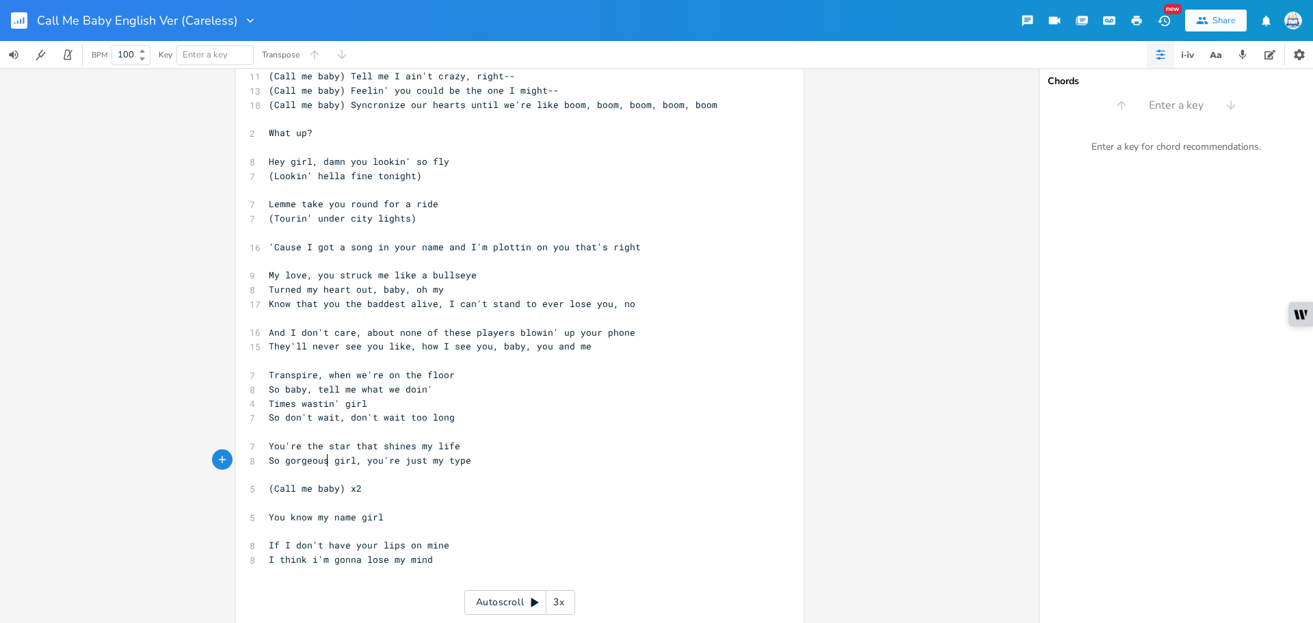
click at [324, 461] on span "So gorgeous girl, you're just my type" at bounding box center [370, 460] width 202 height 12
type textarea ","
click at [549, 457] on pre "So gorgeous, girl, you're just my type" at bounding box center [513, 460] width 494 height 14
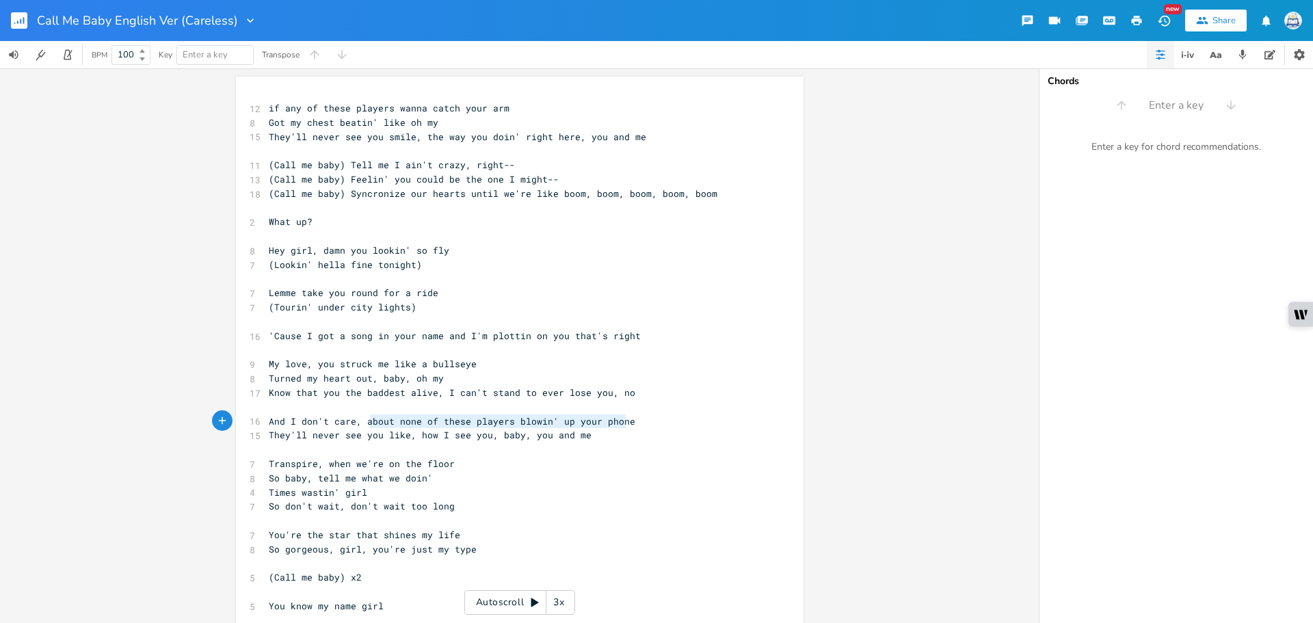
type textarea "about none of these players blowin' up your phone"
drag, startPoint x: 626, startPoint y: 418, endPoint x: 360, endPoint y: 419, distance: 265.3
click at [360, 419] on pre "And I don't care, about none of these players blowin' up your phone" at bounding box center [513, 421] width 494 height 14
click at [675, 132] on pre "They'll never see you smile, the way you doin' right here, you and me" at bounding box center [513, 137] width 494 height 14
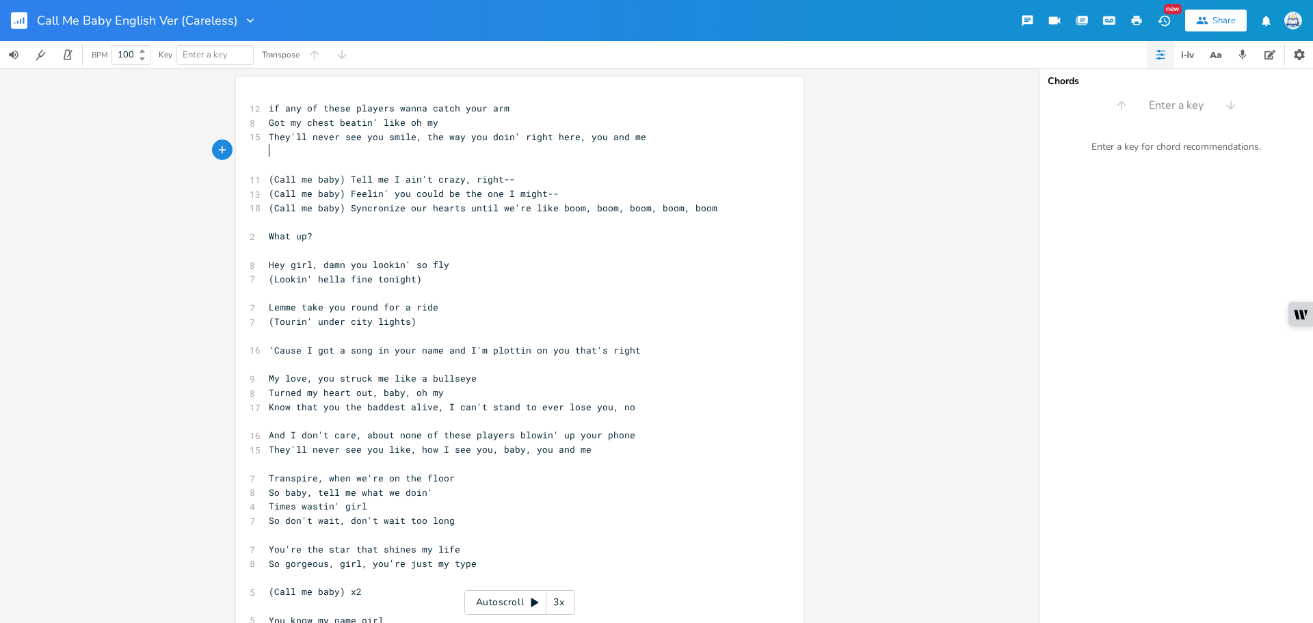
paste textarea "m"
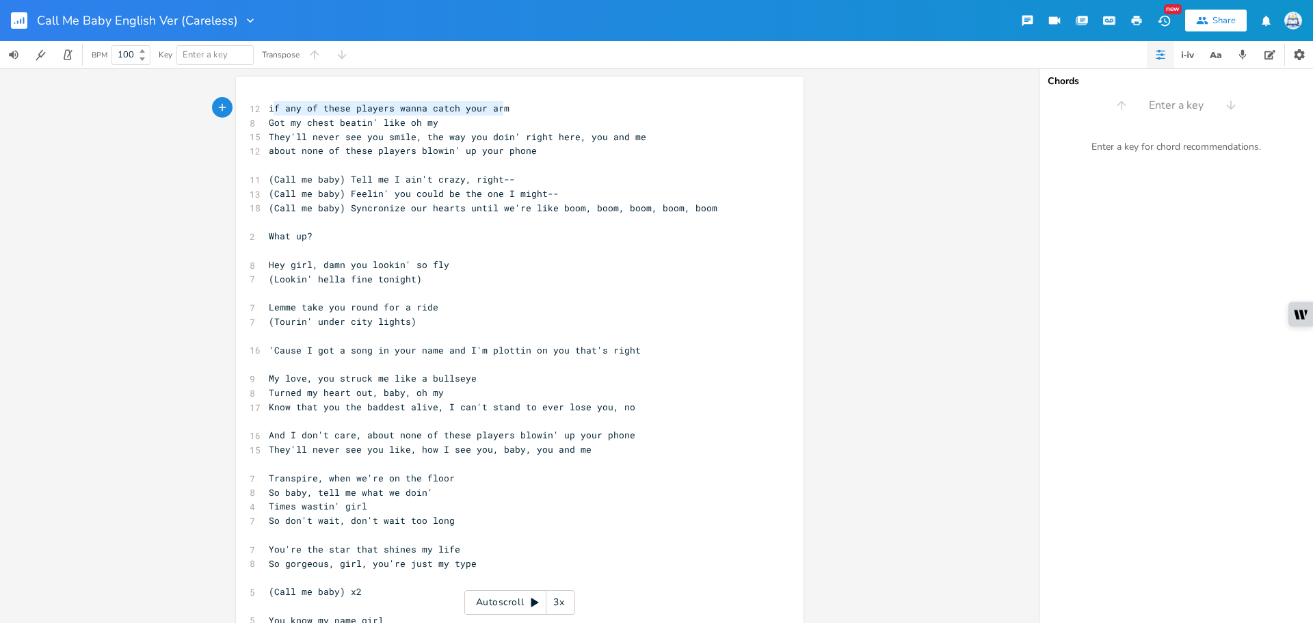
type textarea "if any of these players wanna catch your arm"
drag, startPoint x: 502, startPoint y: 105, endPoint x: 122, endPoint y: 110, distance: 380.1
click at [112, 109] on div "if any of these players wanna catch your arm x 12 if any of these players wanna…" at bounding box center [519, 345] width 1038 height 554
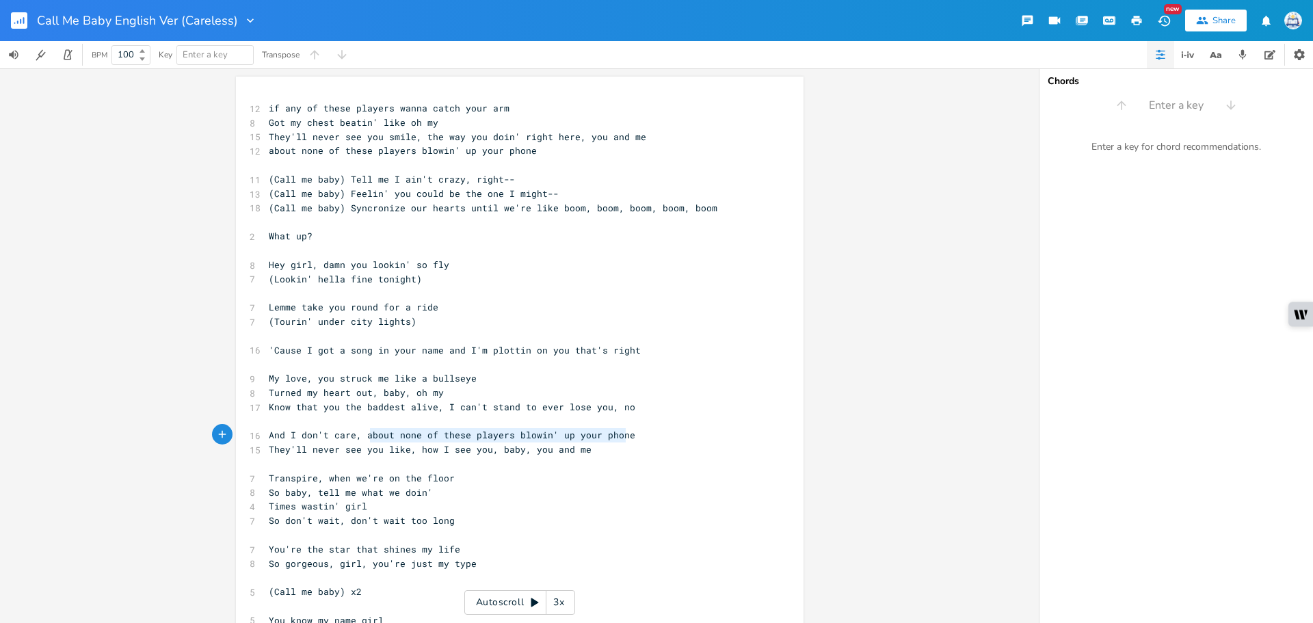
type textarea "about none of these players blowin' up your phone"
drag, startPoint x: 623, startPoint y: 435, endPoint x: 360, endPoint y: 435, distance: 263.2
click at [360, 435] on pre "And I don't care, about none of these players blowin' up your phone" at bounding box center [513, 435] width 494 height 14
paste textarea
drag, startPoint x: 596, startPoint y: 437, endPoint x: 522, endPoint y: 437, distance: 74.5
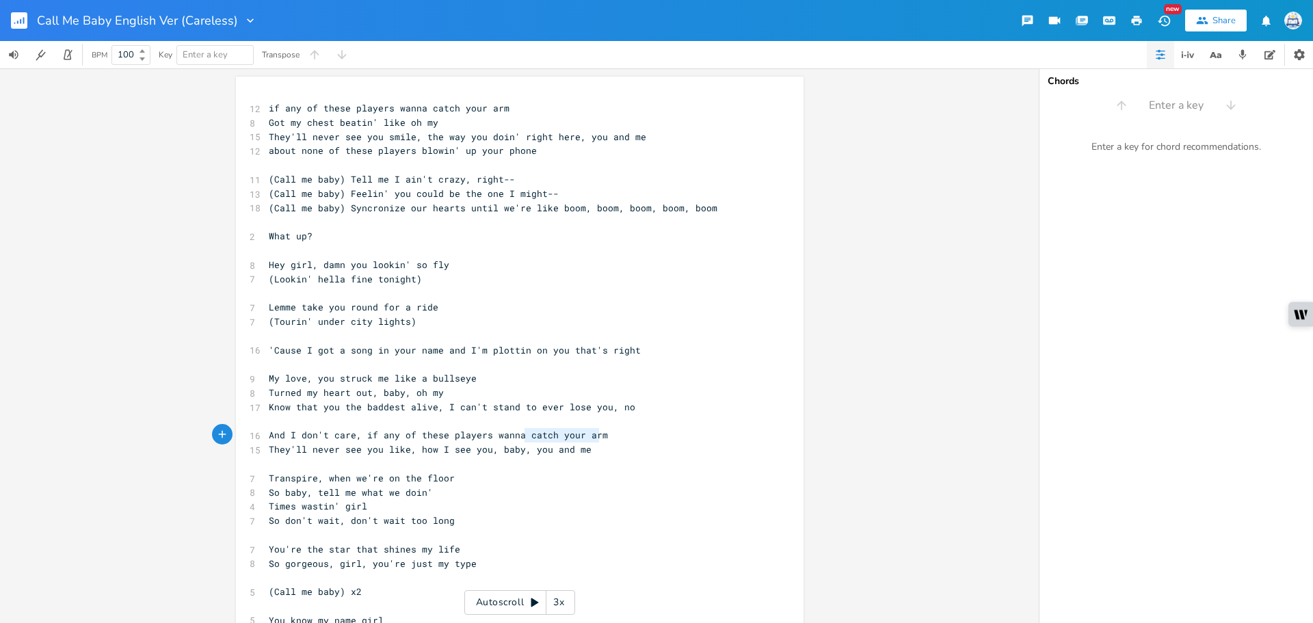
click at [522, 437] on pre "And I don't care, if any of these players wanna catch your arm" at bounding box center [513, 435] width 494 height 14
type textarea "take you home"
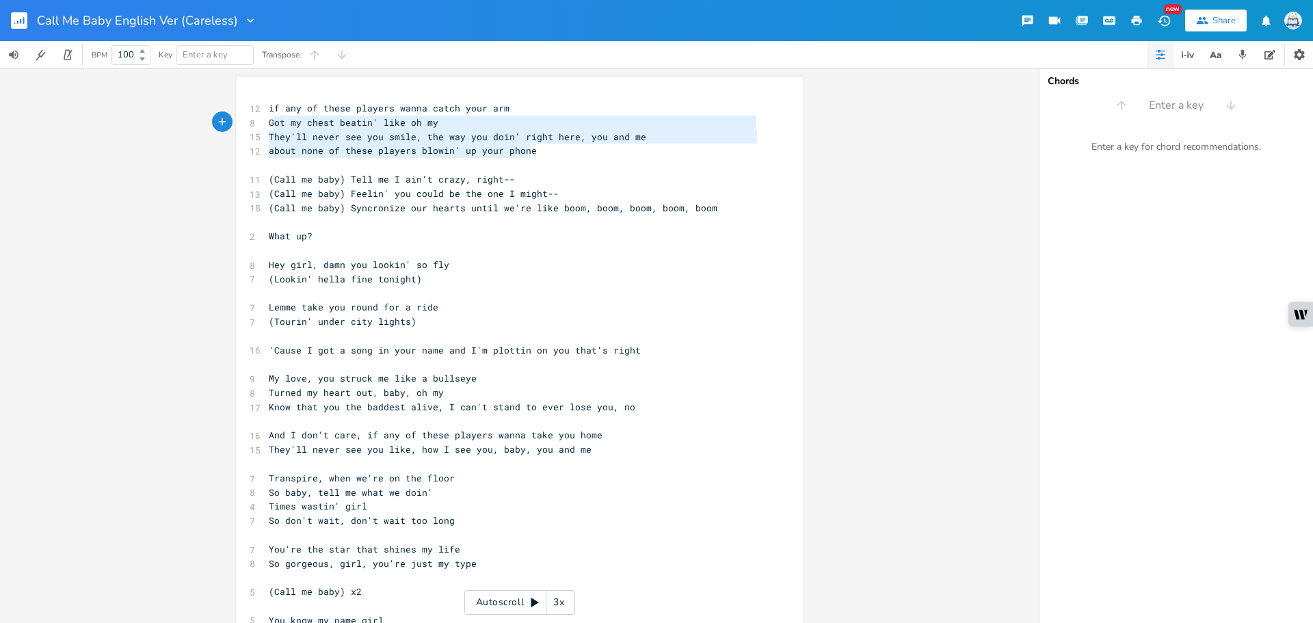
type textarea "if any of these players wanna catch your arm Got my chest beatin' like oh my Th…"
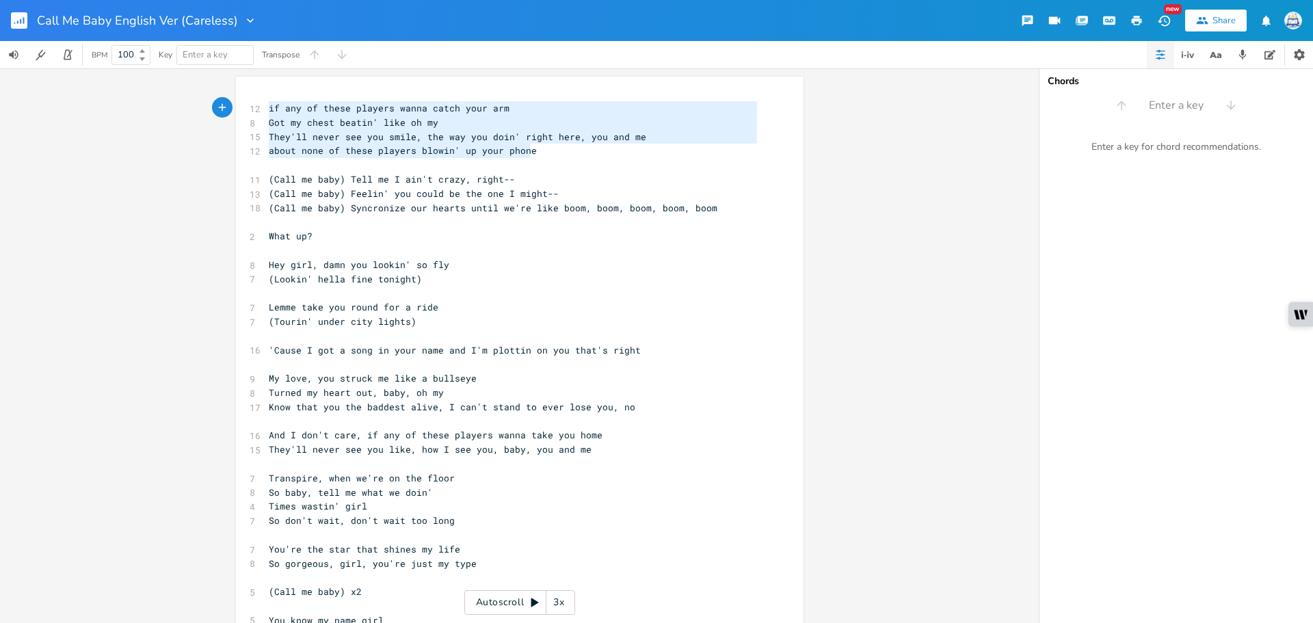
drag, startPoint x: 546, startPoint y: 153, endPoint x: 181, endPoint y: 108, distance: 367.2
click at [181, 108] on div "if any of these players wanna catch your arm Got my chest beatin' like oh my Th…" at bounding box center [519, 345] width 1038 height 554
click at [496, 369] on pre "​" at bounding box center [513, 364] width 494 height 14
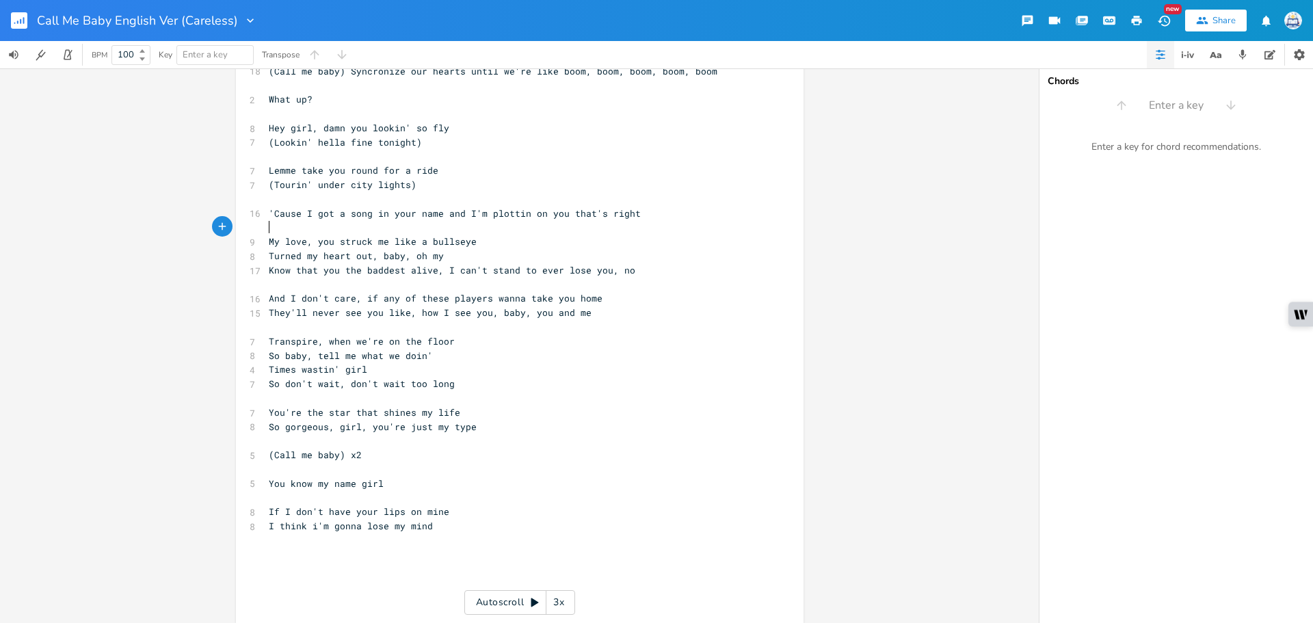
scroll to position [146, 0]
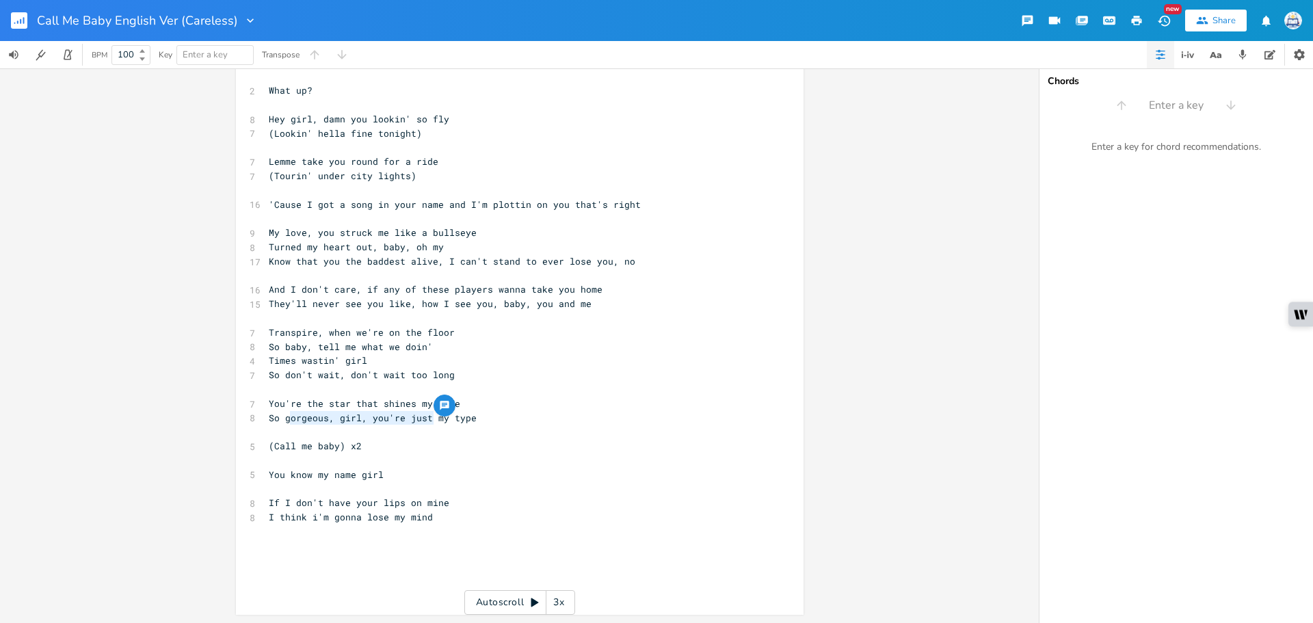
drag, startPoint x: 431, startPoint y: 418, endPoint x: 282, endPoint y: 420, distance: 149.0
click at [282, 420] on span "So gorgeous, girl, you're just my type" at bounding box center [373, 418] width 208 height 12
type textarea "brightly, baby, you're"
click at [480, 537] on pre "​" at bounding box center [513, 531] width 494 height 14
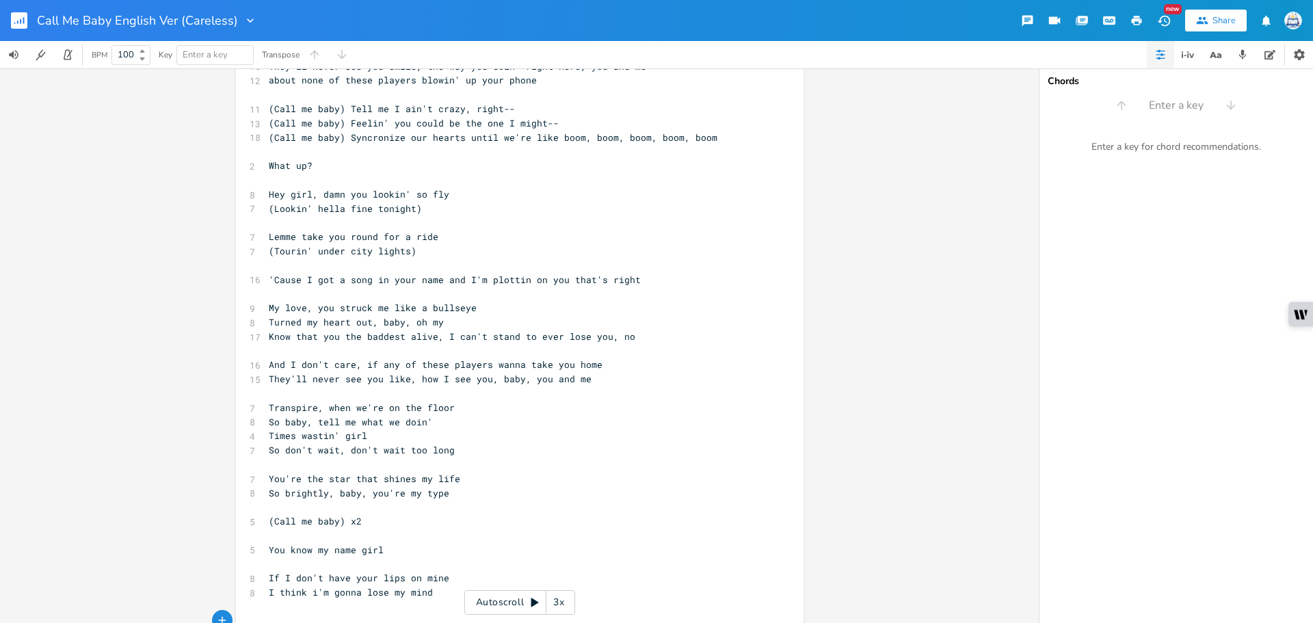
scroll to position [0, 0]
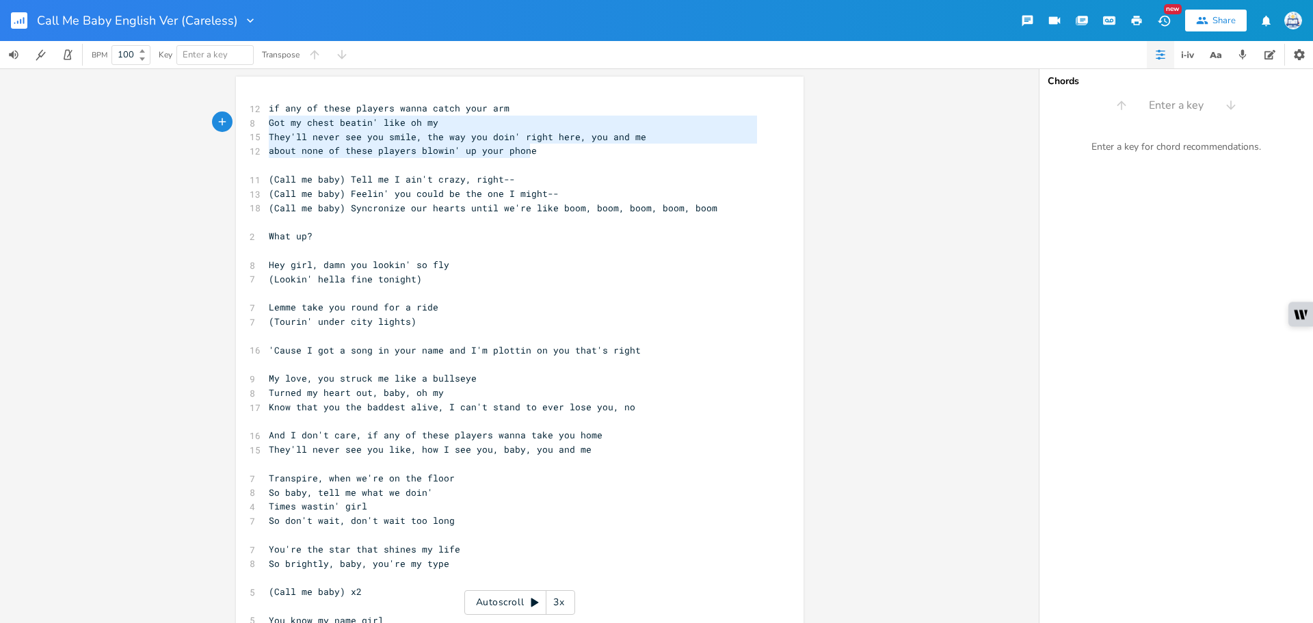
type textarea "if any of these players wanna catch your arm Got my chest beatin' like oh my Th…"
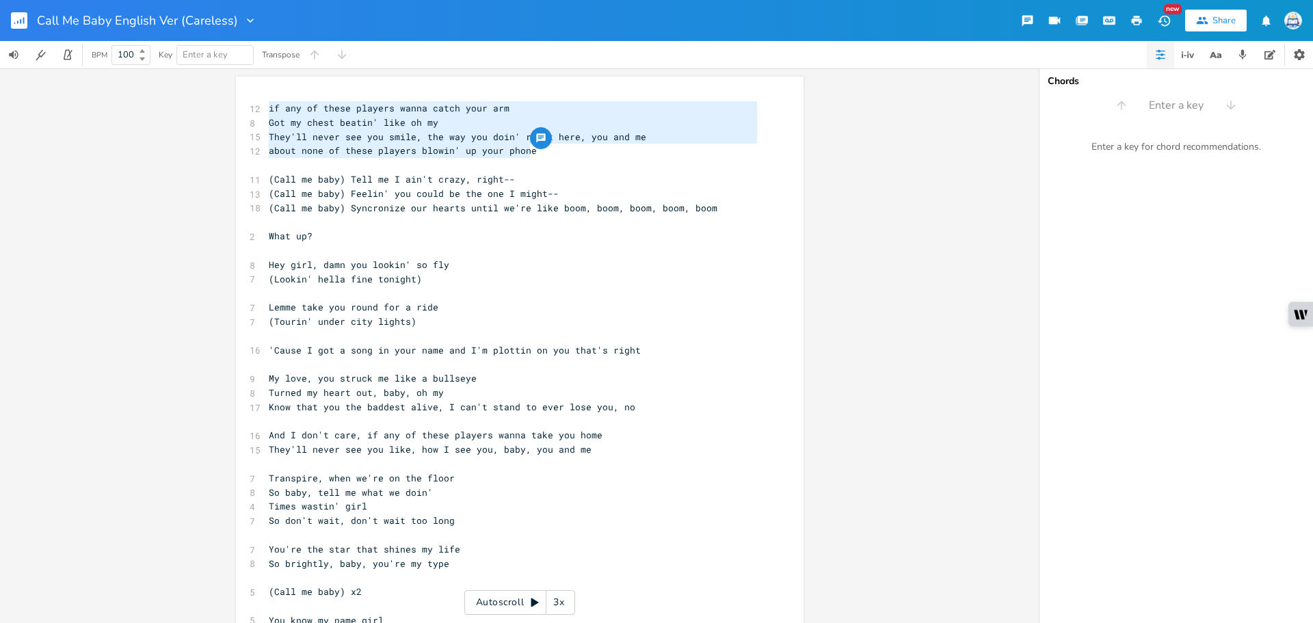
drag, startPoint x: 537, startPoint y: 153, endPoint x: 256, endPoint y: 107, distance: 284.1
click at [256, 107] on div "if any of these players wanna catch your arm Got my chest beatin' like oh my Th…" at bounding box center [519, 426] width 567 height 698
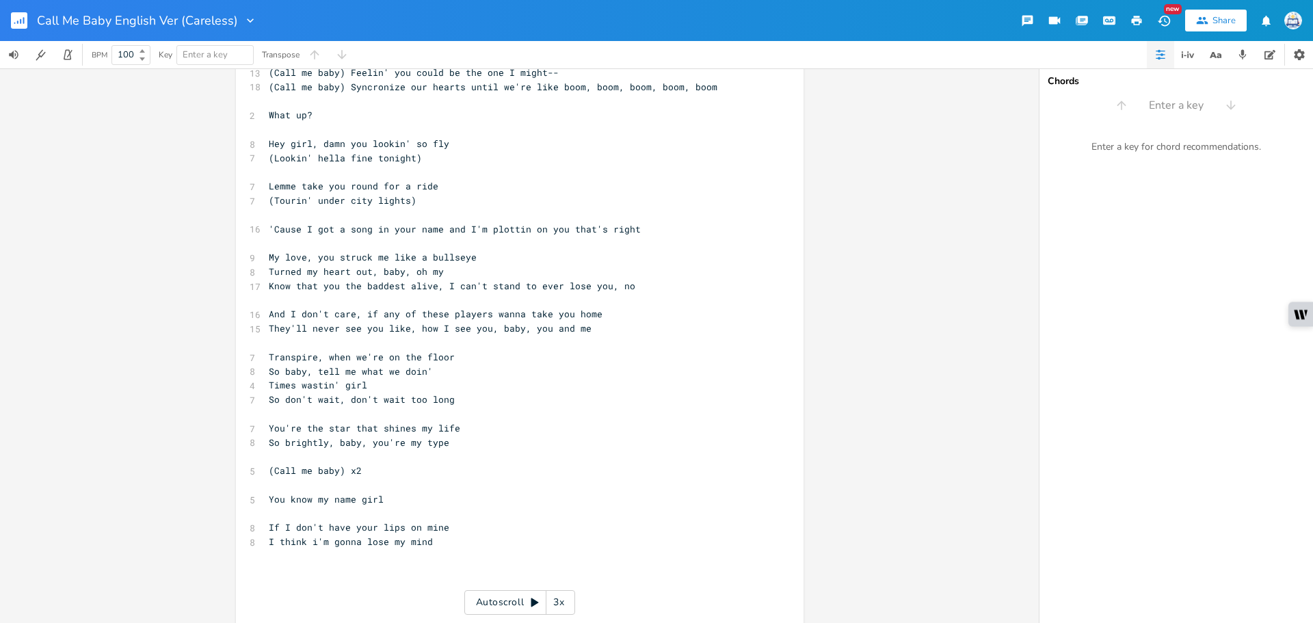
scroll to position [68, 0]
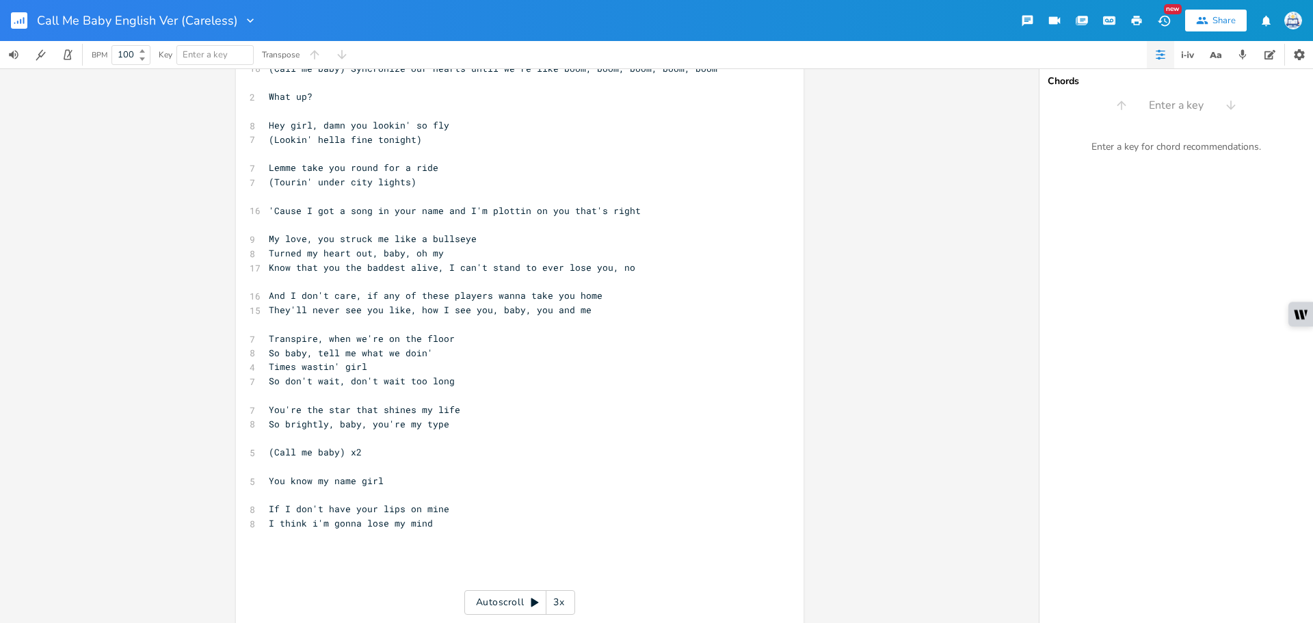
click at [236, 450] on div "(Call me baby) x2 x 11 (Call me baby) Tell me I ain't crazy, right-- 13 (Call m…" at bounding box center [519, 321] width 567 height 627
type textarea "(Call me baby) x2"
click at [345, 557] on pre "​" at bounding box center [513, 552] width 494 height 14
paste textarea
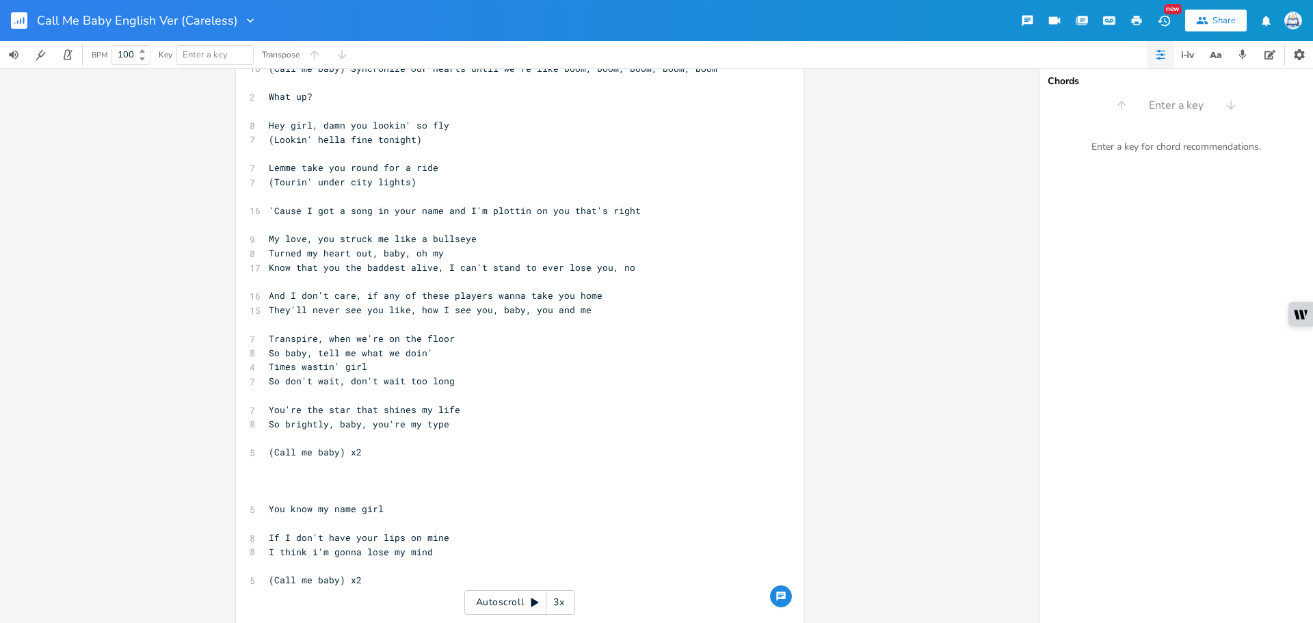
scroll to position [137, 0]
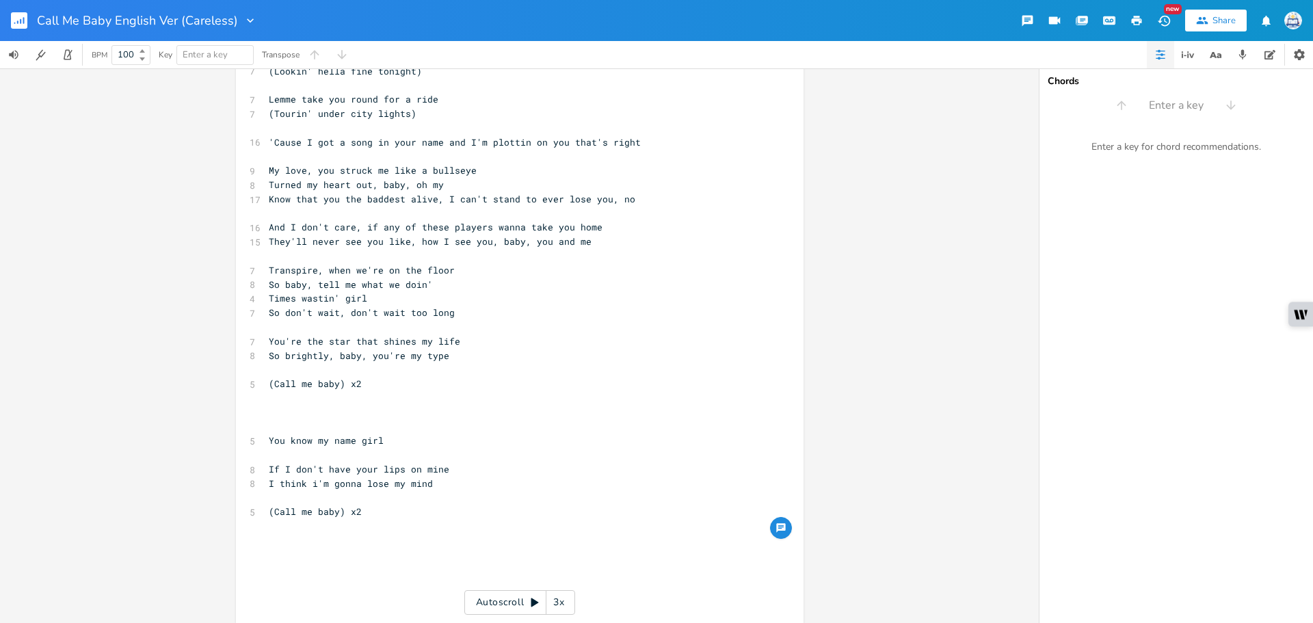
type textarea "\"
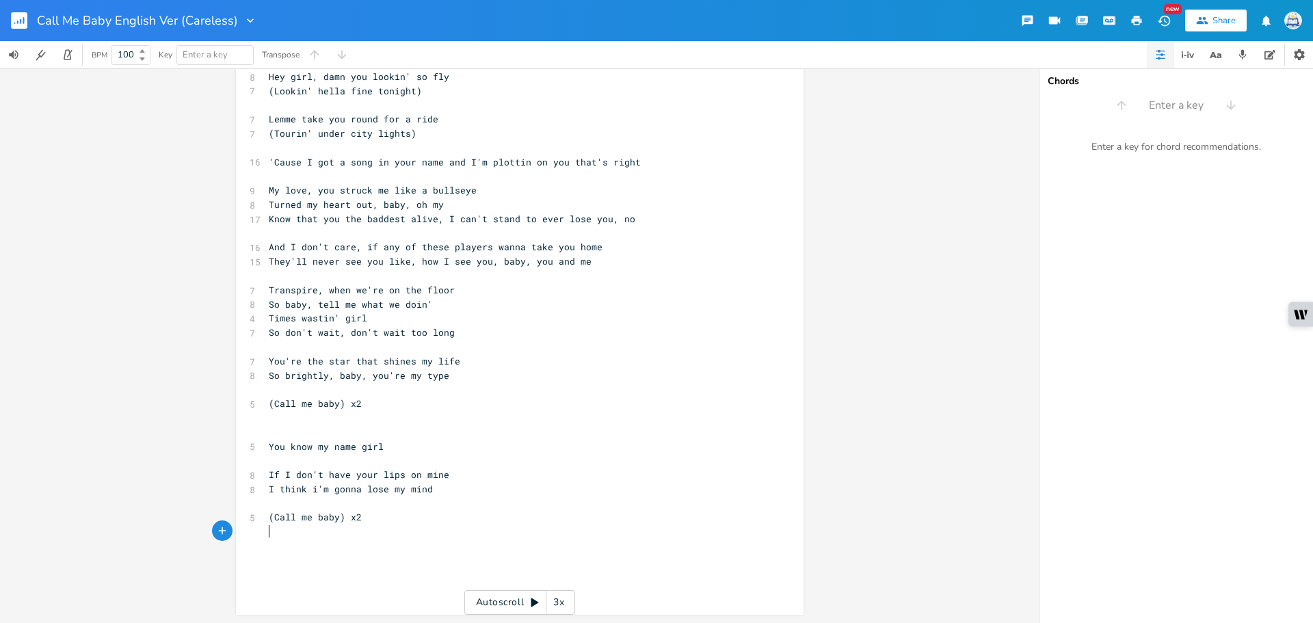
click at [432, 531] on pre "​" at bounding box center [513, 531] width 494 height 14
click at [445, 558] on pre "​" at bounding box center [513, 560] width 494 height 14
click at [375, 426] on pre "​" at bounding box center [513, 432] width 494 height 14
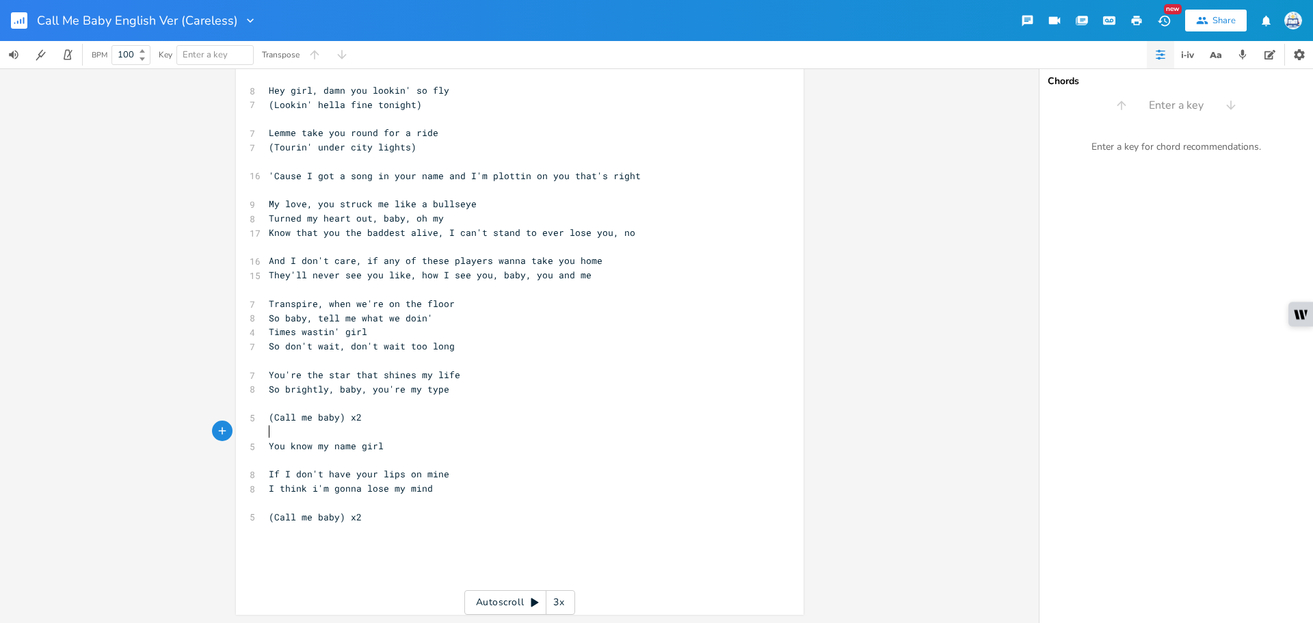
scroll to position [103, 0]
click at [453, 561] on pre "​" at bounding box center [513, 560] width 494 height 14
type textarea "[DEMOGRAPHIC_DATA]"
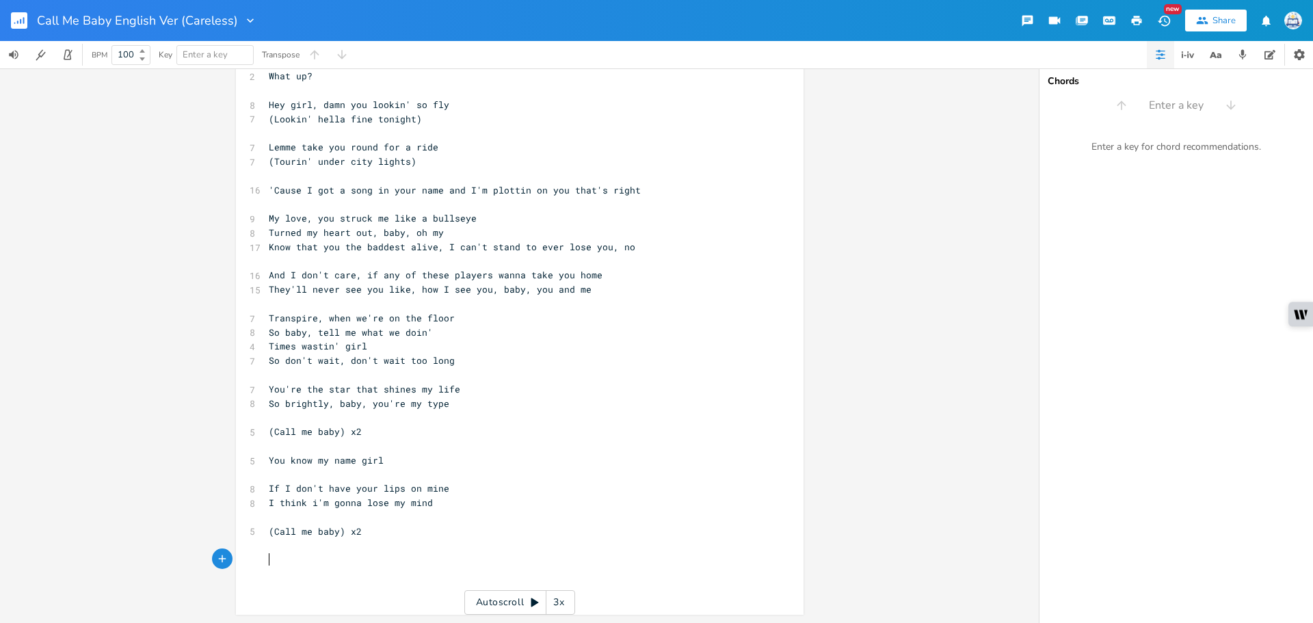
scroll to position [89, 0]
type textarea "Just reachin' out, so call m"
type textarea "e girl"
drag, startPoint x: 380, startPoint y: 563, endPoint x: 216, endPoint y: 559, distance: 164.1
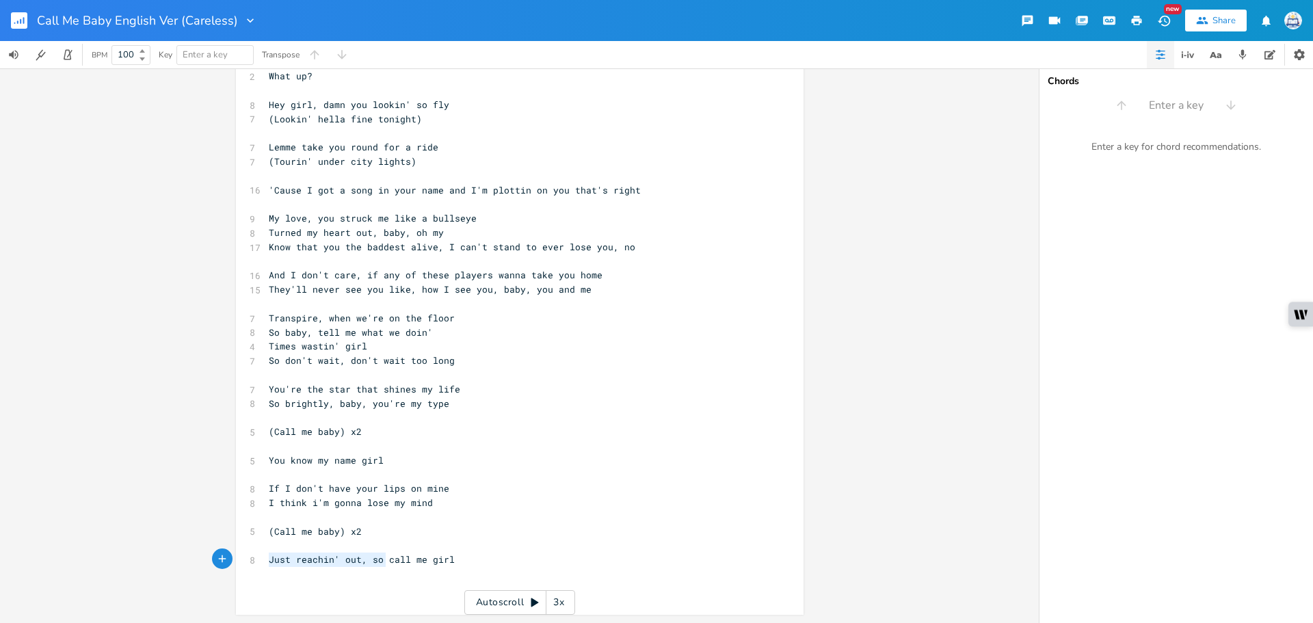
click at [236, 561] on div "Just reachin' out, so x 11 (Call me baby) Tell me I ain't crazy, right-- 13 (Ca…" at bounding box center [519, 301] width 567 height 627
type textarea "You kno"
type textarea "know just when to"
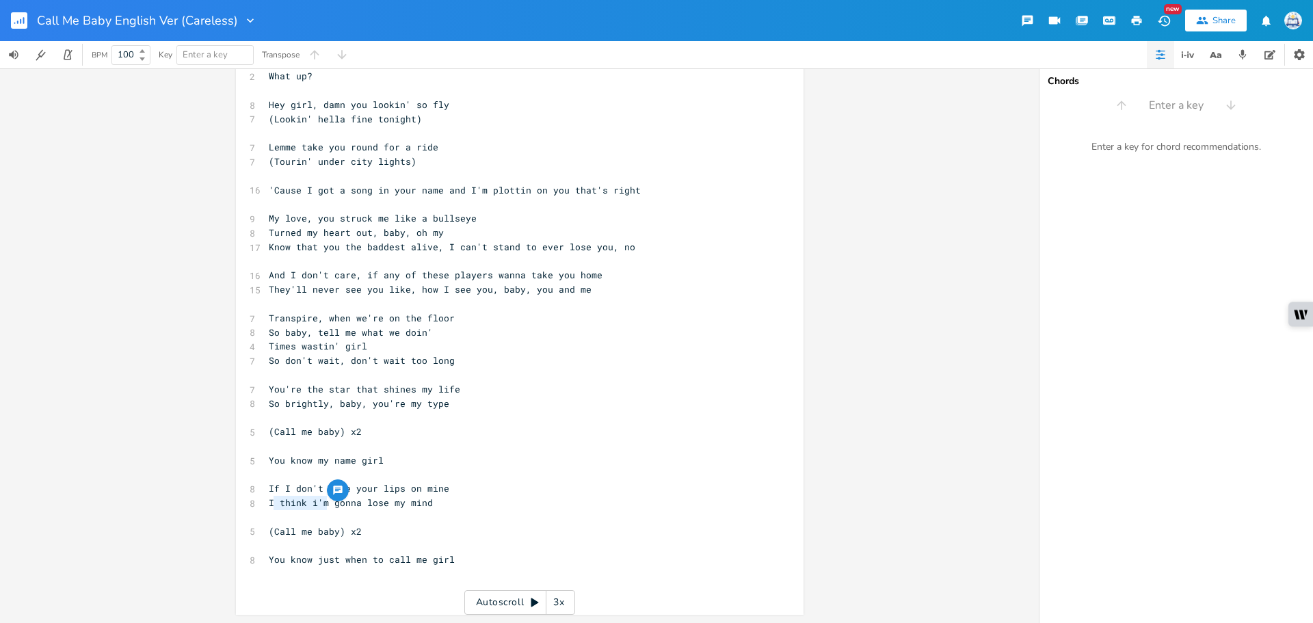
drag, startPoint x: 323, startPoint y: 500, endPoint x: 268, endPoint y: 508, distance: 56.0
click at [269, 508] on span "I think i'm gonna lose my mind" at bounding box center [351, 502] width 164 height 12
type textarea "',m"
type textarea "m really gonna"
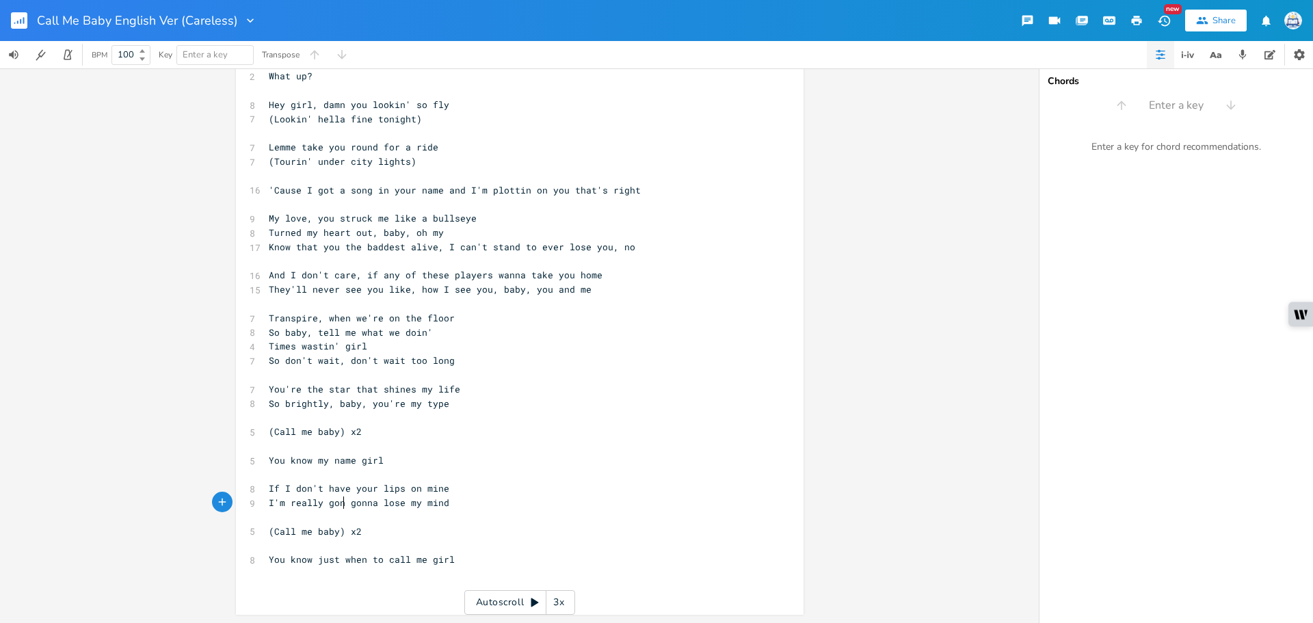
scroll to position [0, 61]
click at [559, 457] on pre "You know my name girl" at bounding box center [513, 460] width 494 height 14
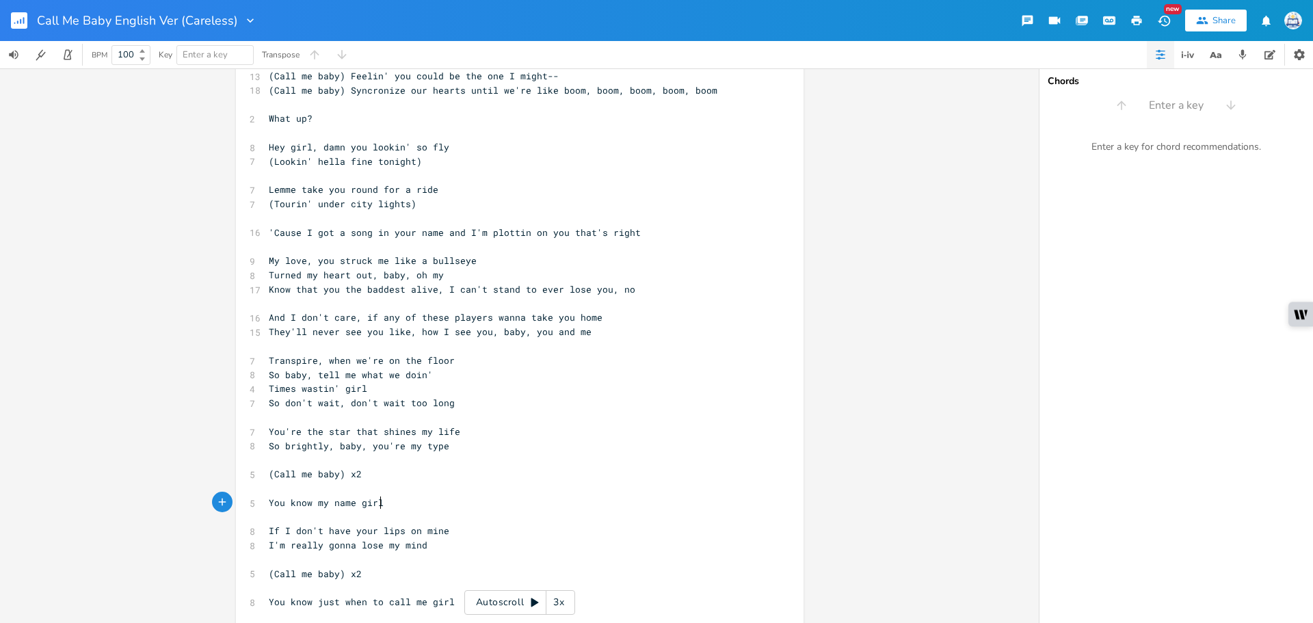
scroll to position [89, 0]
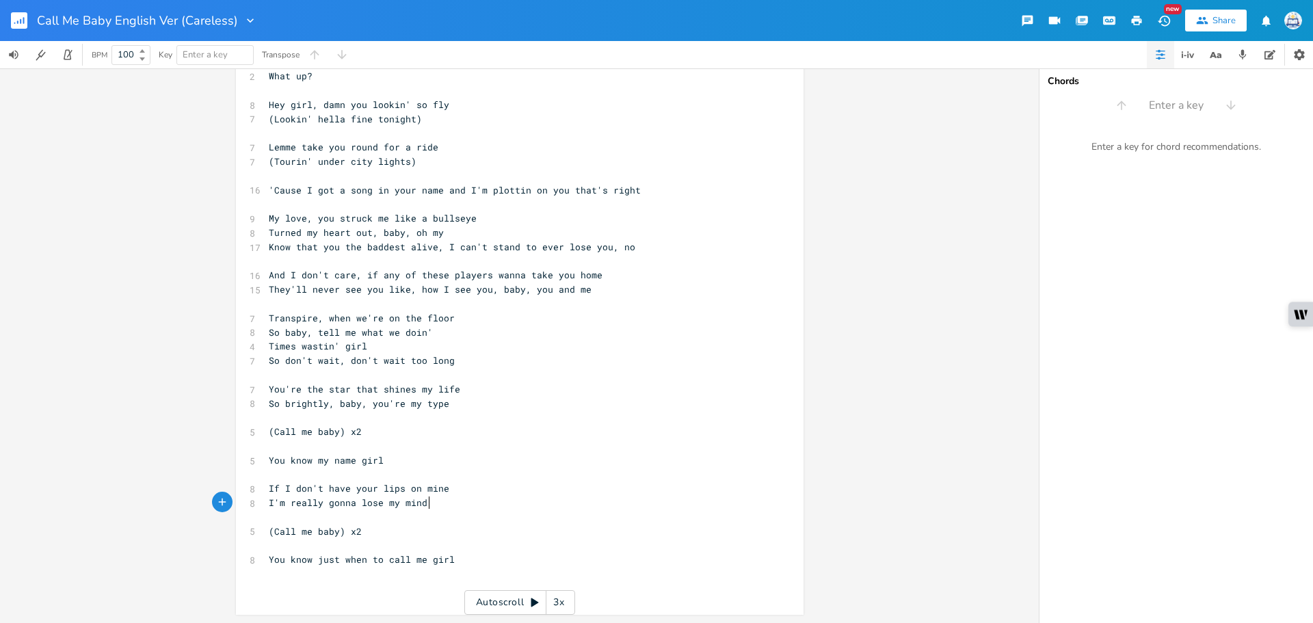
click at [494, 507] on pre "I'm really gonna lose my mind" at bounding box center [513, 503] width 494 height 14
click at [483, 544] on pre "​" at bounding box center [513, 545] width 494 height 14
click at [483, 556] on pre "You know just when to call me girl" at bounding box center [513, 559] width 494 height 14
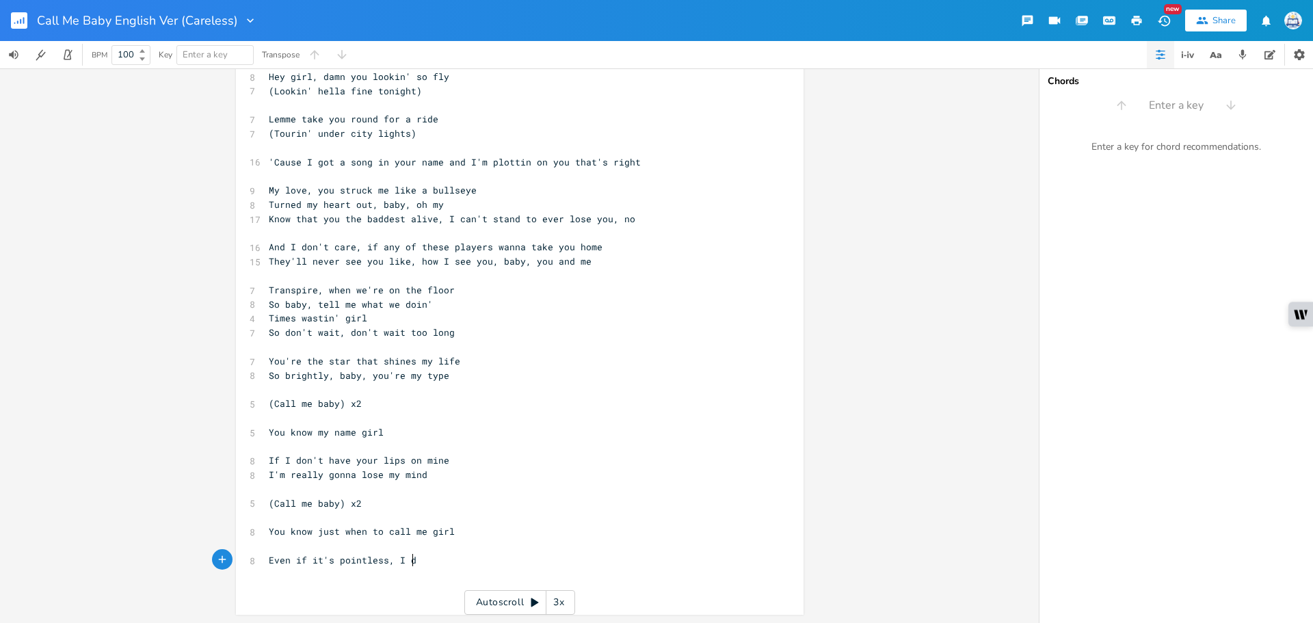
type textarea "Even if it's pointless, I don"
type textarea "t"
type textarea "' t"
type textarea "t care"
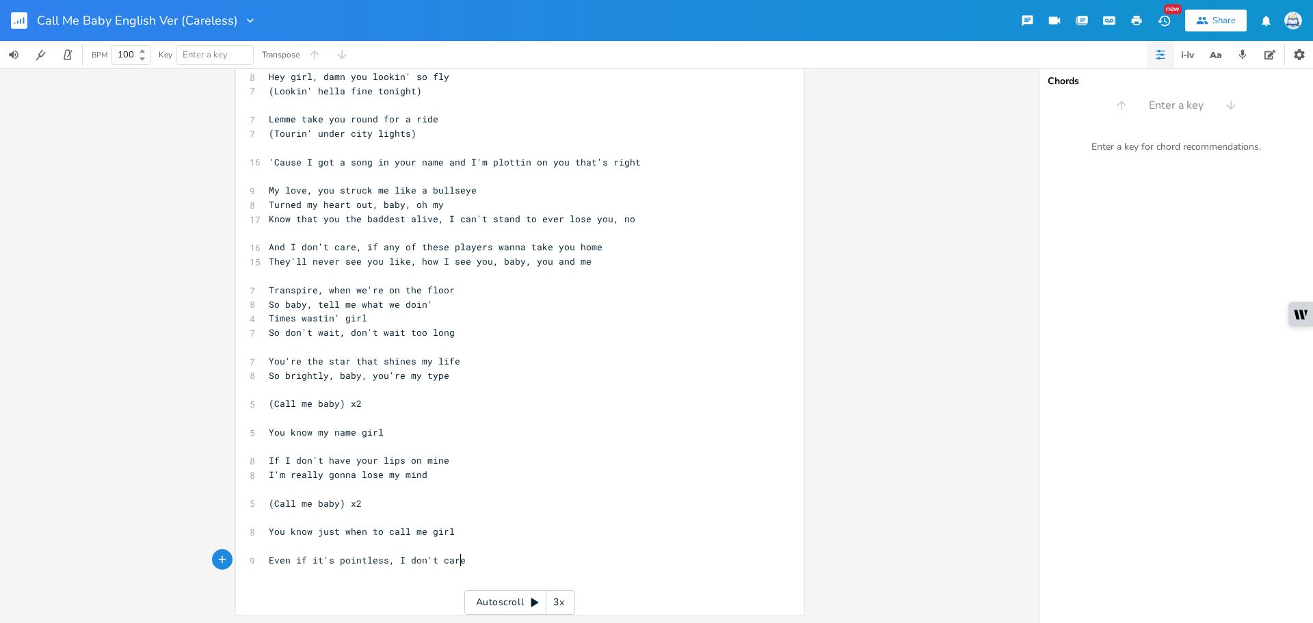
scroll to position [0, 23]
type textarea "Between you and ths"
type textarea "s"
type textarea "ose other chicls"
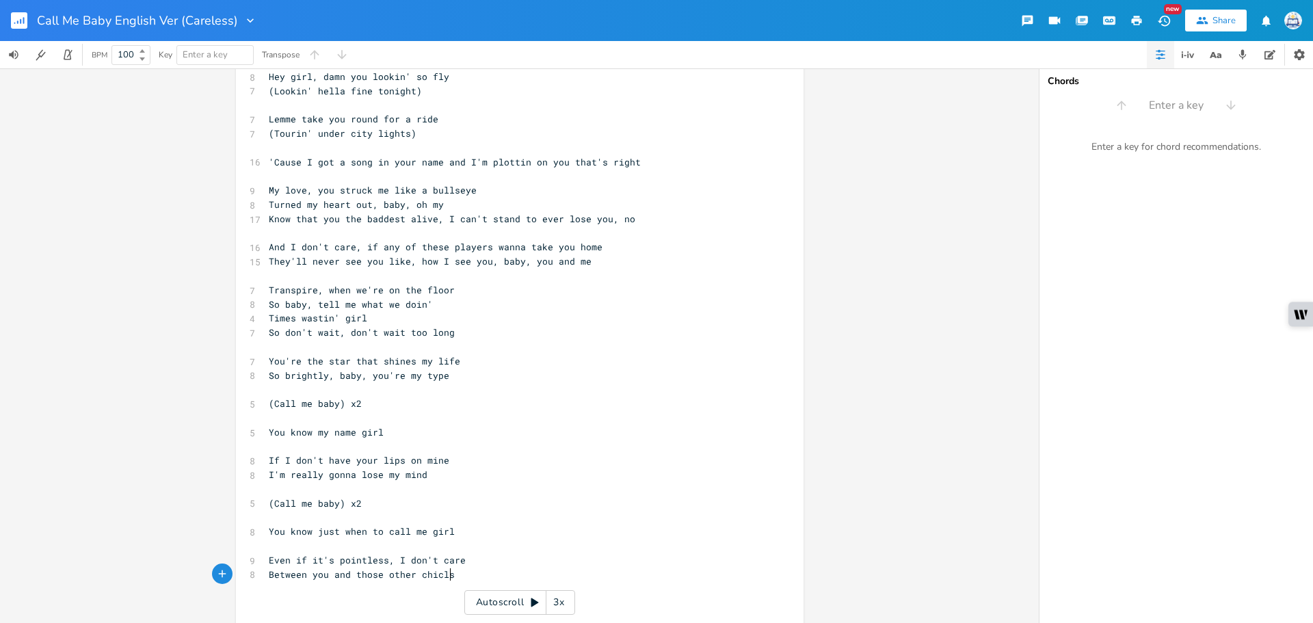
type textarea "ls,"
type textarea "ks, you're the one, you"
type textarea "r"
type textarea "'re"
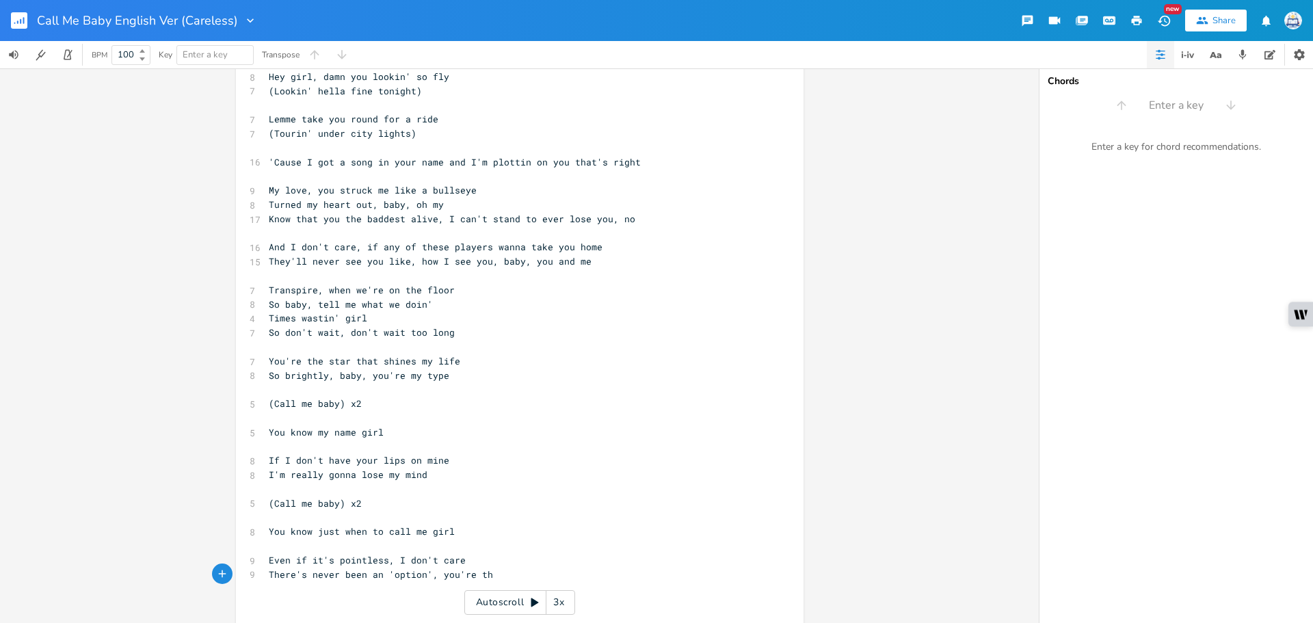
type textarea "There's never been an 'option', you're th"
type textarea "e one, you're the one"
type textarea "Girl, you're the one I want"
